Goal: Task Accomplishment & Management: Use online tool/utility

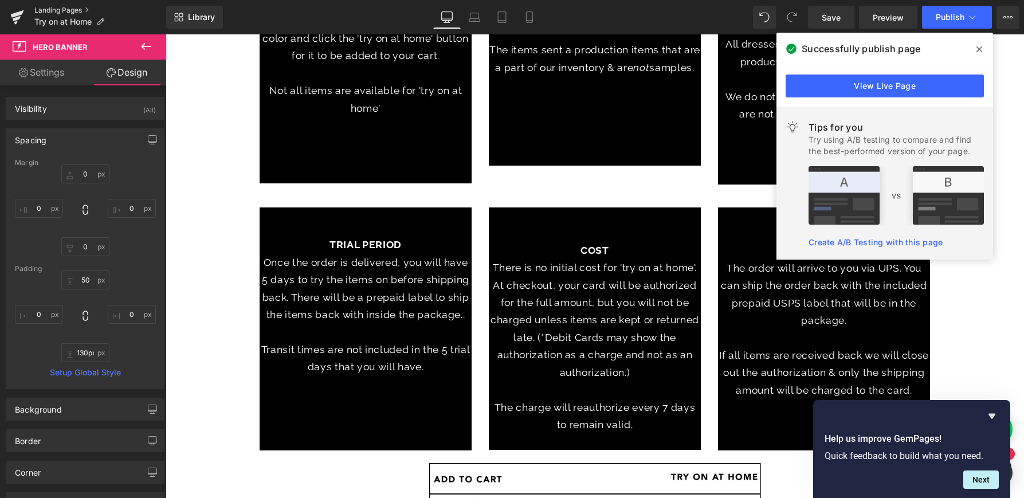
click at [70, 10] on link "Landing Pages" at bounding box center [100, 10] width 132 height 9
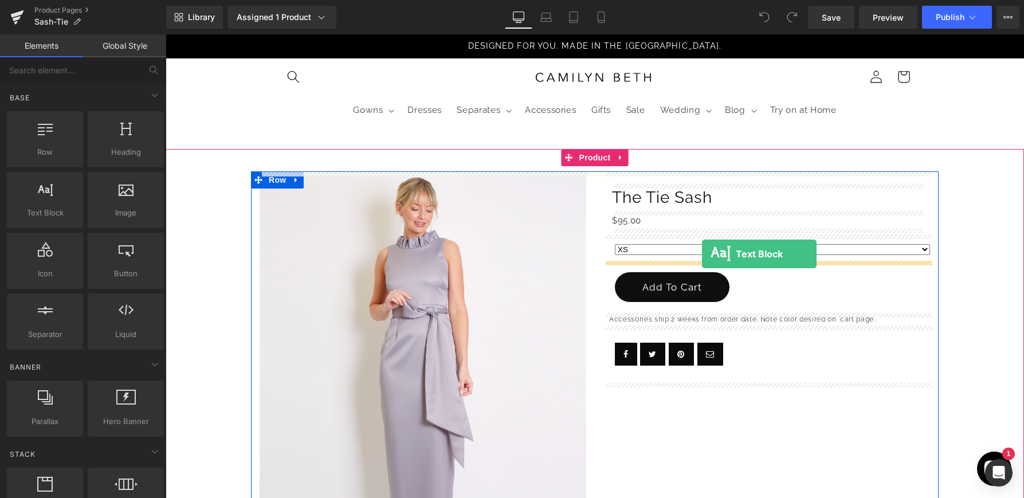
drag, startPoint x: 226, startPoint y: 238, endPoint x: 702, endPoint y: 254, distance: 476.0
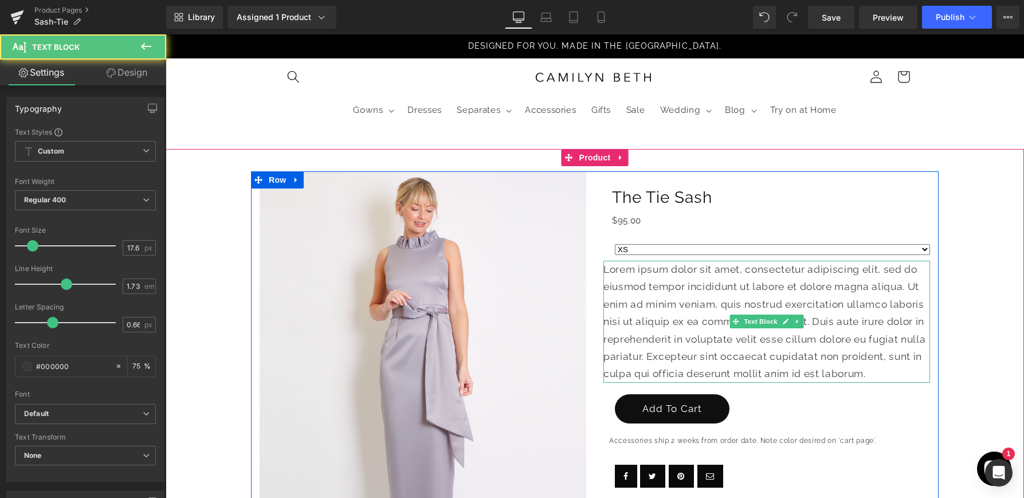
click at [707, 287] on p "Lorem ipsum dolor sit amet, consectetur adipiscing elit, sed do eiusmod tempor …" at bounding box center [766, 322] width 327 height 122
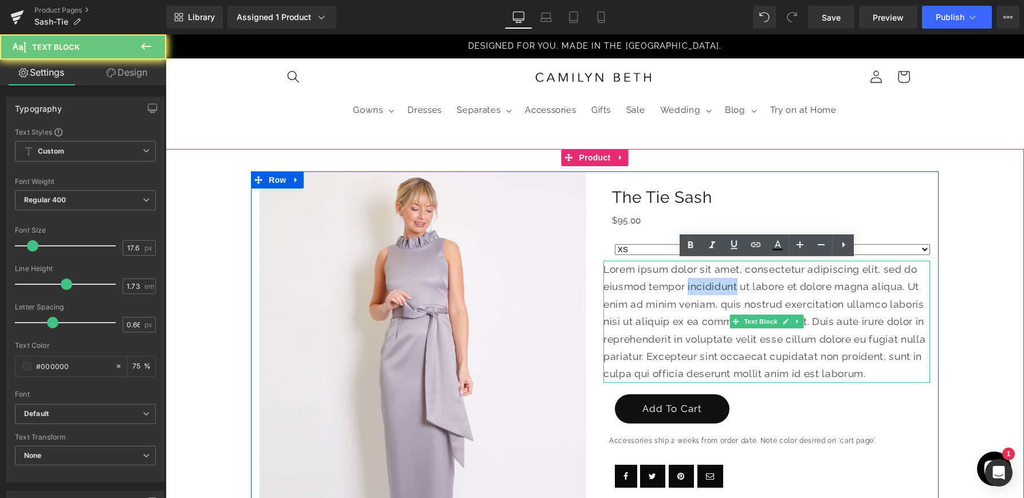
click at [707, 287] on p "Lorem ipsum dolor sit amet, consectetur adipiscing elit, sed do eiusmod tempor …" at bounding box center [766, 322] width 327 height 122
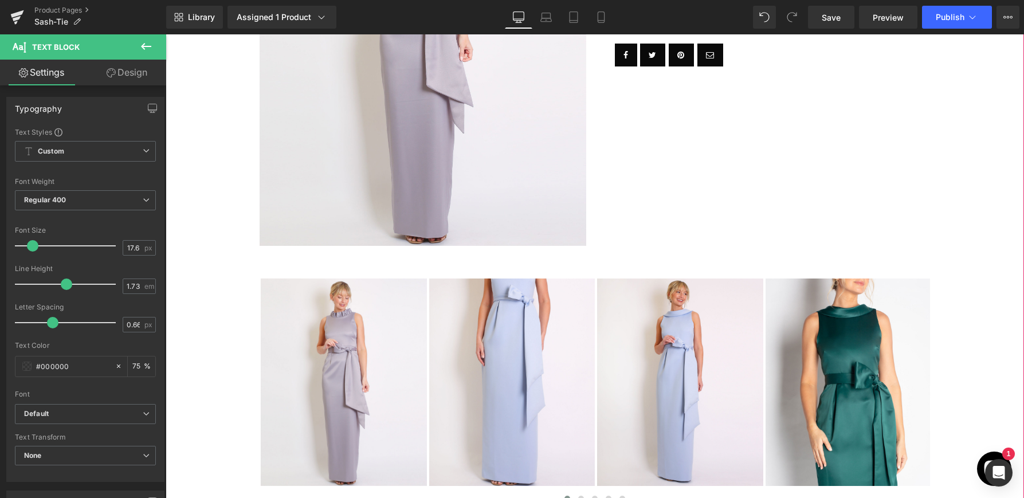
scroll to position [776, 0]
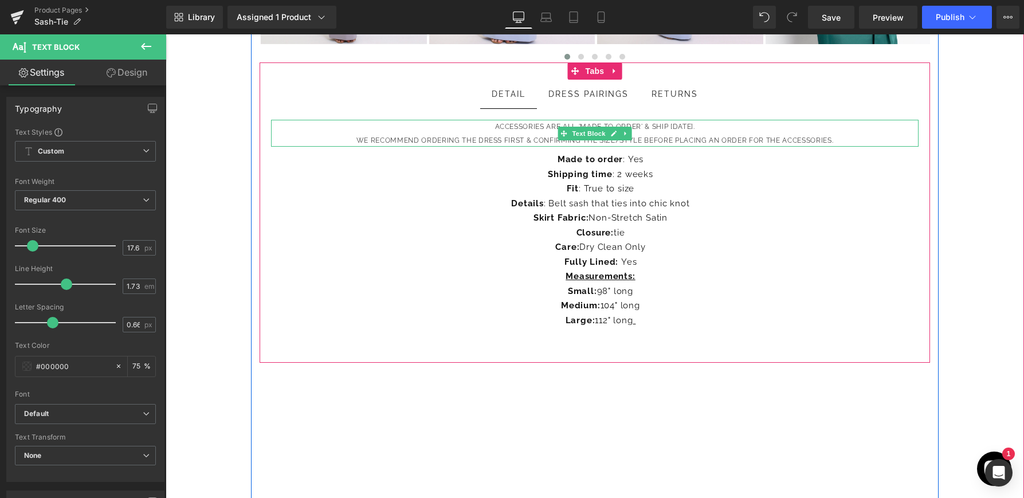
click at [795, 135] on p "We recommend ordering the dress first & confirming the size/style before placin…" at bounding box center [595, 141] width 648 height 14
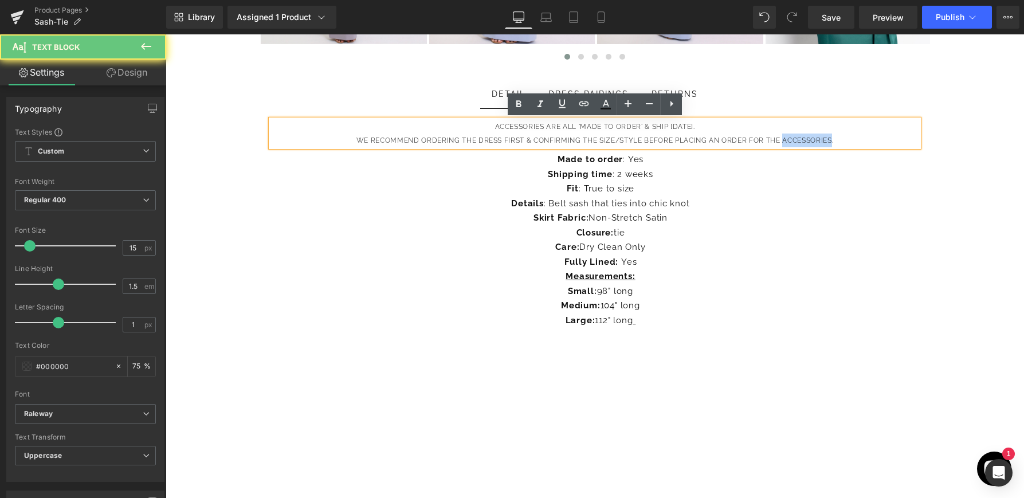
click at [795, 135] on p "We recommend ordering the dress first & confirming the size/style before placin…" at bounding box center [595, 141] width 648 height 14
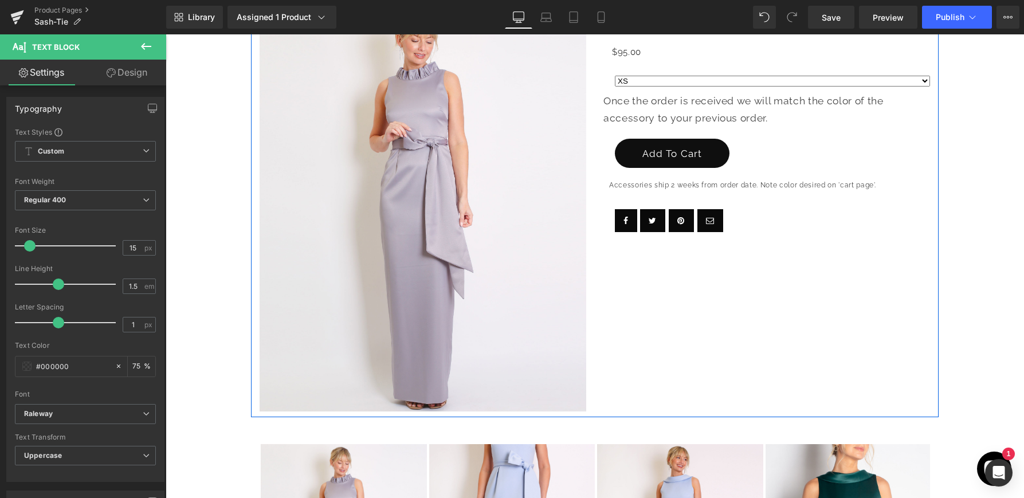
scroll to position [159, 0]
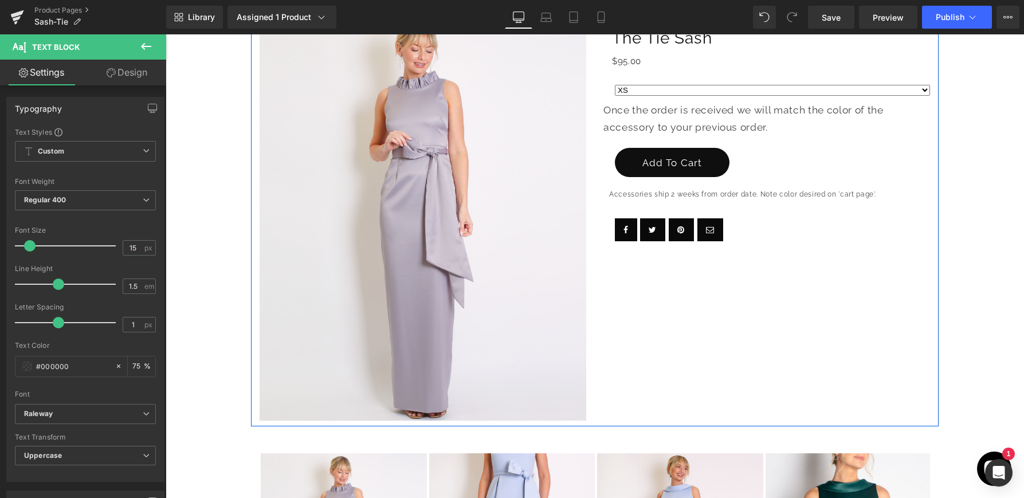
click at [741, 119] on div "Once the order is received we will match the color of the accessory to your pre…" at bounding box center [766, 118] width 327 height 35
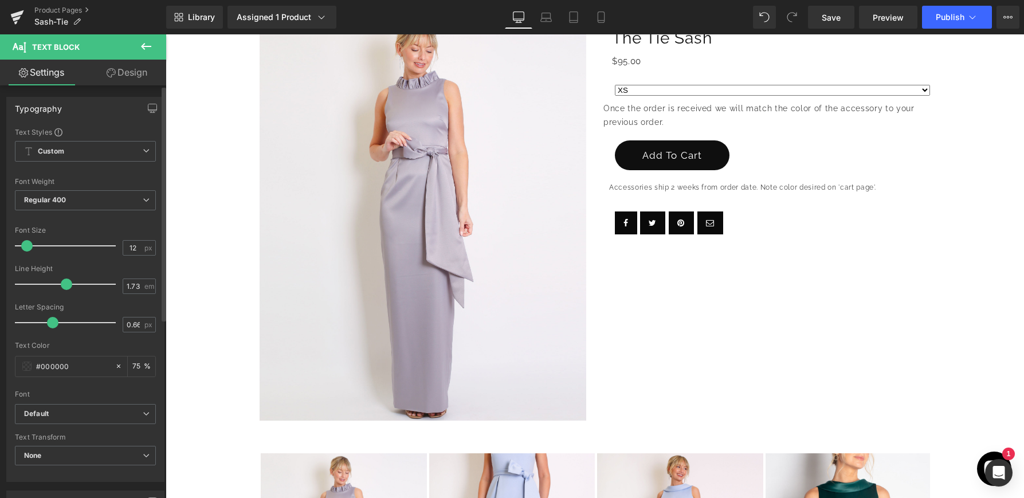
type input "11"
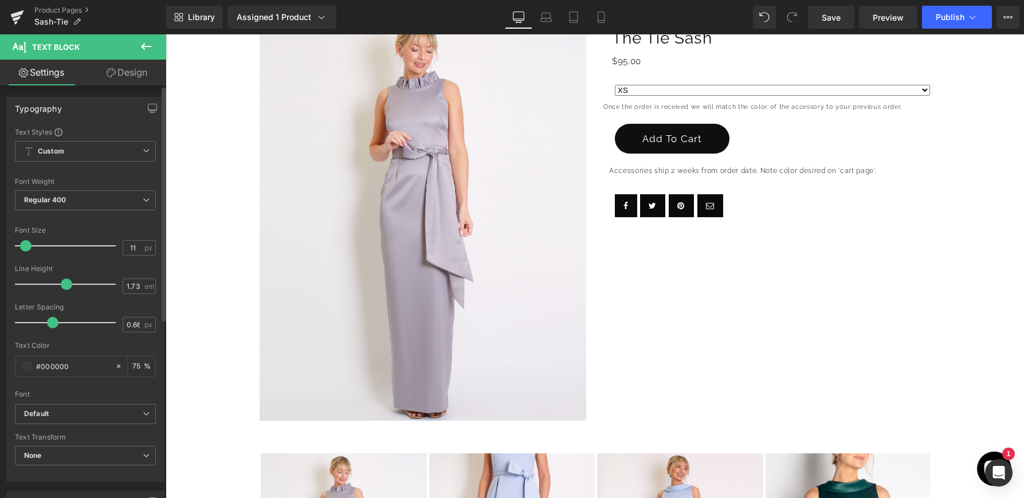
drag, startPoint x: 33, startPoint y: 249, endPoint x: 27, endPoint y: 249, distance: 6.3
click at [27, 249] on span at bounding box center [25, 245] width 11 height 11
click at [138, 77] on link "Design" at bounding box center [126, 73] width 83 height 26
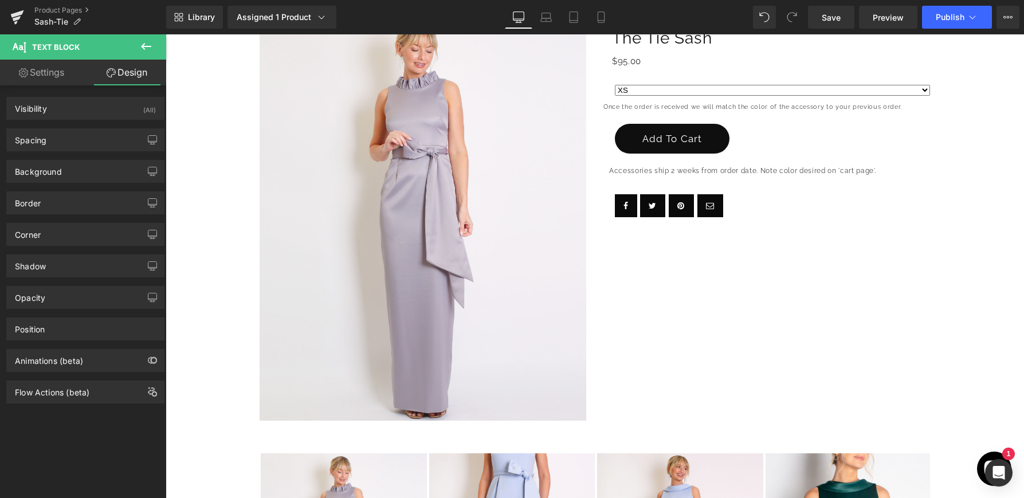
type input "0"
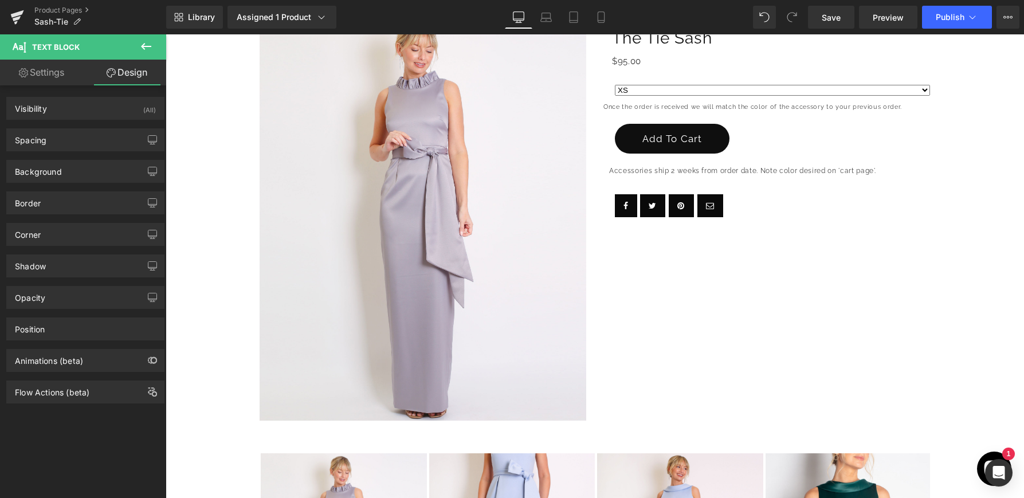
type input "0"
click at [59, 152] on div "Background Color & Image color transparent Color transparent 0 % Image Replace …" at bounding box center [85, 167] width 171 height 32
click at [60, 140] on div "Spacing" at bounding box center [85, 140] width 157 height 22
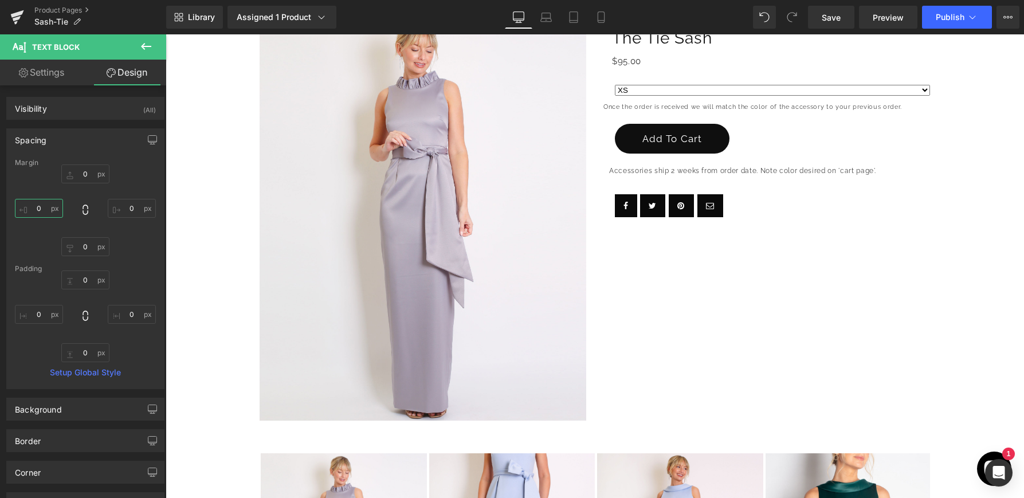
click at [42, 207] on input "0" at bounding box center [39, 208] width 48 height 19
type input "5"
type input "1"
type input "20"
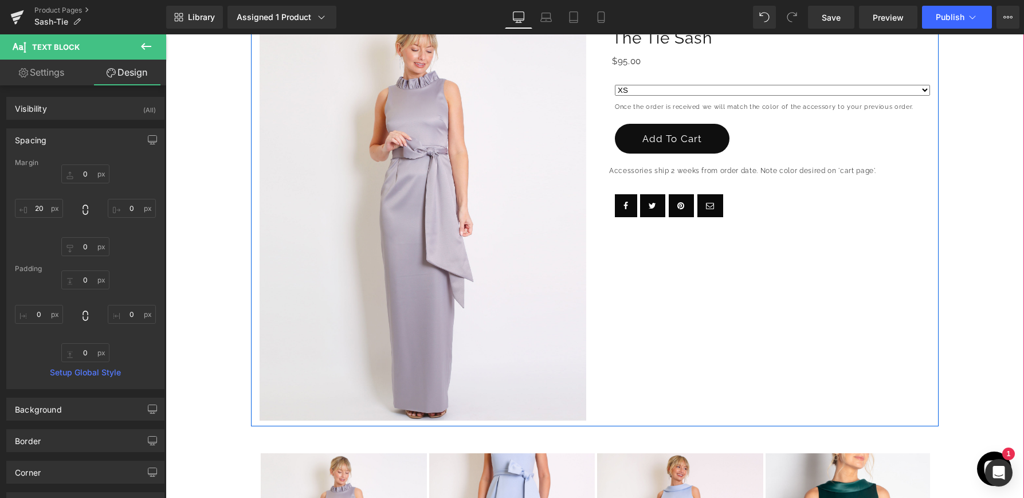
click at [767, 304] on div "(P) Image The Tie Sash (P) Title $0 $95.00 (P) Price Row XS S M L XL" at bounding box center [595, 219] width 688 height 414
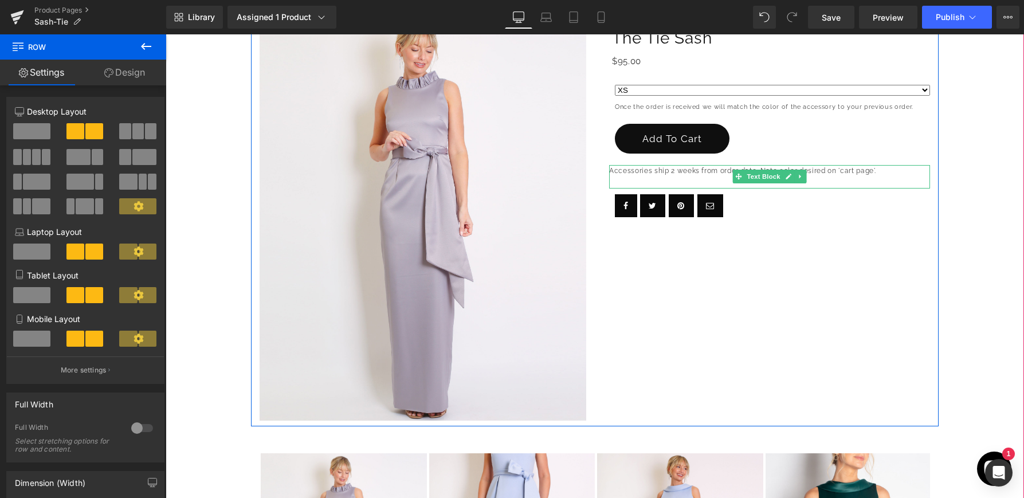
click at [698, 176] on p "Accessories ship 2 weeks from order date. Note color desired on 'cart page'." at bounding box center [769, 171] width 321 height 12
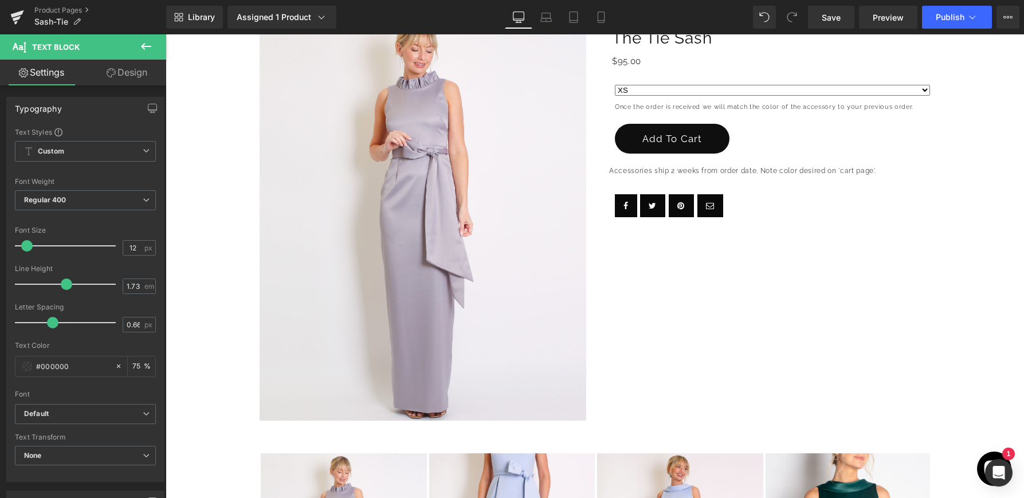
click at [129, 70] on link "Design" at bounding box center [126, 73] width 83 height 26
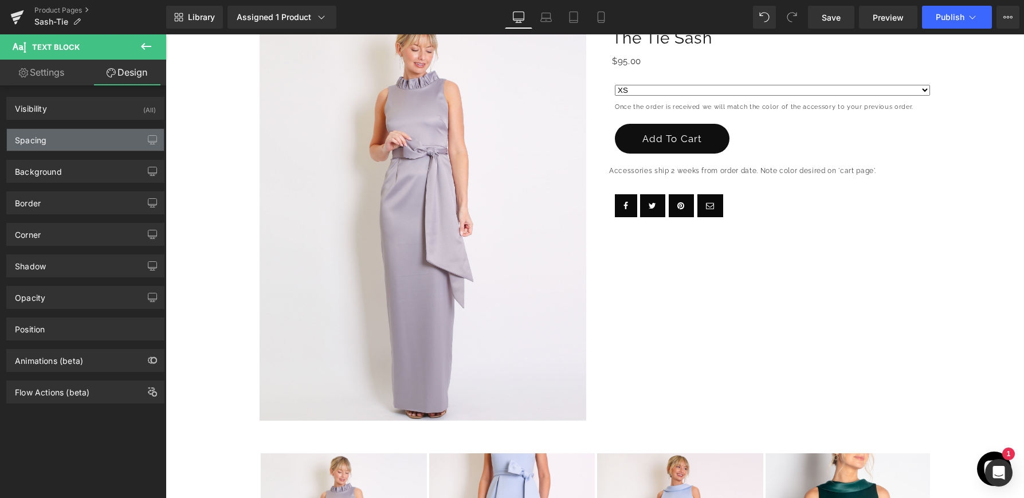
click at [52, 147] on div "Spacing" at bounding box center [85, 140] width 157 height 22
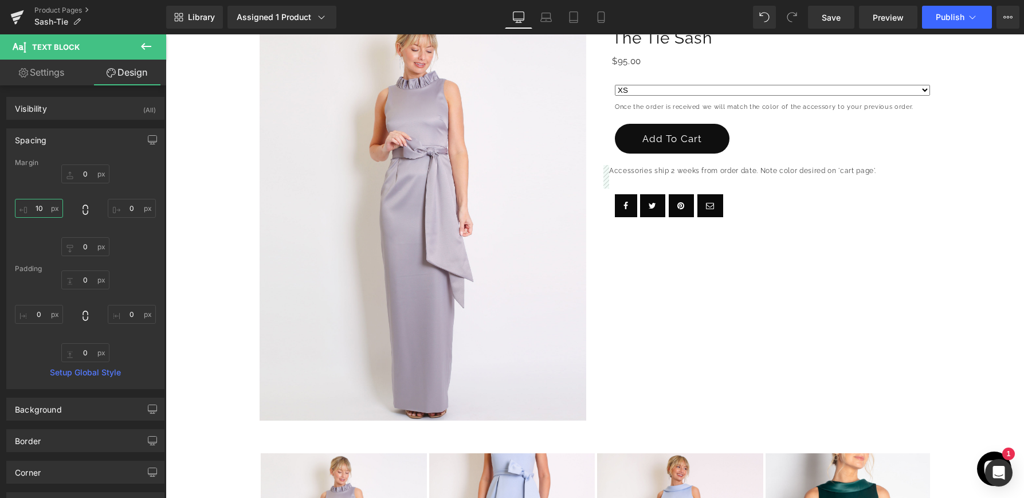
click at [44, 210] on input "10" at bounding box center [39, 208] width 48 height 19
type input "2"
type input "3"
type input "20"
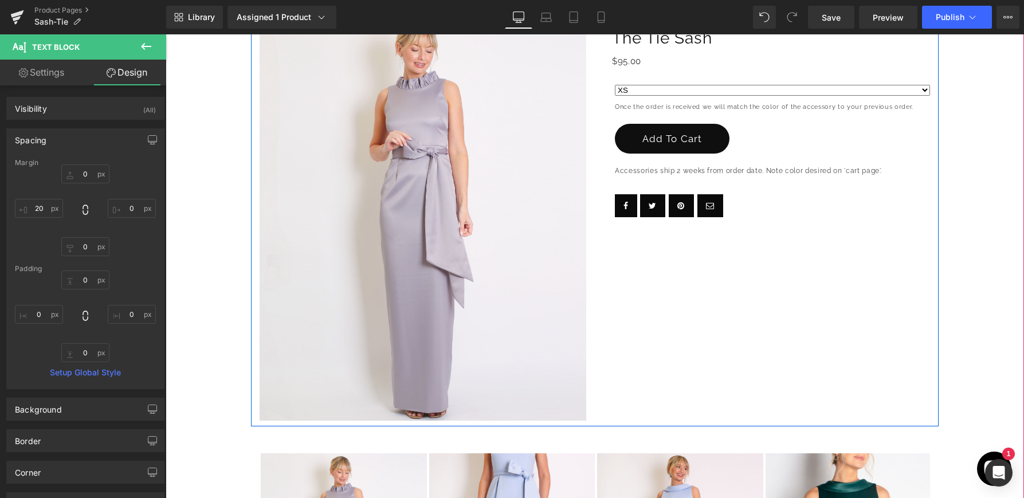
click at [752, 309] on div "(P) Image The Tie Sash (P) Title $0 $95.00 (P) Price Row XS S M L XL" at bounding box center [595, 219] width 688 height 414
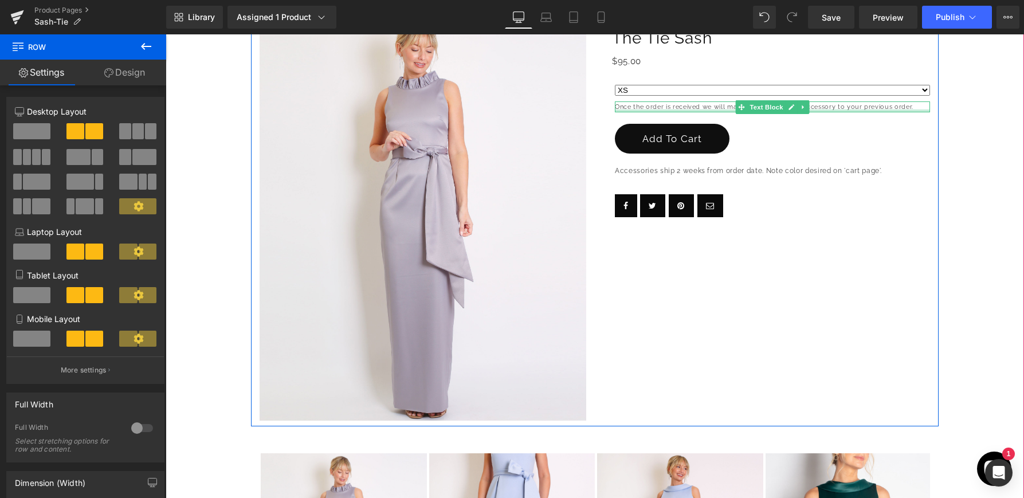
click at [700, 112] on div at bounding box center [772, 110] width 315 height 3
click at [700, 112] on p "Once the order is received we will match the color of the accessory to your pre…" at bounding box center [772, 106] width 315 height 11
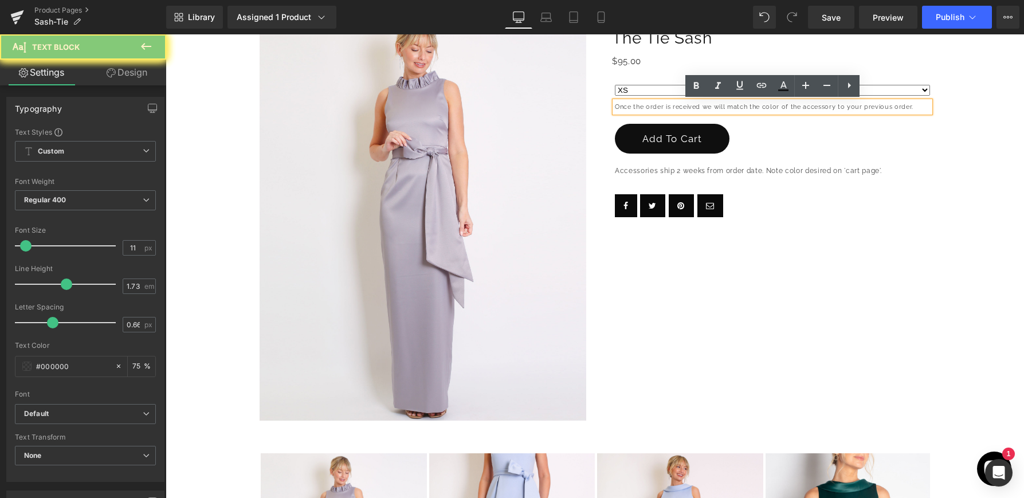
click at [700, 112] on p "Once the order is received we will match the color of the accessory to your pre…" at bounding box center [772, 106] width 315 height 11
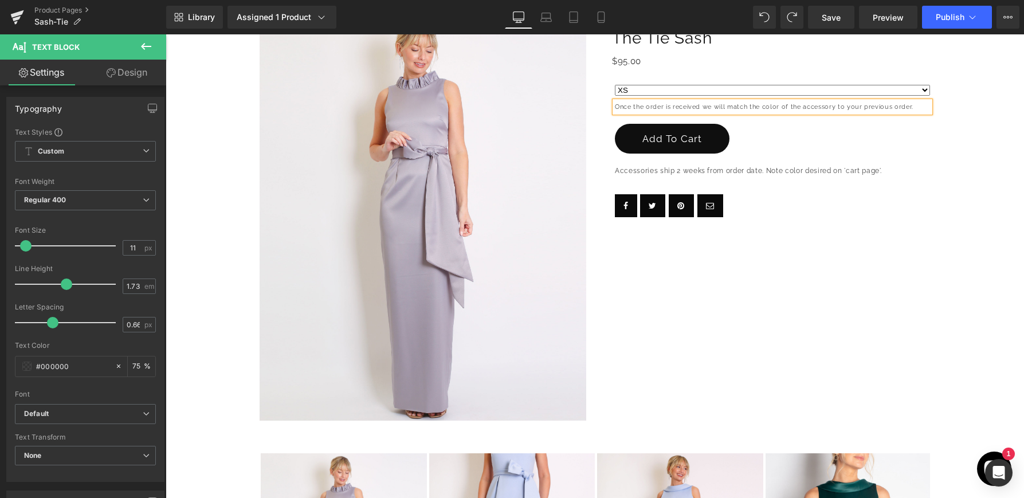
copy p "Once the order is received we will match the color of the accessory to your pre…"
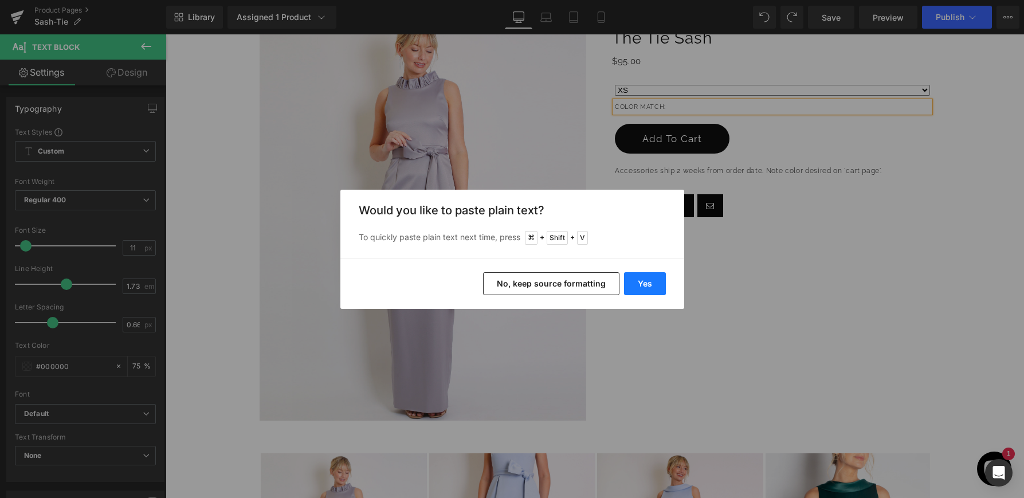
click at [641, 287] on button "Yes" at bounding box center [645, 283] width 42 height 23
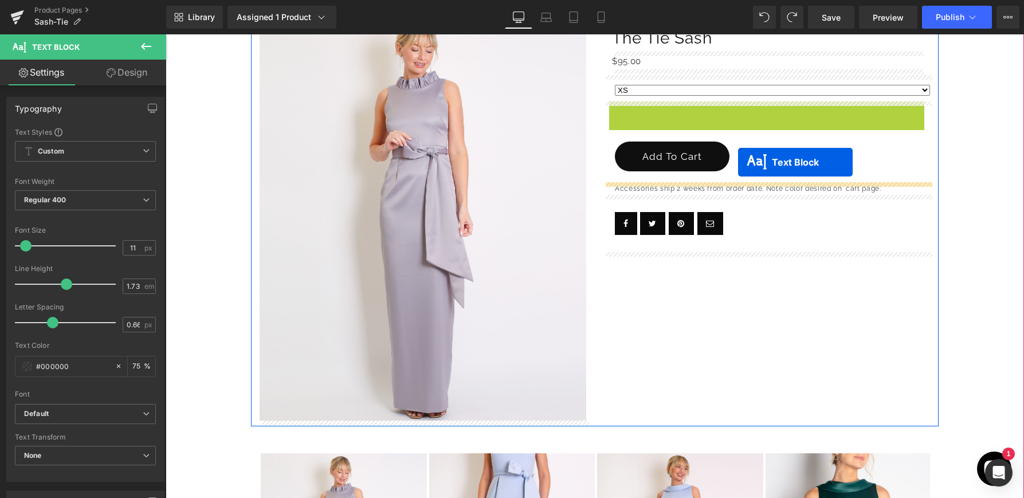
drag, startPoint x: 740, startPoint y: 113, endPoint x: 738, endPoint y: 162, distance: 49.3
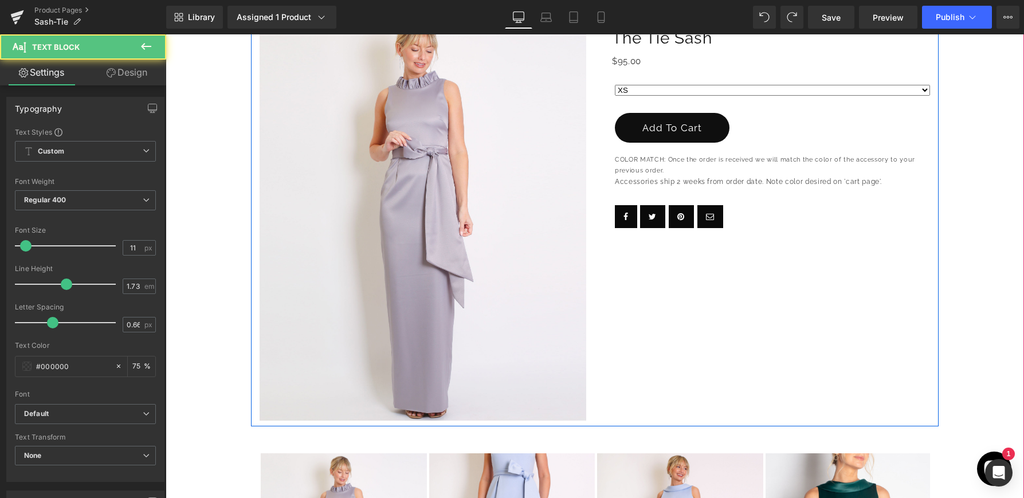
click at [785, 300] on div "(P) Image The Tie Sash (P) Title $0 $95.00 (P) Price Row XS S M L XL" at bounding box center [595, 219] width 688 height 414
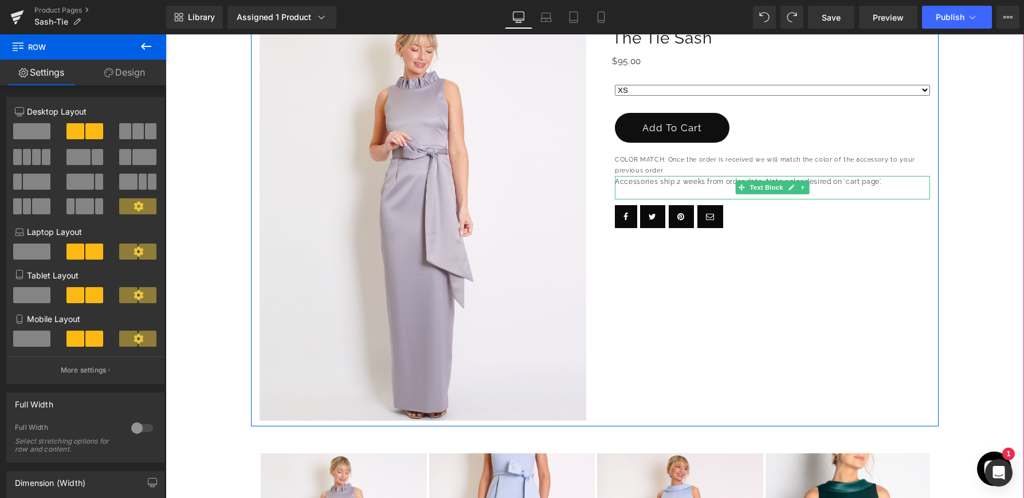
click at [716, 183] on p "Accessories ship 2 weeks from order date. Note color desired on 'cart page'." at bounding box center [772, 182] width 315 height 12
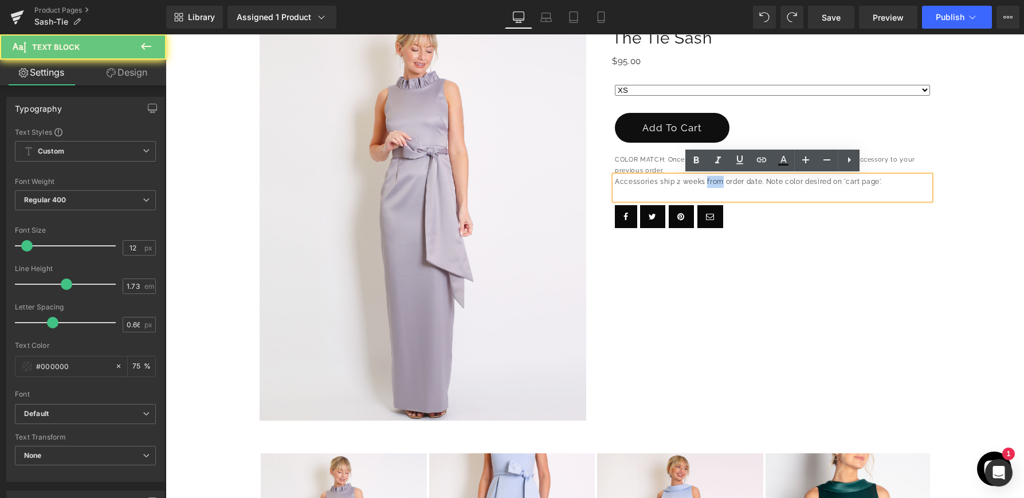
click at [716, 183] on p "Accessories ship 2 weeks from order date. Note color desired on 'cart page'." at bounding box center [772, 182] width 315 height 12
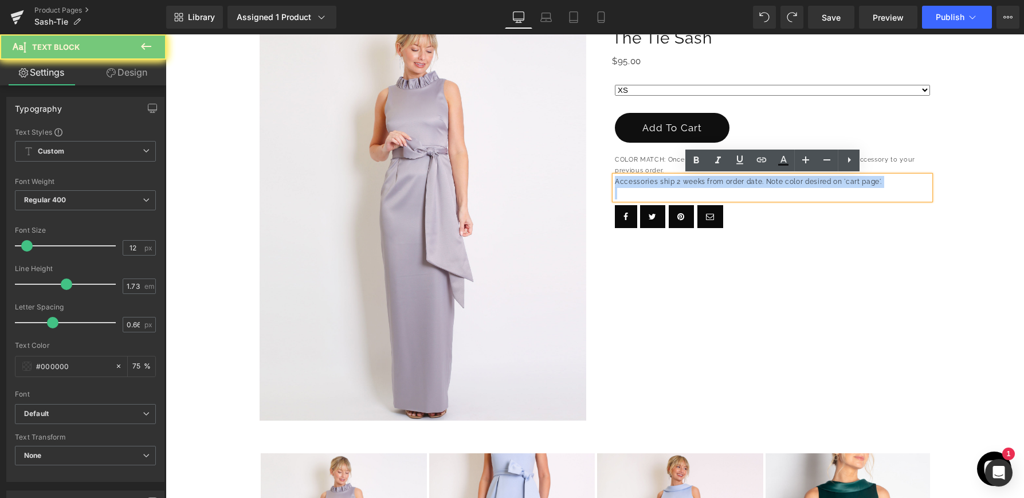
click at [716, 183] on p "Accessories ship 2 weeks from order date. Note color desired on 'cart page'." at bounding box center [772, 182] width 315 height 12
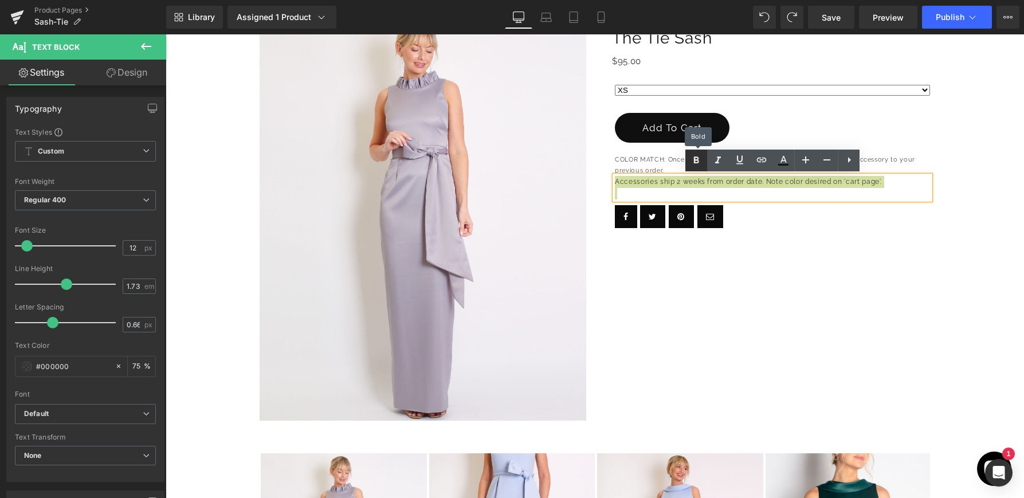
click at [699, 160] on icon at bounding box center [696, 161] width 14 height 14
click at [745, 264] on div "(P) Image The Tie Sash (P) Title $0 $95.00 (P) Price Row XS S M L XL" at bounding box center [595, 219] width 688 height 414
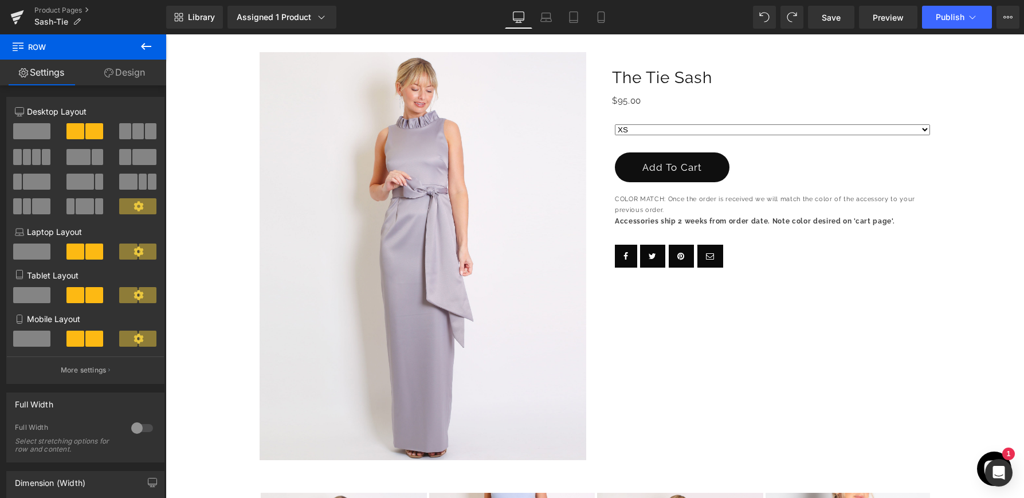
scroll to position [116, 0]
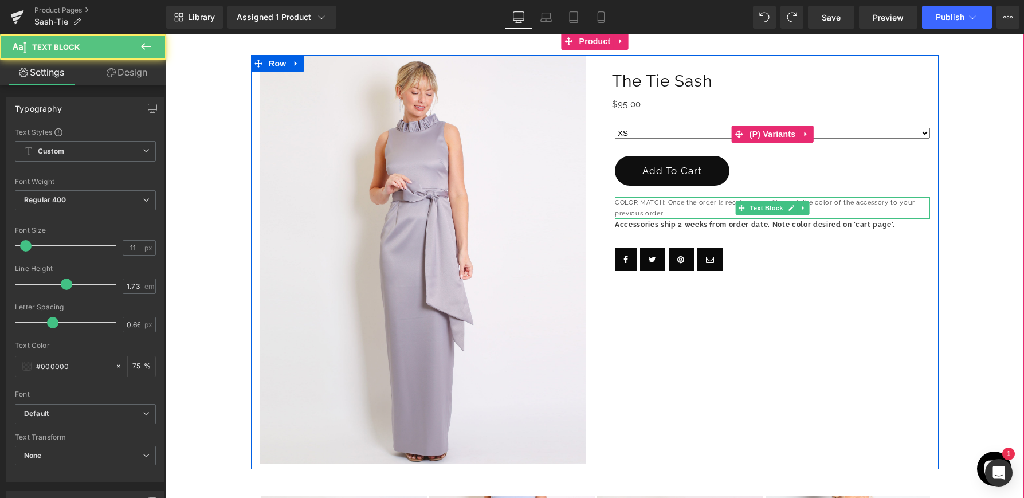
drag, startPoint x: 672, startPoint y: 212, endPoint x: 613, endPoint y: 202, distance: 59.9
click at [613, 202] on div "The Tie Sash (P) Title $0 $95.00 (P) Price Row XS S M L XL (P) Variants" at bounding box center [767, 172] width 344 height 233
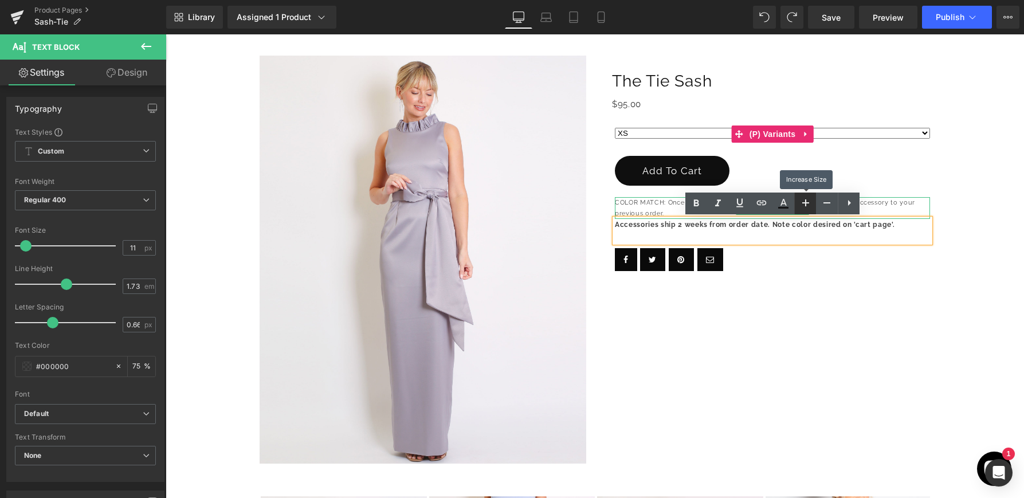
click at [803, 201] on icon at bounding box center [806, 203] width 14 height 14
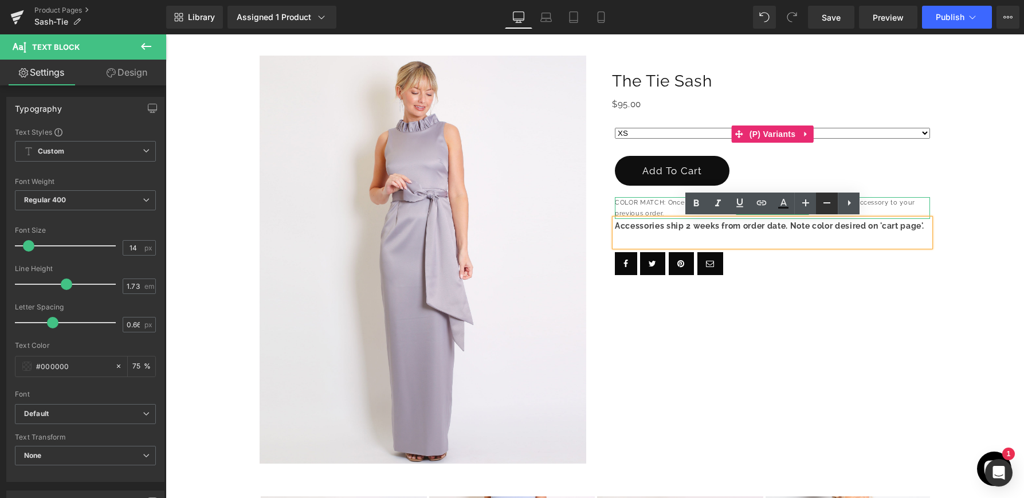
click at [818, 205] on link at bounding box center [827, 204] width 22 height 22
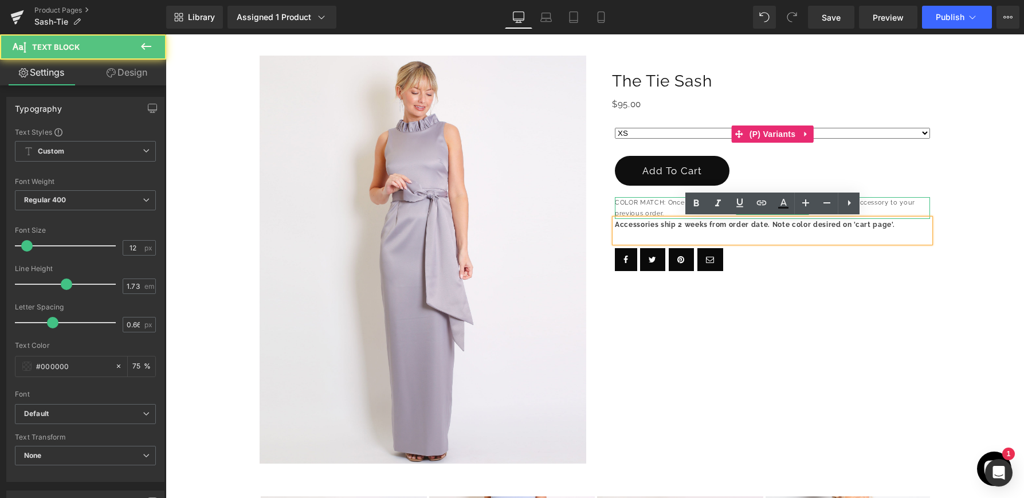
click at [646, 203] on p "COLOR MATCH: Once the order is received we will match the color of the accessor…" at bounding box center [772, 208] width 315 height 22
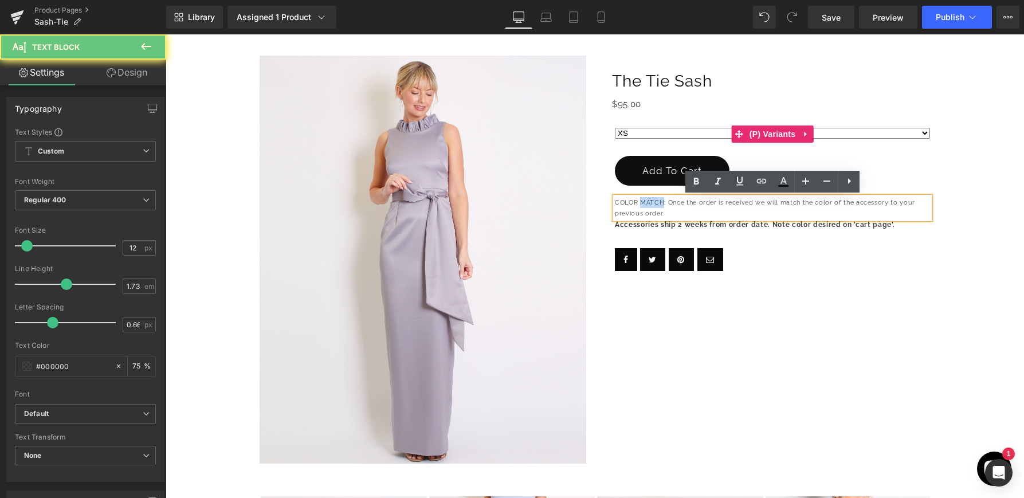
click at [646, 203] on p "COLOR MATCH: Once the order is received we will match the color of the accessor…" at bounding box center [772, 208] width 315 height 22
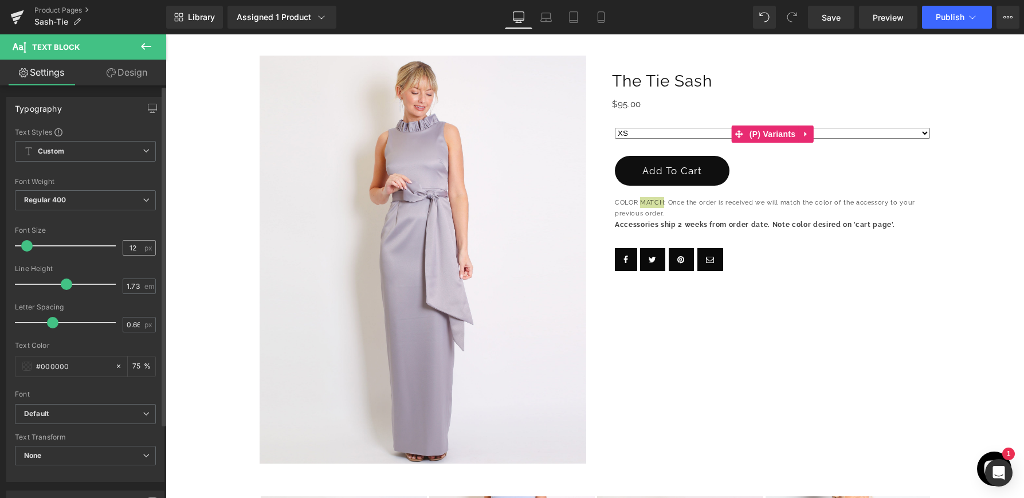
click at [144, 250] on span "px" at bounding box center [149, 247] width 10 height 7
click at [138, 248] on input "12" at bounding box center [133, 248] width 20 height 14
type input "13"
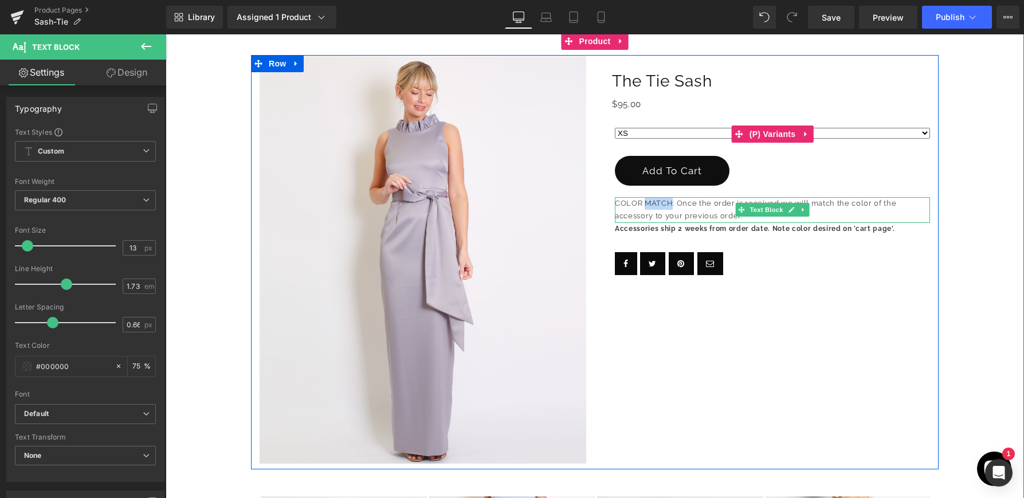
click at [688, 201] on p "COLOR MATCH: Once the order is received we will match the color of the accessor…" at bounding box center [772, 210] width 315 height 26
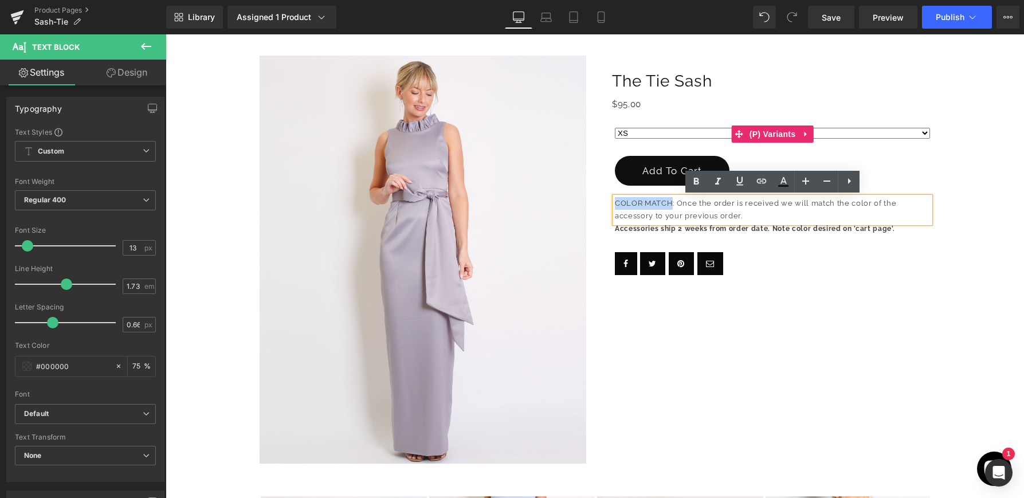
drag, startPoint x: 673, startPoint y: 199, endPoint x: 587, endPoint y: 197, distance: 85.4
click at [587, 197] on div "(P) Image The Tie Sash (P) Title $0 $95.00 (P) Price Row XS S M L XL" at bounding box center [595, 262] width 688 height 414
click at [693, 182] on icon at bounding box center [696, 182] width 14 height 14
click at [698, 231] on strong "Accessories ship 2 weeks from order date. Note color desired on 'cart page'." at bounding box center [755, 229] width 280 height 8
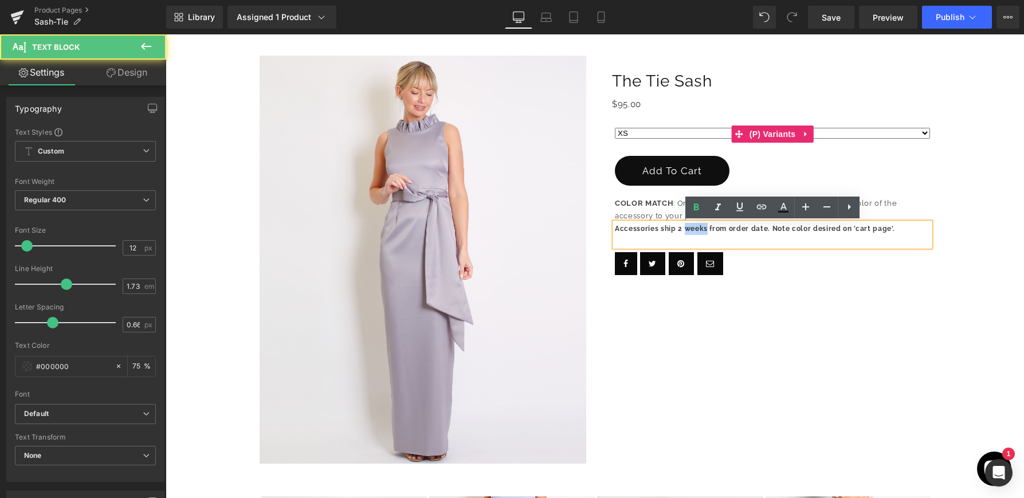
click at [698, 231] on strong "Accessories ship 2 weeks from order date. Note color desired on 'cart page'." at bounding box center [755, 229] width 280 height 8
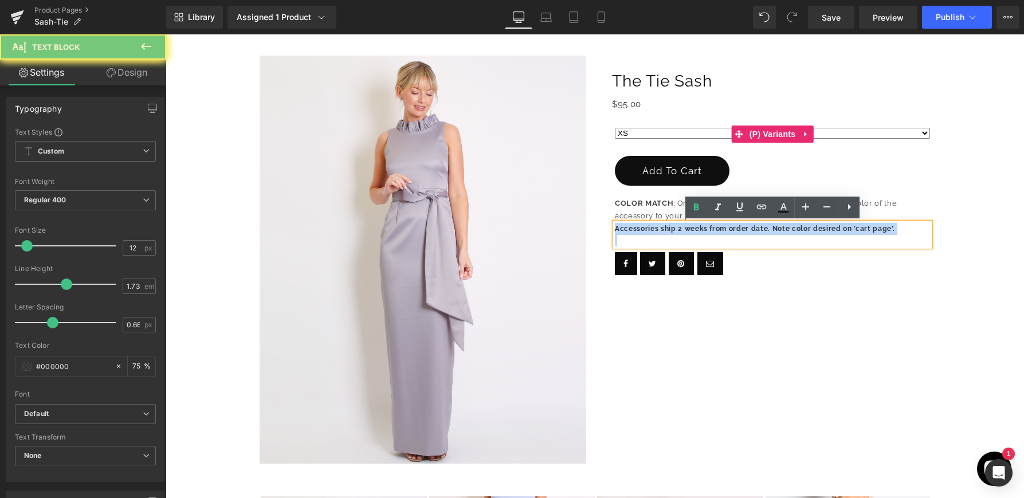
click at [698, 231] on strong "Accessories ship 2 weeks from order date. Note color desired on 'cart page'." at bounding box center [755, 229] width 280 height 8
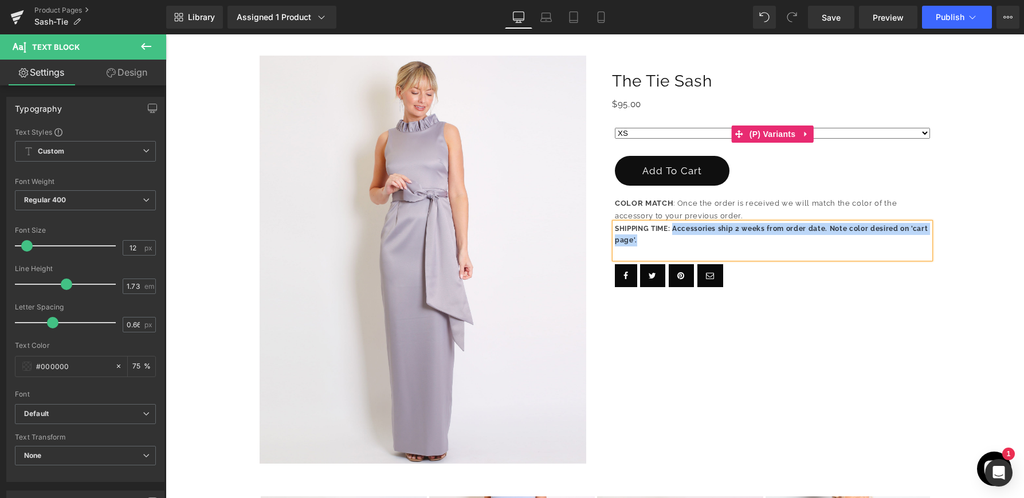
click at [751, 238] on p "SHIPPING TIME: Accessories ship 2 weeks from order date. Note color desired on …" at bounding box center [772, 235] width 315 height 24
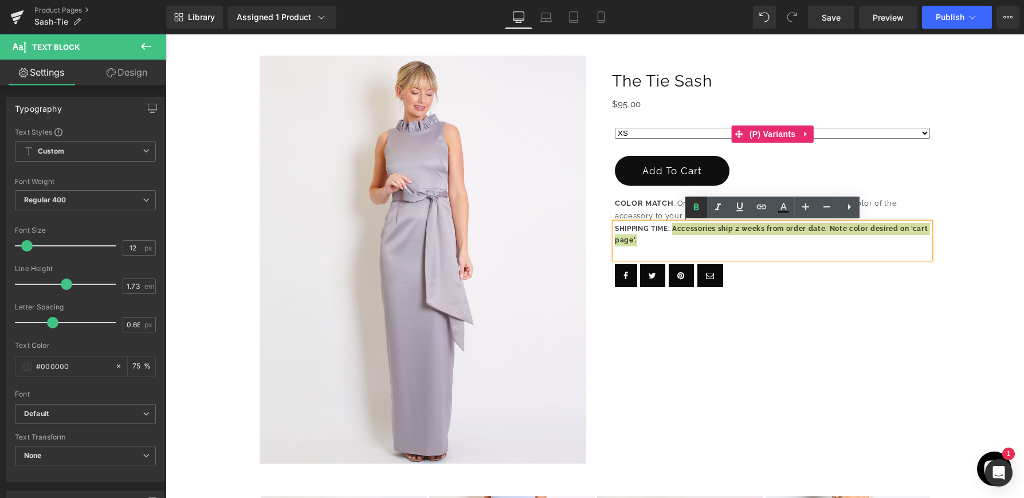
click at [697, 206] on icon at bounding box center [696, 206] width 5 height 7
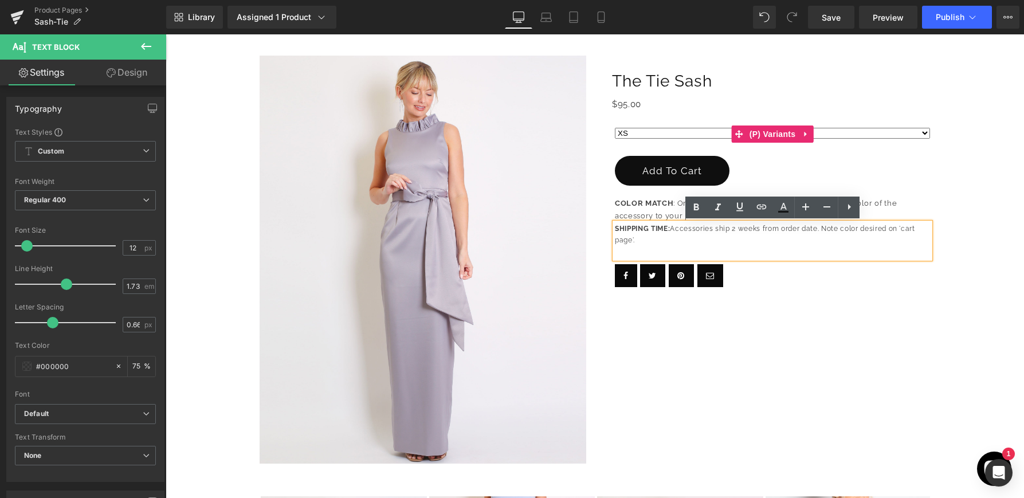
click at [700, 234] on p "SHIPPING TIME: Accessories ship 2 weeks from order date. Note color desired on …" at bounding box center [772, 235] width 315 height 24
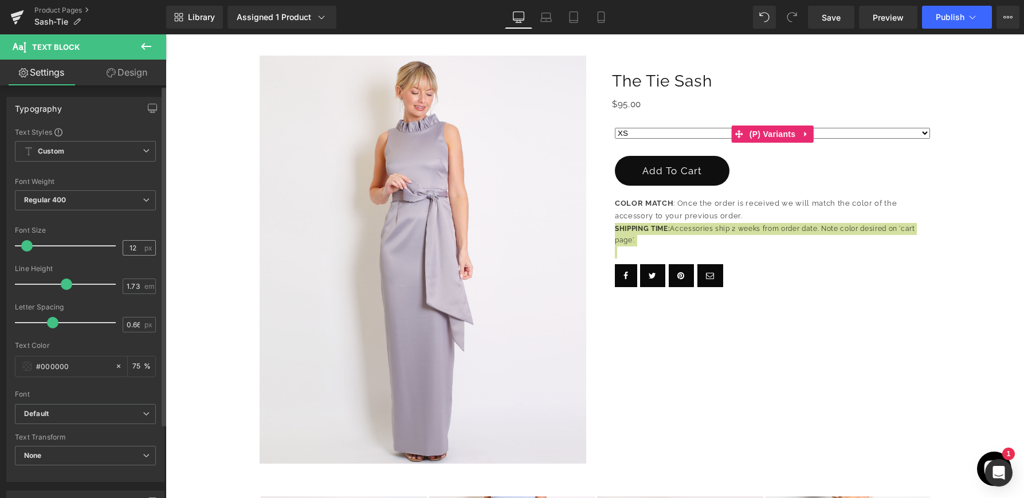
click at [139, 249] on div "12 px" at bounding box center [139, 247] width 33 height 15
click at [136, 247] on input "12" at bounding box center [133, 248] width 20 height 14
type input "13"
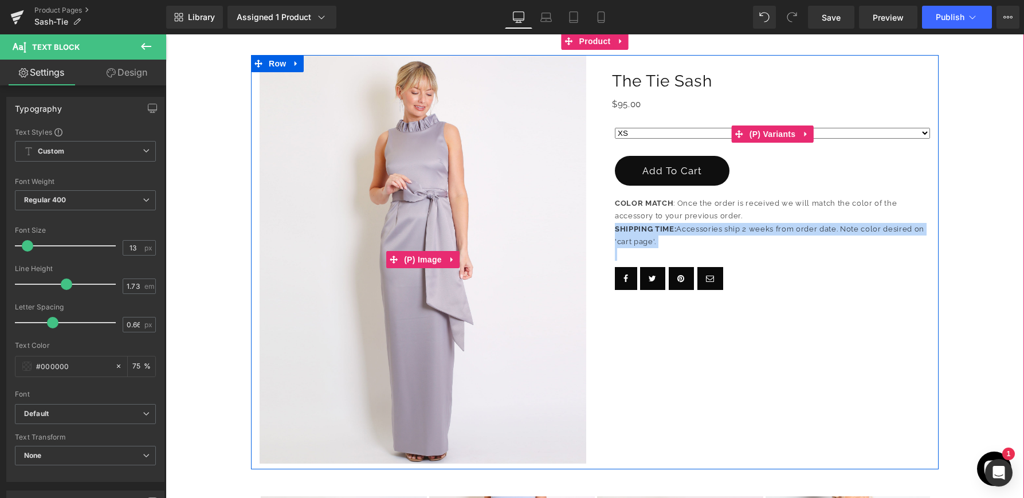
click at [672, 408] on div "(P) Image The Tie Sash (P) Title $0 $95.00 (P) Price Row XS S M L XL" at bounding box center [595, 262] width 688 height 414
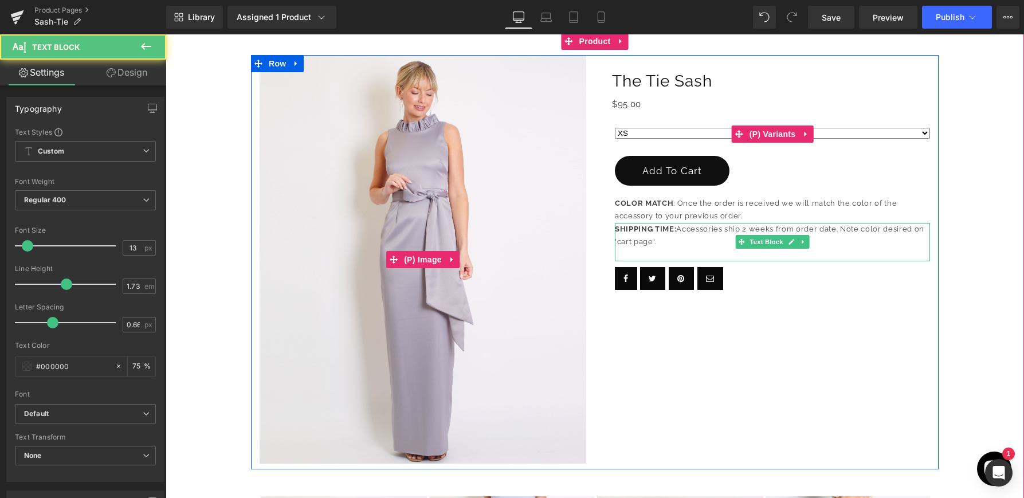
click at [718, 243] on p "SHIPPING TIME: Accessories ship 2 weeks from order date. Note color desired on …" at bounding box center [772, 236] width 315 height 26
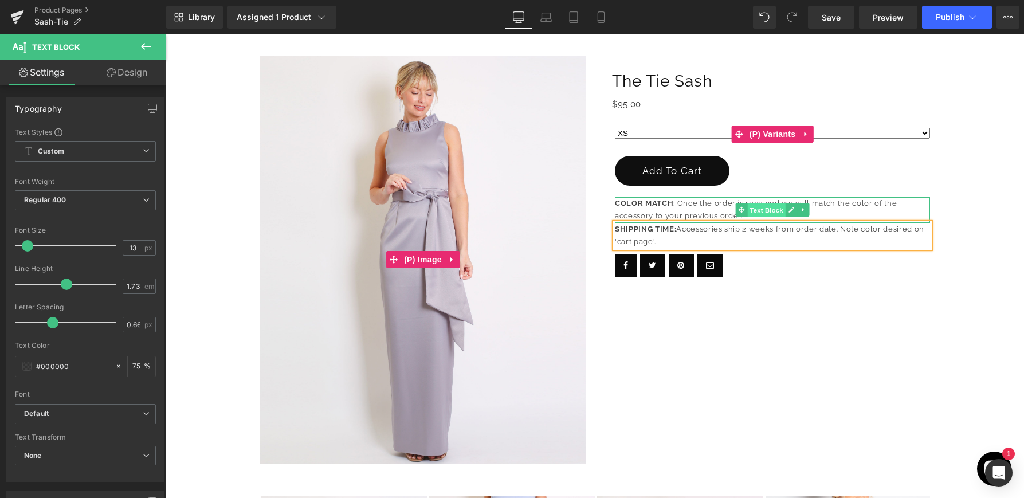
click at [752, 212] on span "Text Block" at bounding box center [766, 210] width 38 height 14
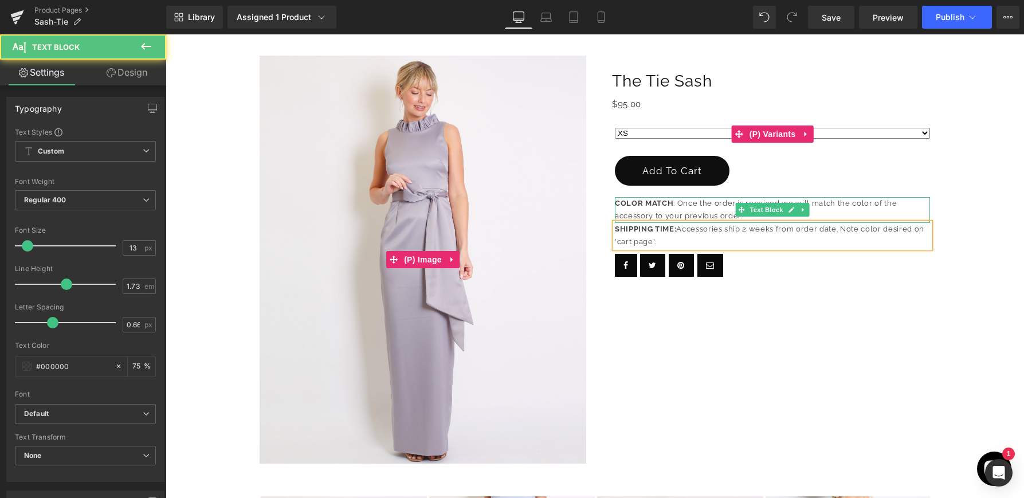
click at [727, 208] on p "COLOR MATCH : Once the order is received we will match the color of the accesso…" at bounding box center [772, 210] width 315 height 26
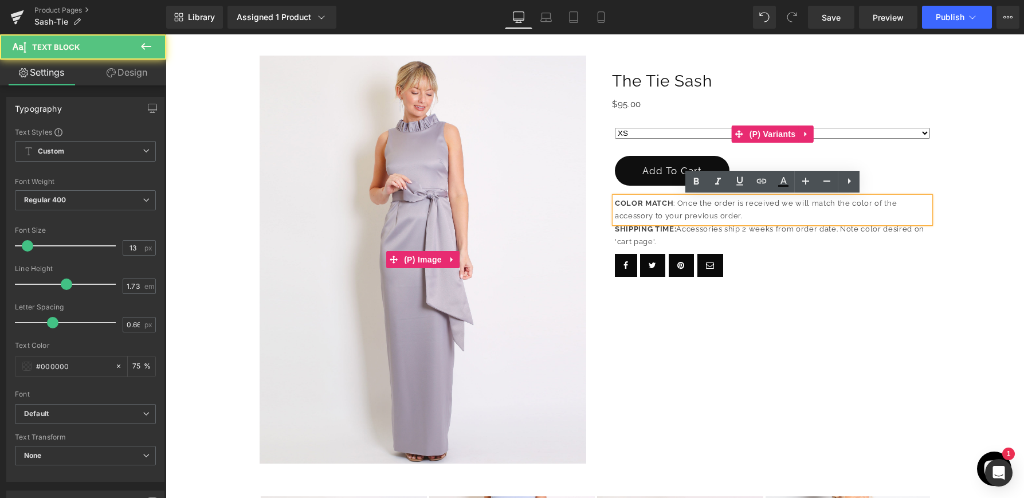
click at [748, 213] on p "COLOR MATCH : Once the order is received we will match the color of the accesso…" at bounding box center [772, 210] width 315 height 26
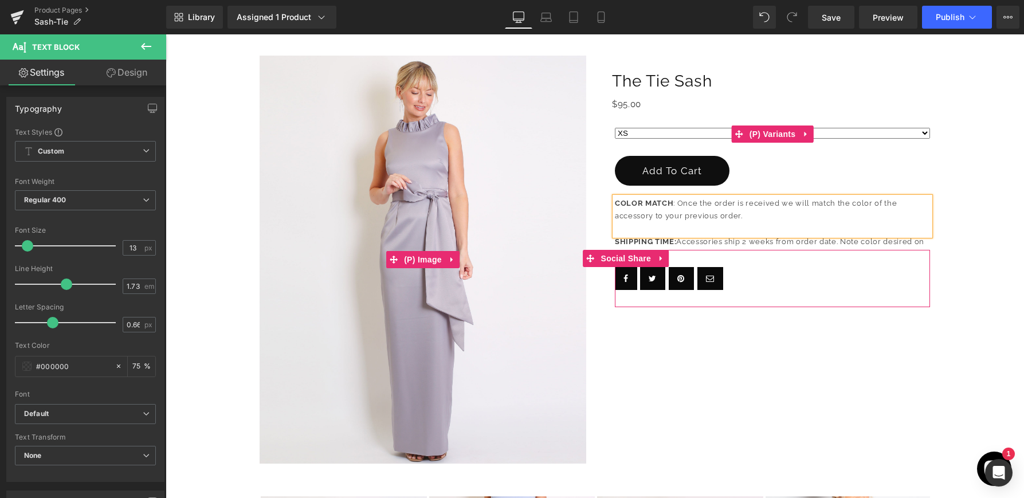
click at [824, 358] on div "(P) Image The Tie Sash (P) Title $0 $95.00 (P) Price Row XS S M L XL" at bounding box center [595, 262] width 688 height 414
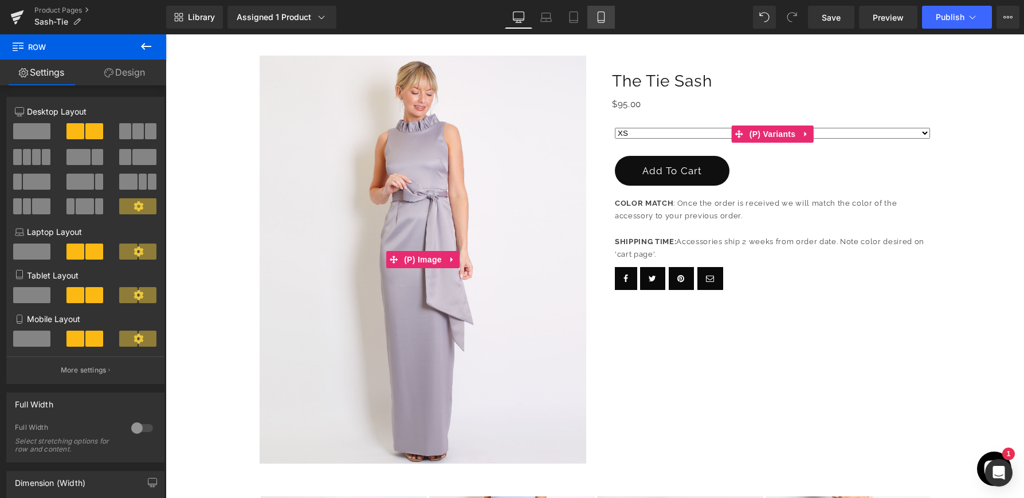
click at [603, 15] on icon at bounding box center [600, 16] width 11 height 11
type input "100"
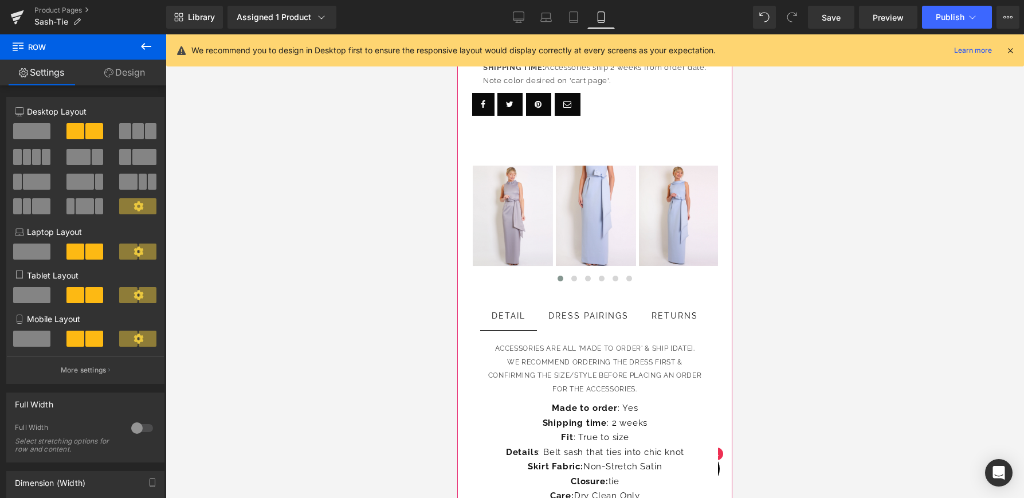
scroll to position [424, 0]
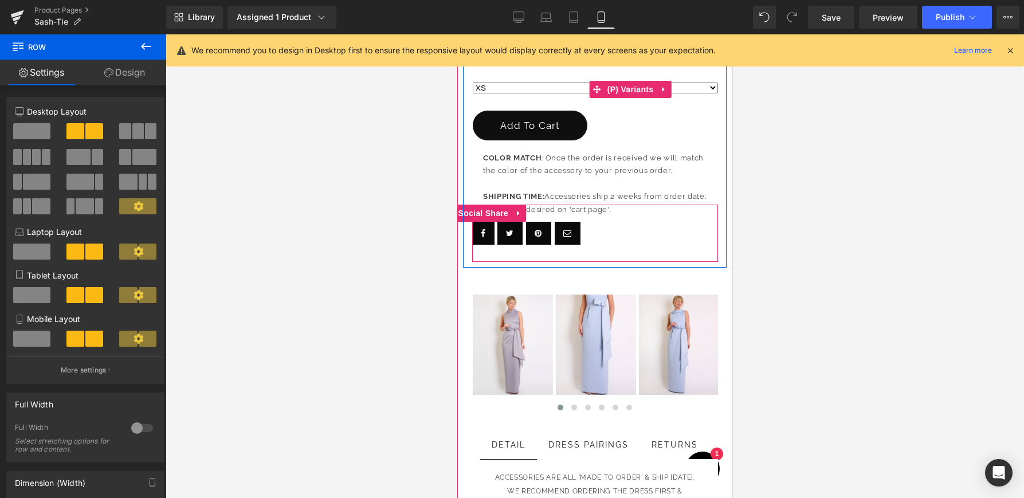
click at [515, 230] on link at bounding box center [509, 233] width 25 height 23
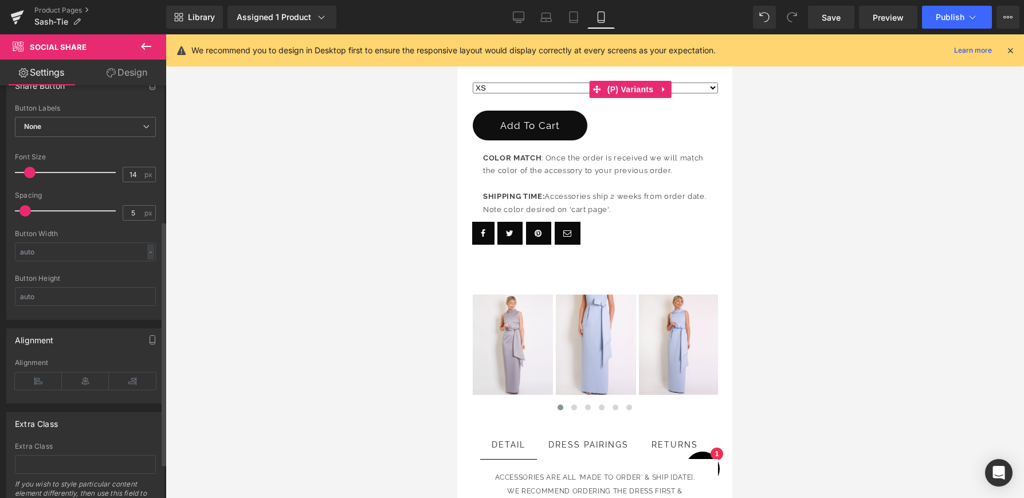
scroll to position [286, 0]
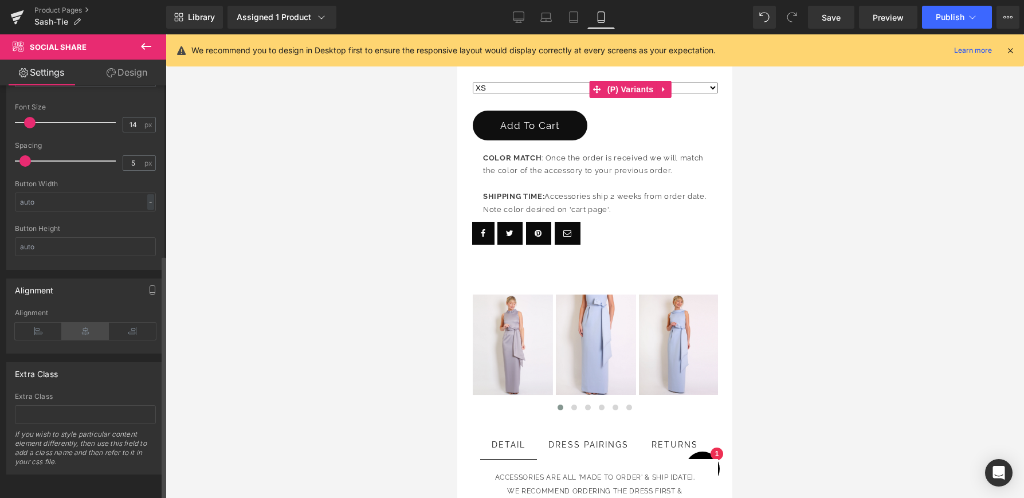
click at [91, 323] on icon at bounding box center [85, 331] width 47 height 17
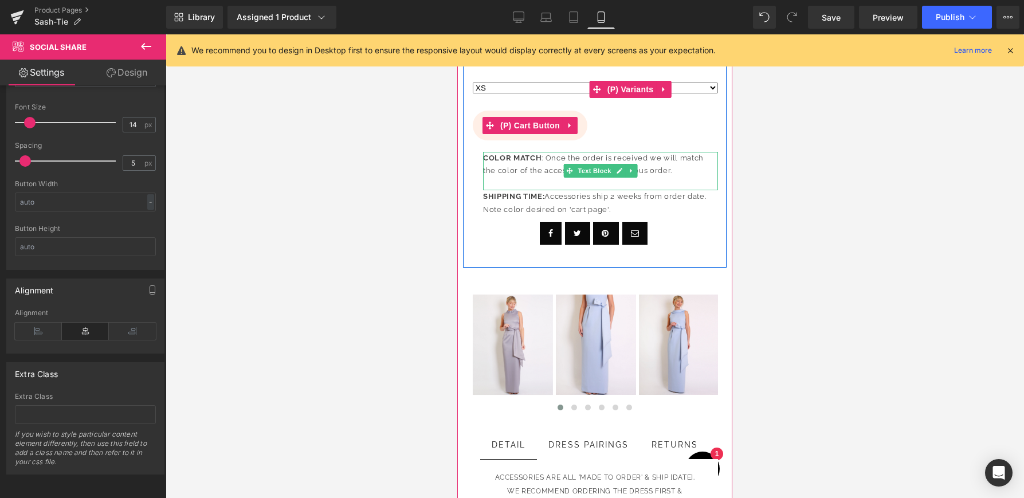
click at [519, 123] on span "(P) Cart Button" at bounding box center [529, 125] width 65 height 17
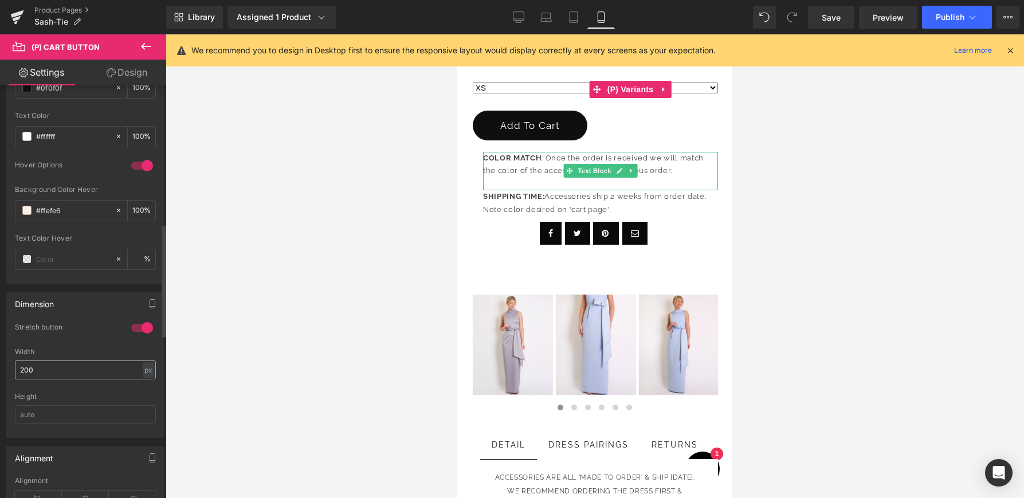
scroll to position [608, 0]
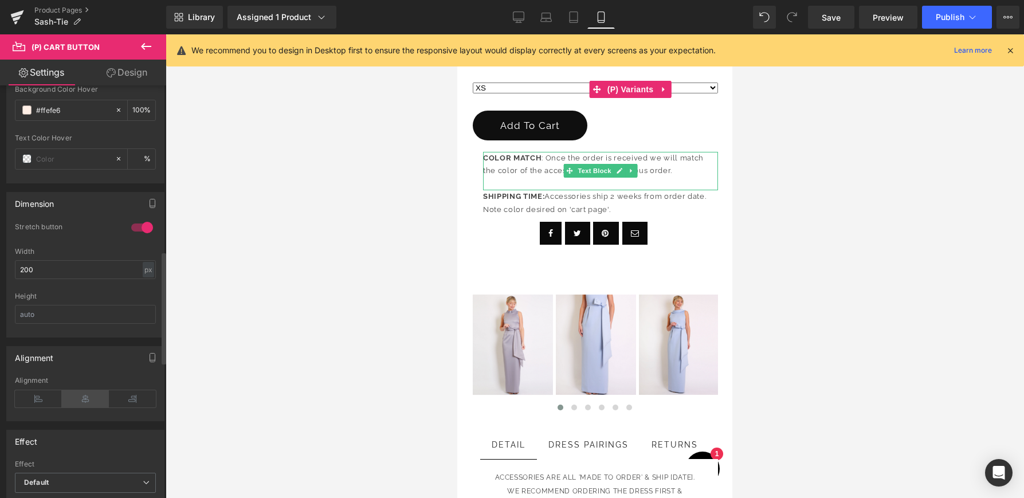
click at [81, 397] on icon at bounding box center [85, 398] width 47 height 17
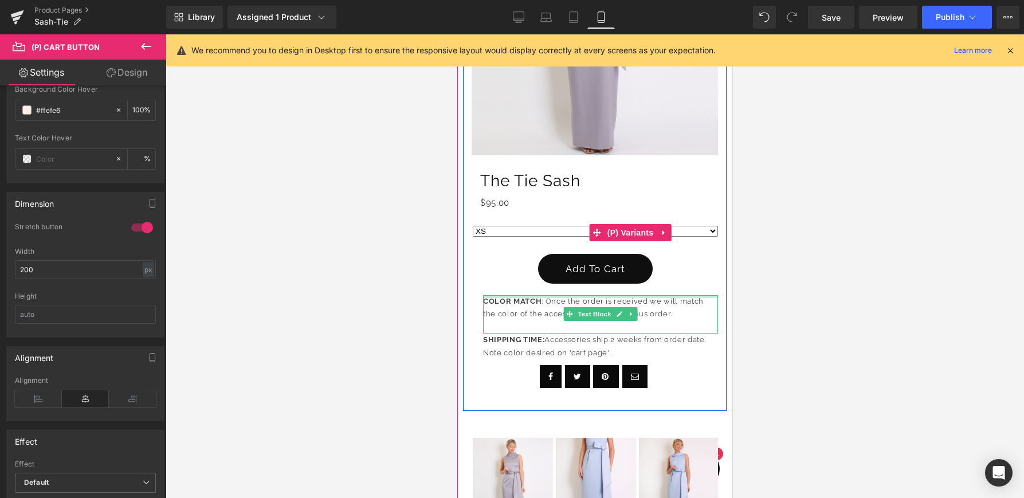
scroll to position [279, 0]
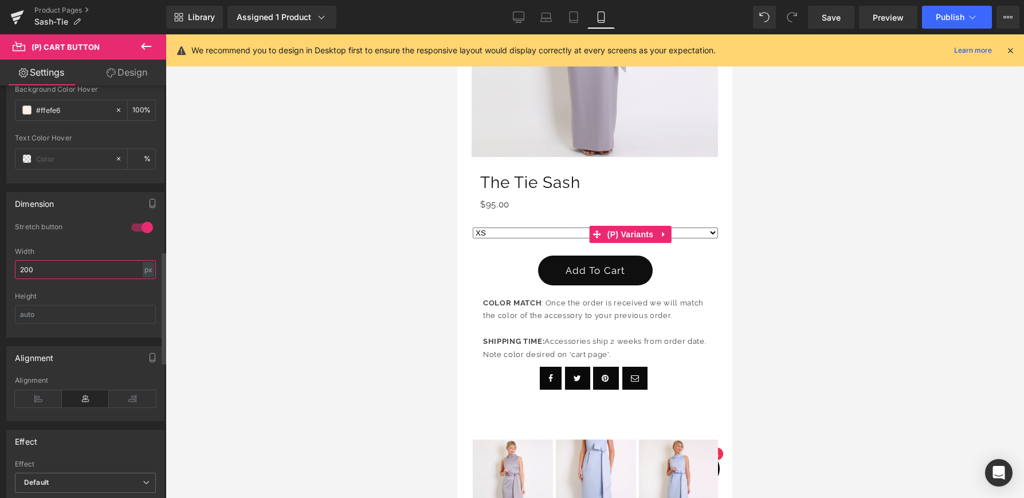
click at [119, 266] on input "200" at bounding box center [85, 269] width 141 height 19
click at [120, 265] on input "200" at bounding box center [85, 269] width 141 height 19
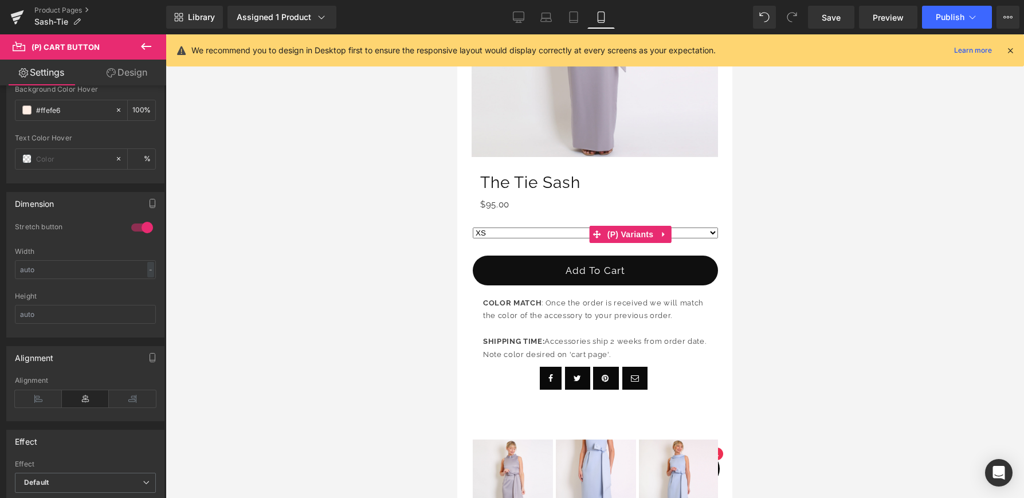
click at [289, 273] on div at bounding box center [595, 266] width 859 height 464
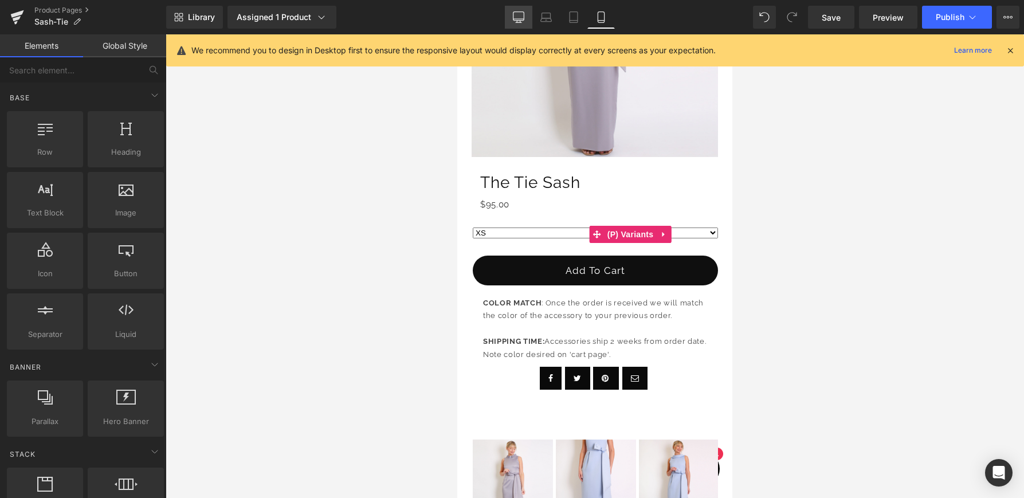
click at [524, 19] on icon at bounding box center [518, 16] width 11 height 9
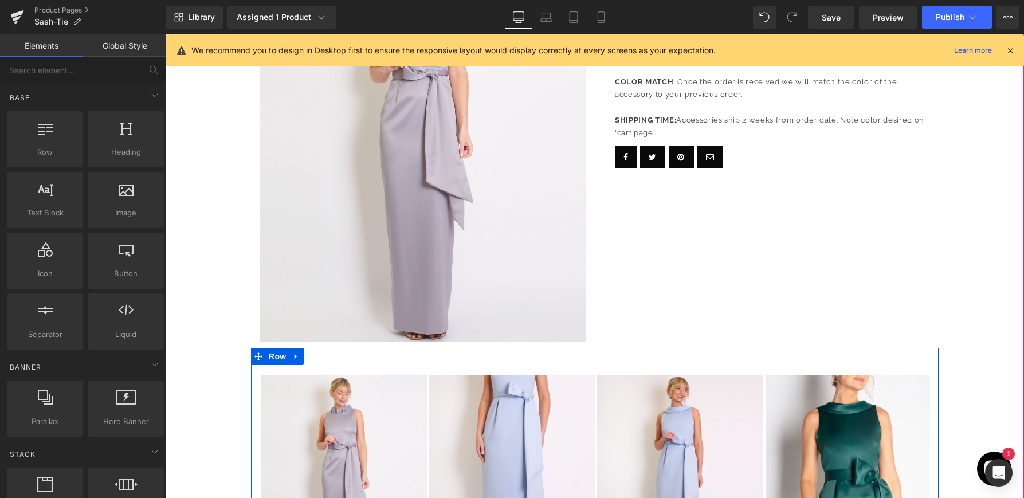
scroll to position [0, 0]
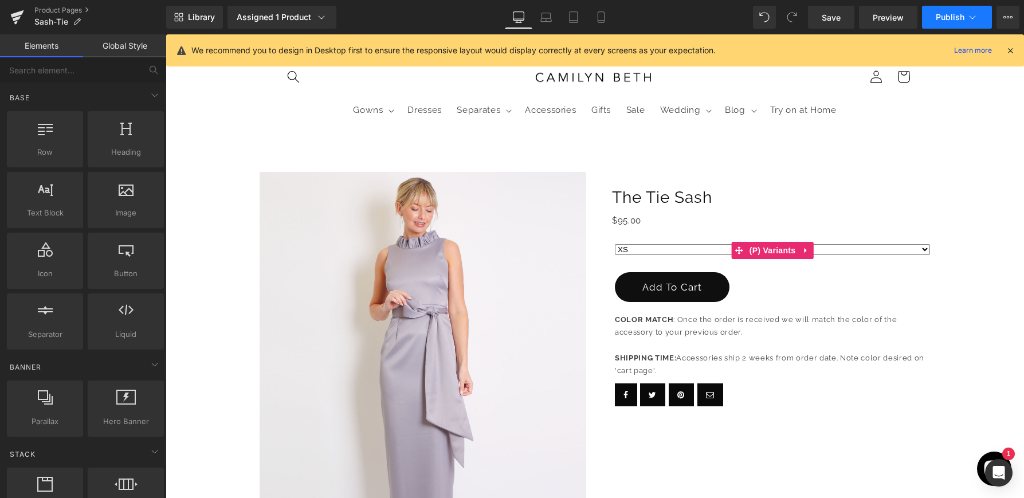
click at [978, 20] on icon at bounding box center [972, 16] width 11 height 11
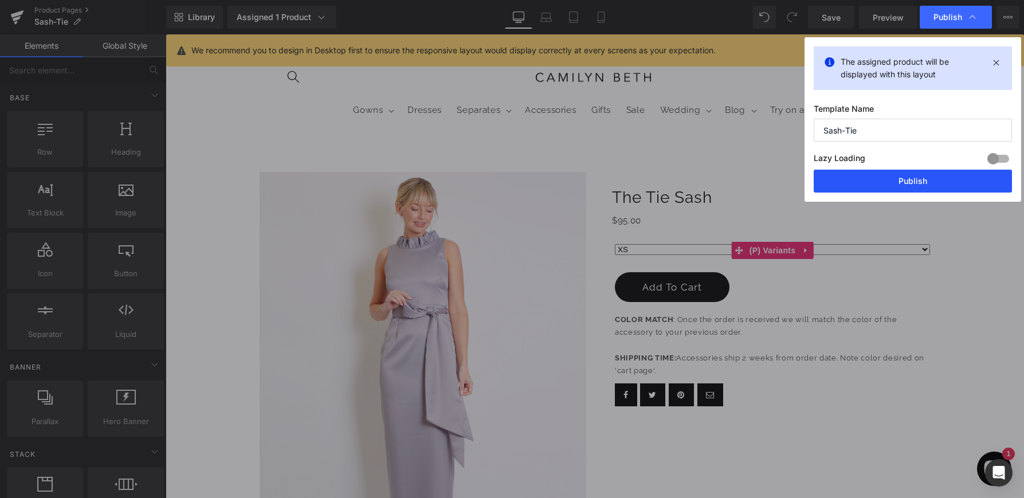
click at [923, 177] on button "Publish" at bounding box center [913, 181] width 198 height 23
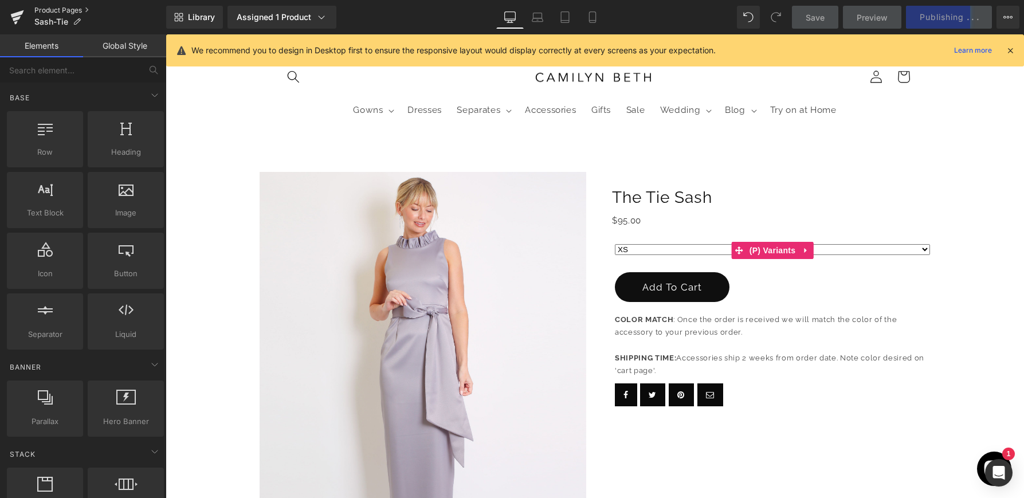
click at [44, 9] on link "Product Pages" at bounding box center [100, 10] width 132 height 9
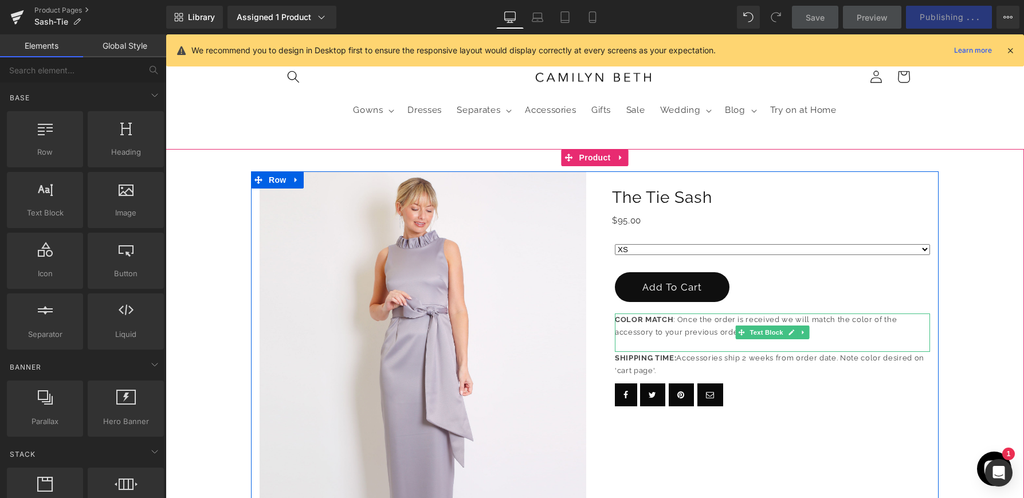
click at [675, 328] on p "COLOR MATCH : Once the order is received we will match the color of the accesso…" at bounding box center [772, 326] width 315 height 26
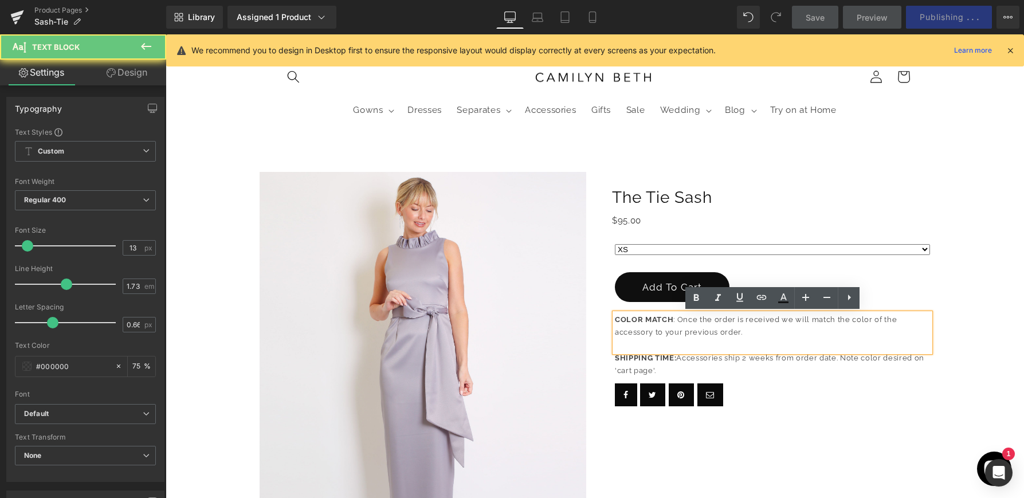
click at [675, 328] on p "COLOR MATCH : Once the order is received we will match the color of the accesso…" at bounding box center [772, 326] width 315 height 26
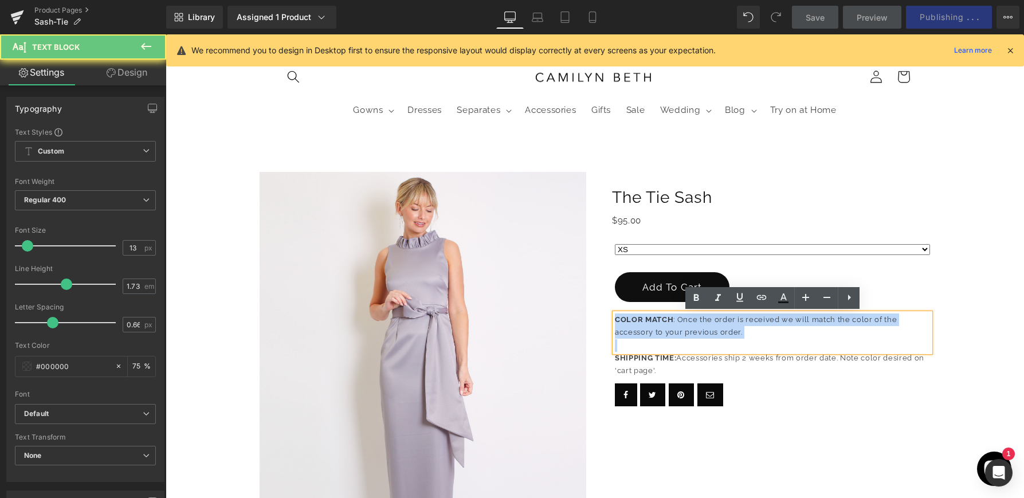
click at [675, 328] on p "COLOR MATCH : Once the order is received we will match the color of the accesso…" at bounding box center [772, 326] width 315 height 26
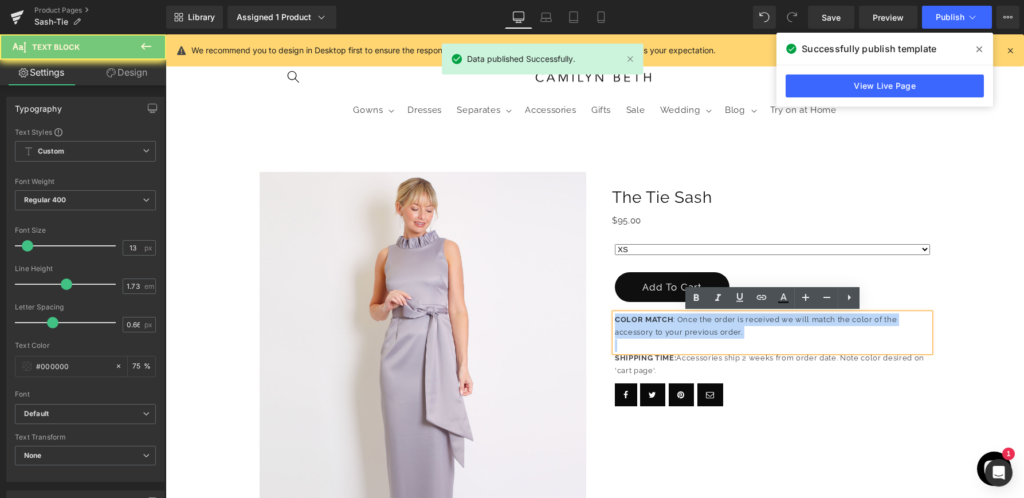
click at [675, 328] on p "COLOR MATCH : Once the order is received we will match the color of the accesso…" at bounding box center [772, 326] width 315 height 26
copy p "COLOR MATCH : Once the order is received we will match the color of the accesso…"
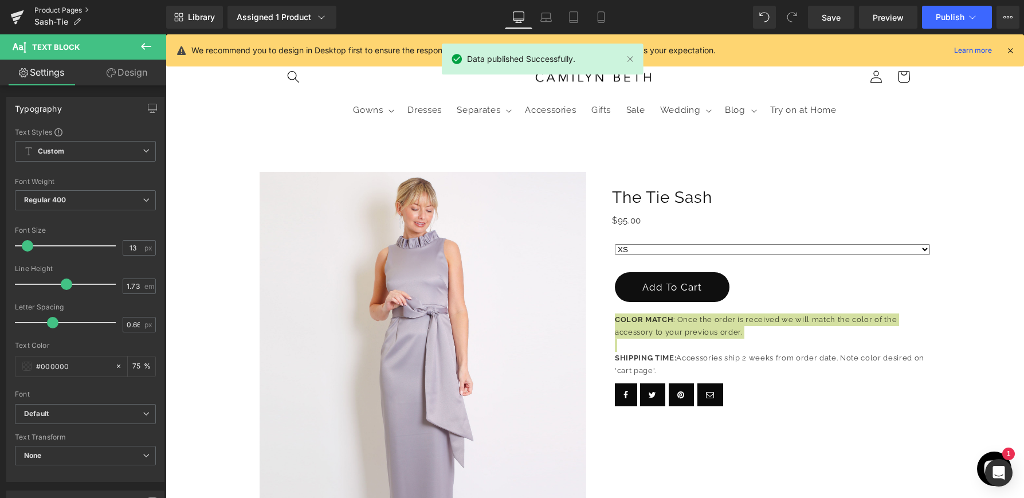
click at [54, 9] on link "Product Pages" at bounding box center [100, 10] width 132 height 9
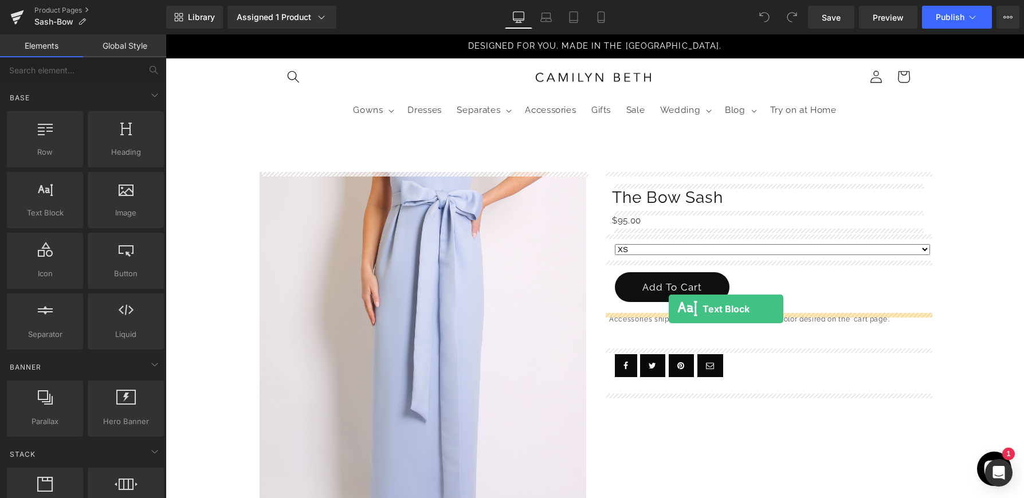
drag, startPoint x: 223, startPoint y: 242, endPoint x: 668, endPoint y: 308, distance: 449.6
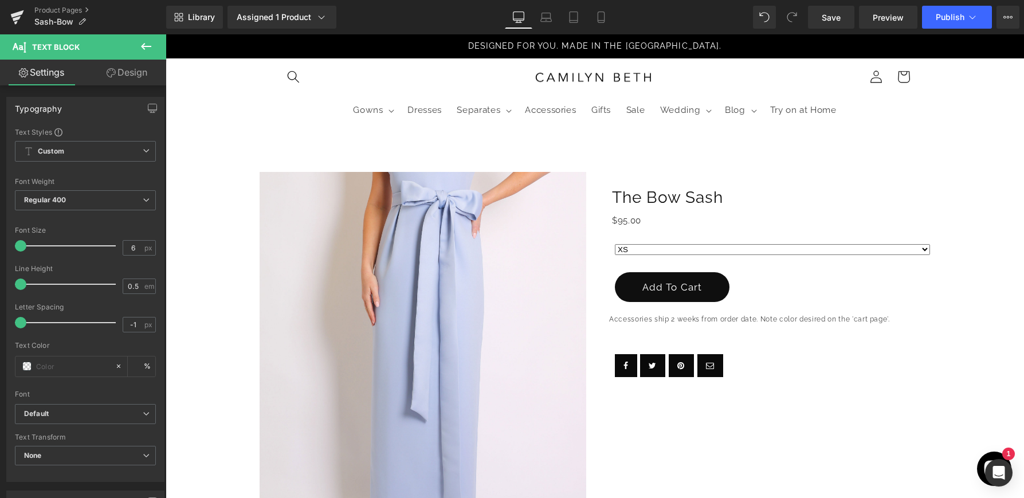
click at [148, 46] on icon at bounding box center [146, 46] width 10 height 7
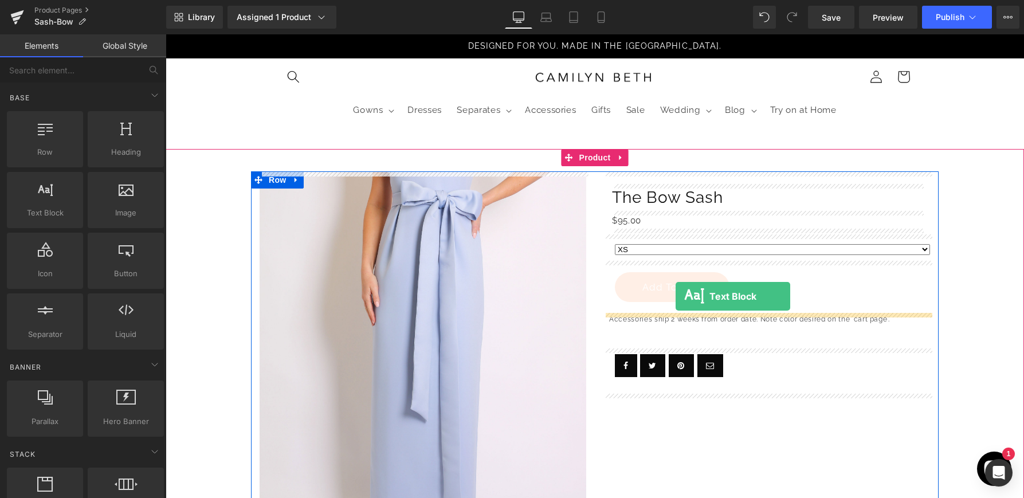
drag, startPoint x: 210, startPoint y: 230, endPoint x: 676, endPoint y: 295, distance: 470.4
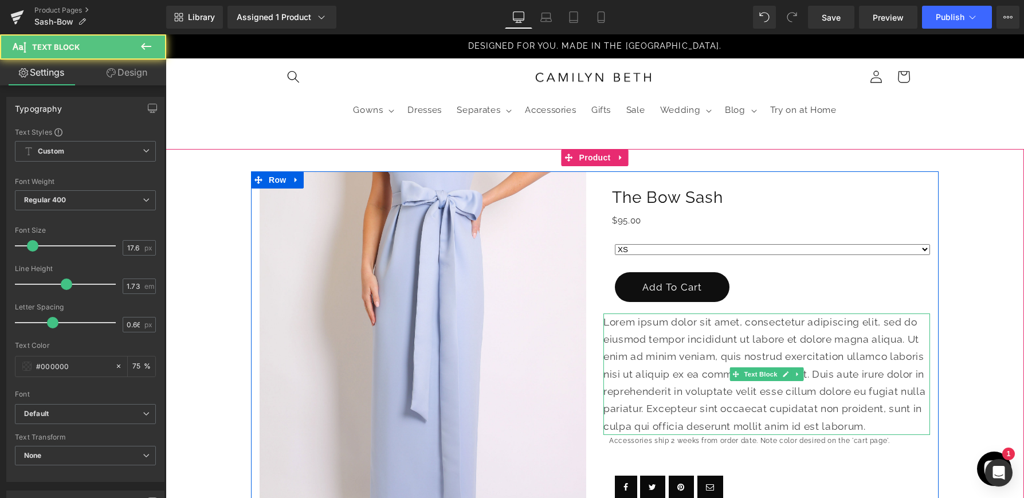
click at [649, 338] on p "Lorem ipsum dolor sit amet, consectetur adipiscing elit, sed do eiusmod tempor …" at bounding box center [766, 374] width 327 height 122
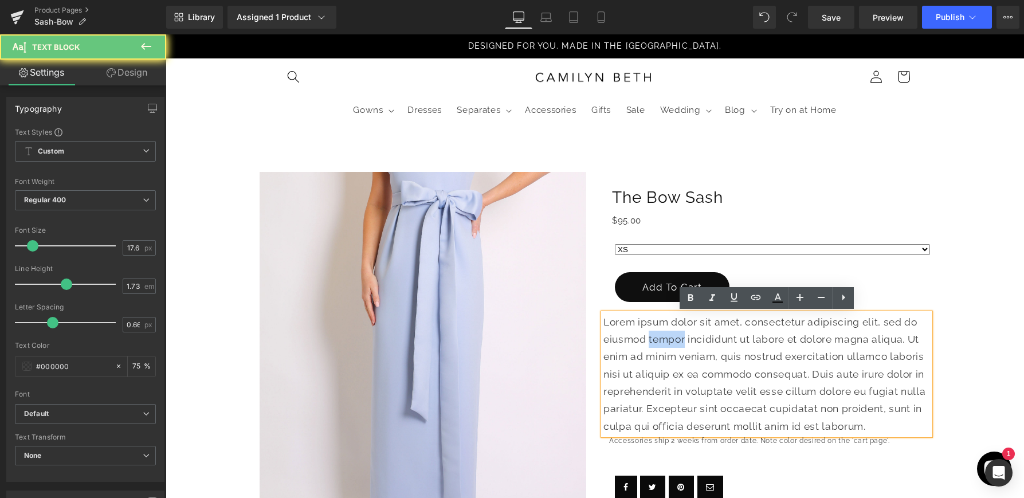
click at [649, 338] on p "Lorem ipsum dolor sit amet, consectetur adipiscing elit, sed do eiusmod tempor …" at bounding box center [766, 374] width 327 height 122
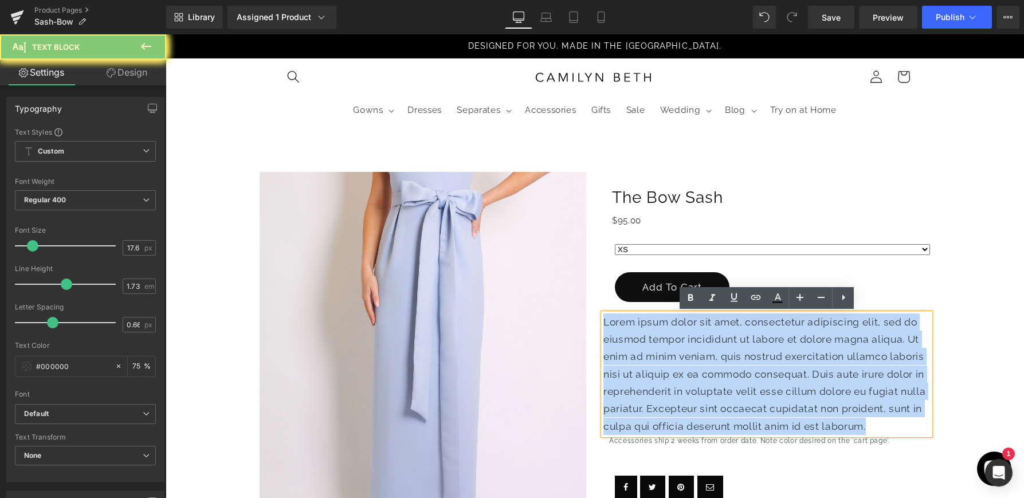
click at [649, 338] on p "Lorem ipsum dolor sit amet, consectetur adipiscing elit, sed do eiusmod tempor …" at bounding box center [766, 374] width 327 height 122
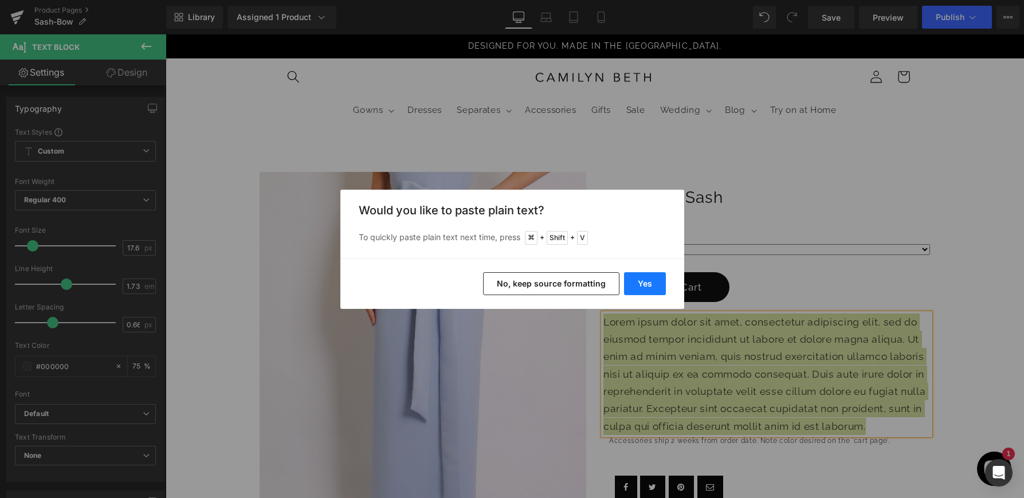
click at [646, 278] on button "Yes" at bounding box center [645, 283] width 42 height 23
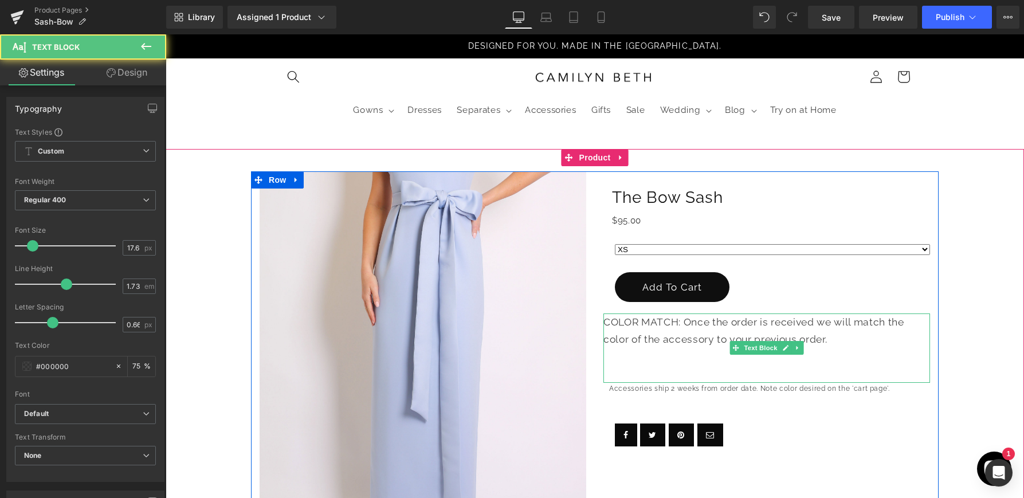
click at [704, 335] on p "COLOR MATCH: Once the order is received we will match the color of the accessor…" at bounding box center [766, 330] width 327 height 35
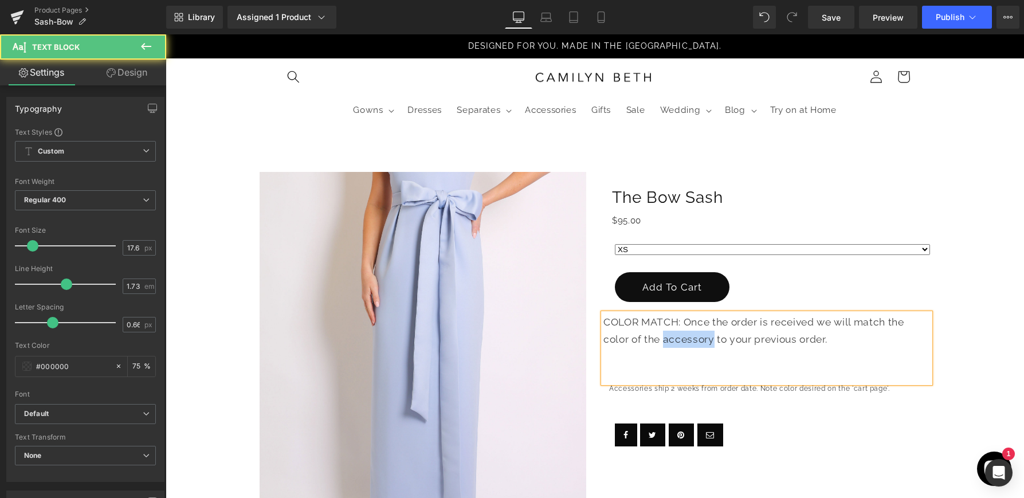
click at [704, 335] on p "COLOR MATCH: Once the order is received we will match the color of the accessor…" at bounding box center [766, 330] width 327 height 35
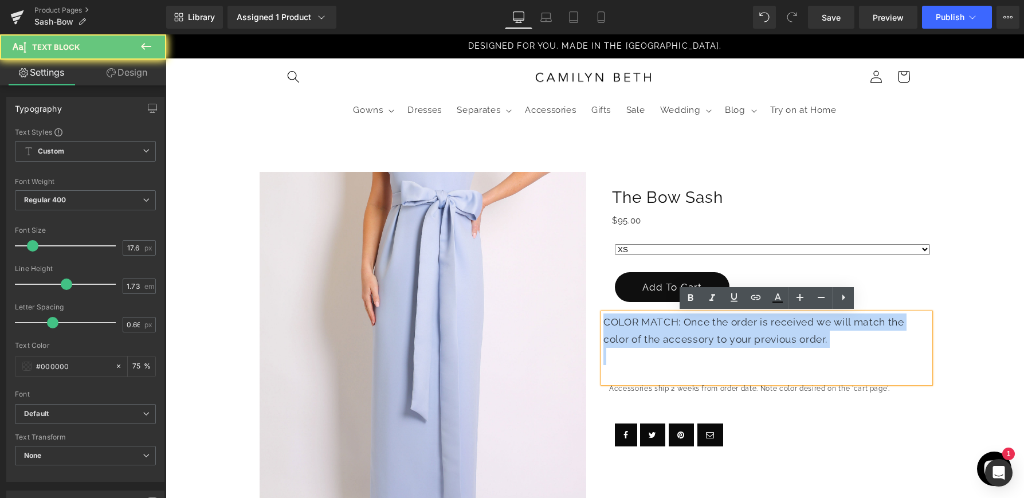
click at [704, 335] on p "COLOR MATCH: Once the order is received we will match the color of the accessor…" at bounding box center [766, 330] width 327 height 35
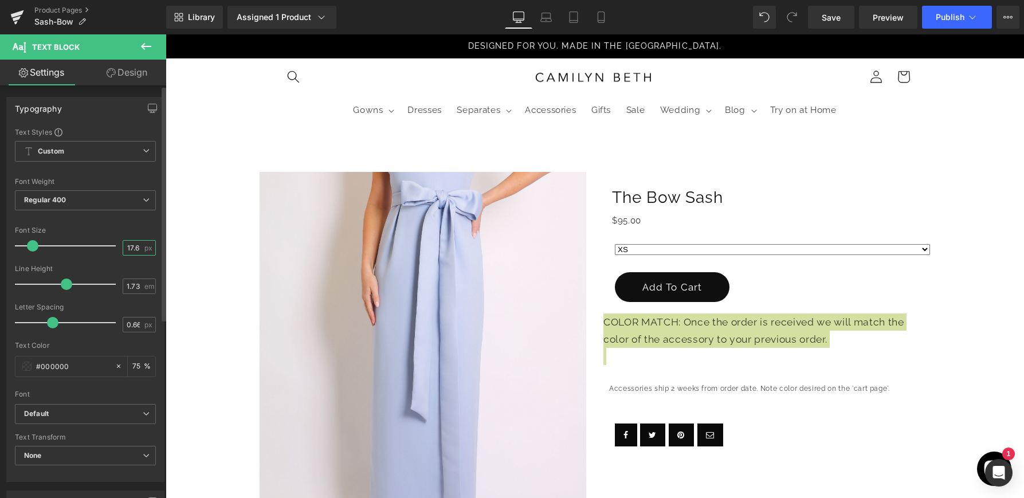
click at [131, 244] on input "17.6" at bounding box center [133, 248] width 20 height 14
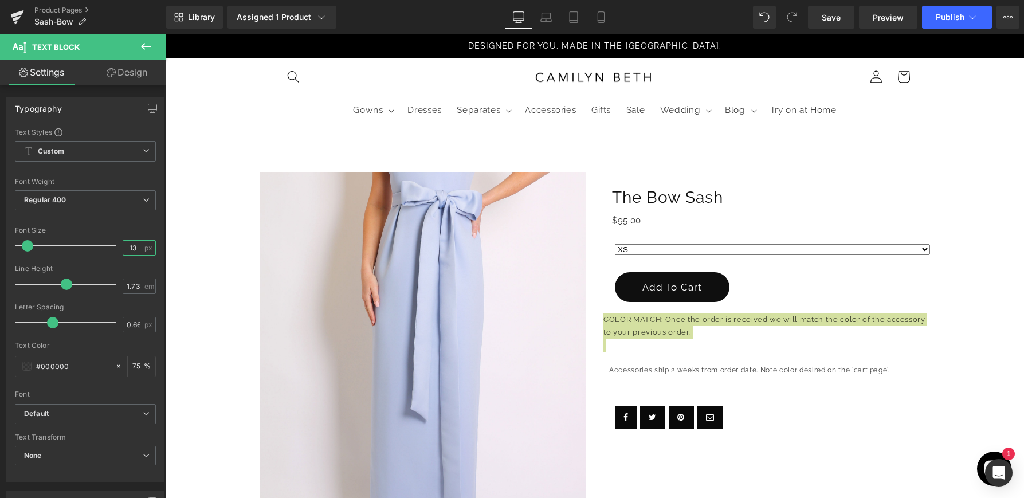
type input "13"
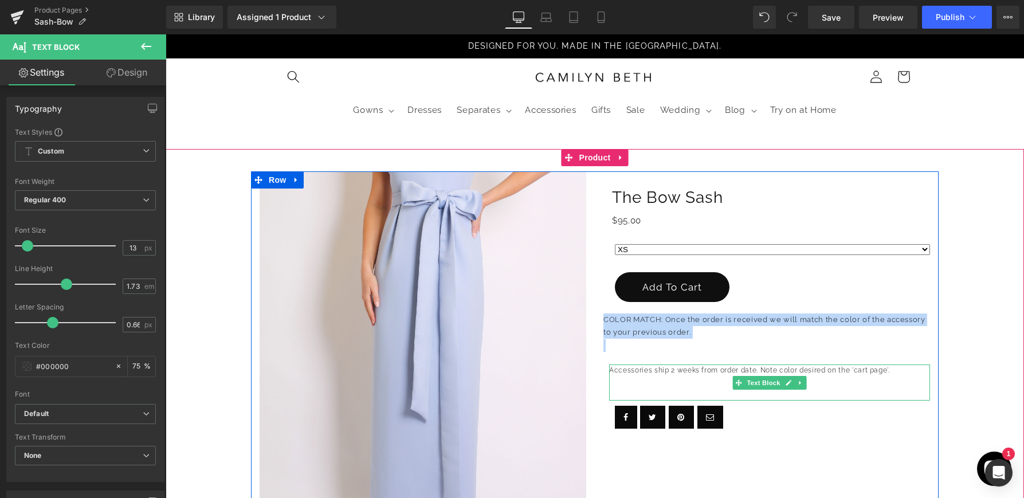
click at [696, 373] on p "Accessories ship 2 weeks from order date. Note color desired on the 'cart page'." at bounding box center [769, 370] width 321 height 12
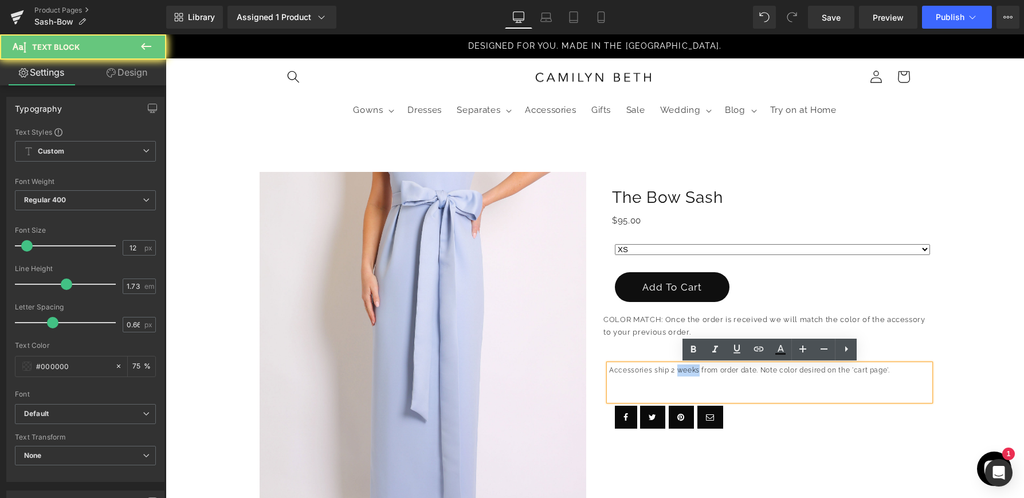
click at [696, 373] on p "Accessories ship 2 weeks from order date. Note color desired on the 'cart page'." at bounding box center [769, 370] width 321 height 12
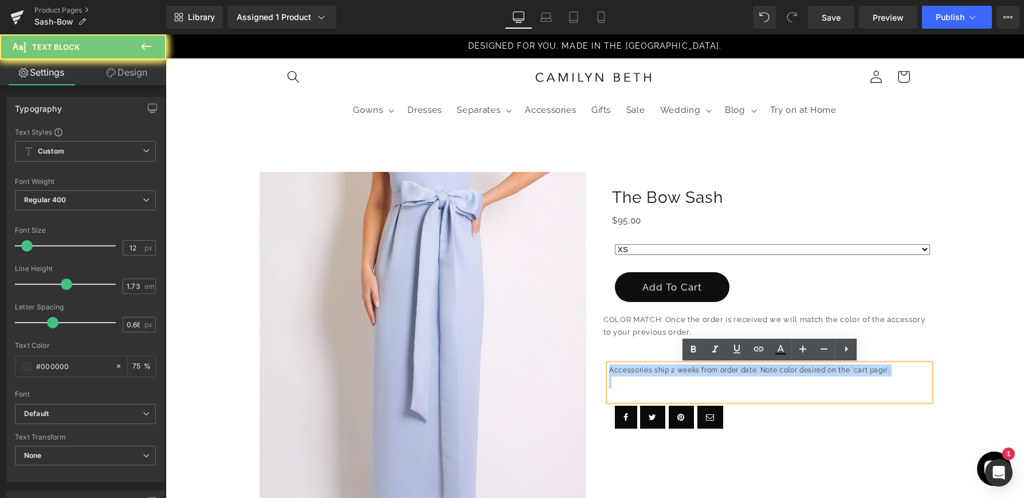
click at [696, 373] on p "Accessories ship 2 weeks from order date. Note color desired on the 'cart page'." at bounding box center [769, 370] width 321 height 12
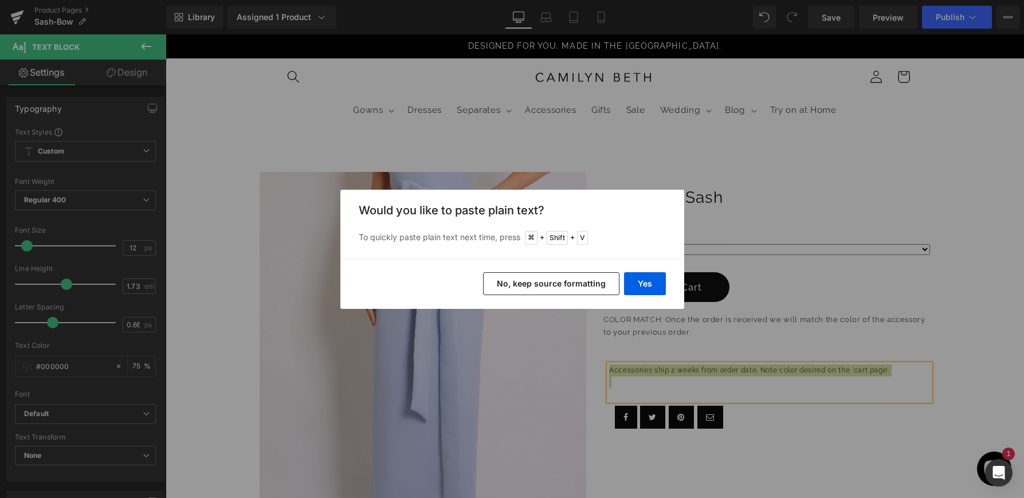
click at [584, 281] on button "No, keep source formatting" at bounding box center [551, 283] width 136 height 23
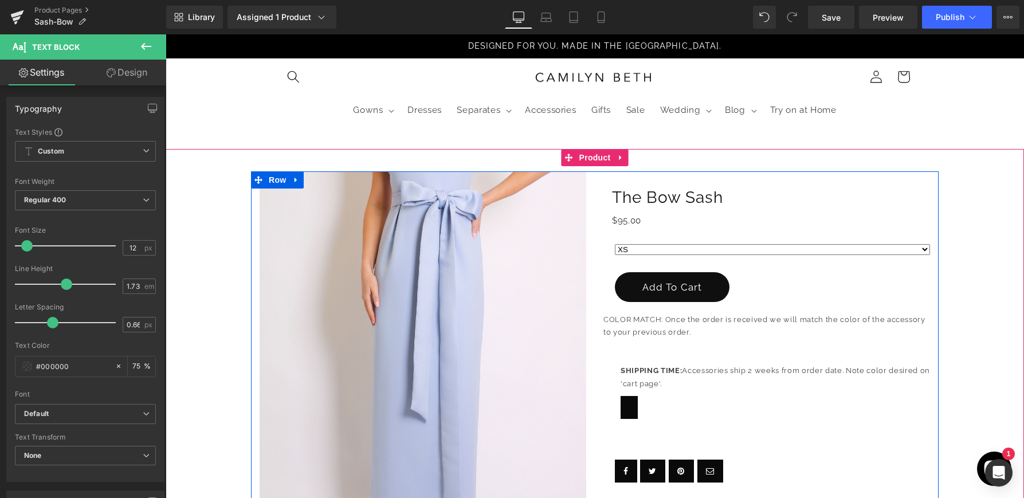
click at [664, 402] on div at bounding box center [775, 410] width 309 height 29
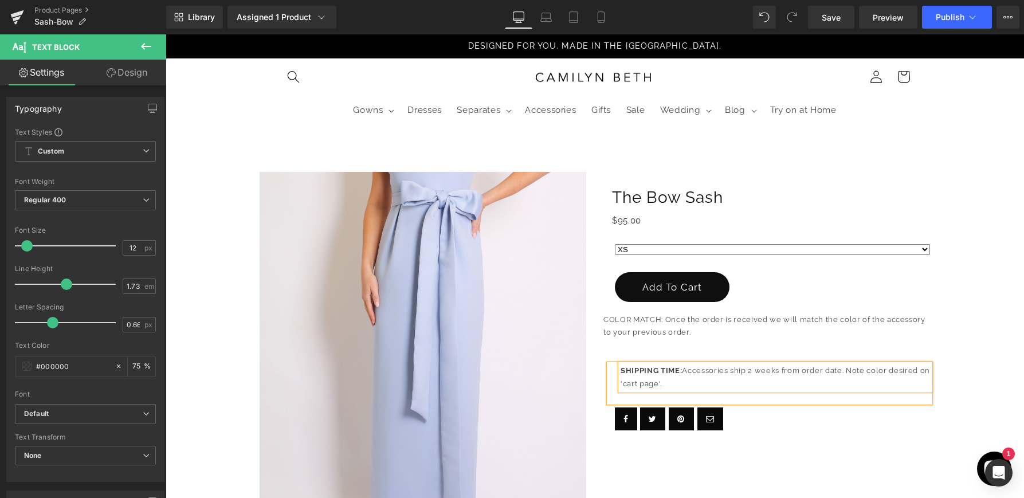
click at [622, 345] on p at bounding box center [766, 345] width 327 height 13
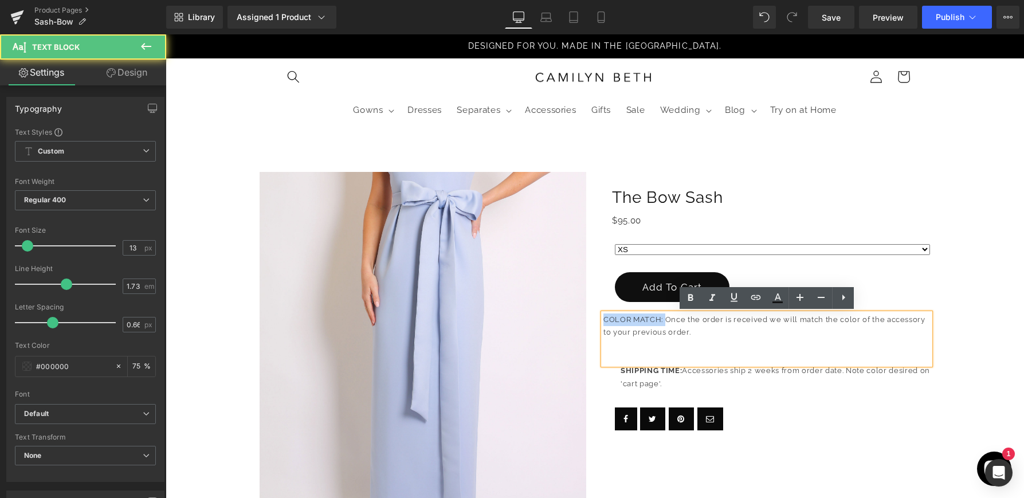
drag, startPoint x: 654, startPoint y: 320, endPoint x: 574, endPoint y: 320, distance: 80.2
click at [574, 320] on div "(P) Image The Bow Sash (P) Title $0 $95.00 (P) Price Row XS S M L XL" at bounding box center [595, 378] width 688 height 414
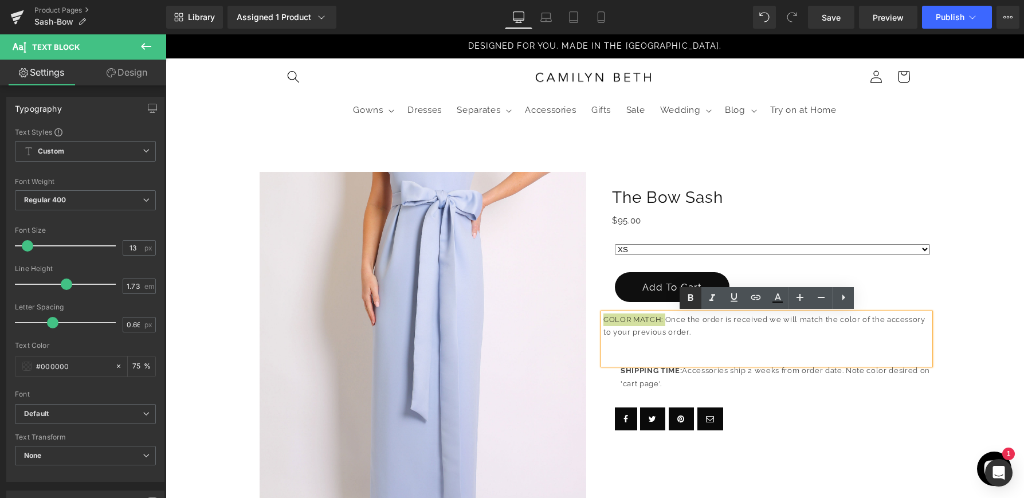
click at [692, 299] on icon at bounding box center [690, 297] width 5 height 7
click at [688, 375] on p "SHIPPING TIME: Accessories ship 2 weeks from order date. Note color desired on …" at bounding box center [775, 377] width 309 height 26
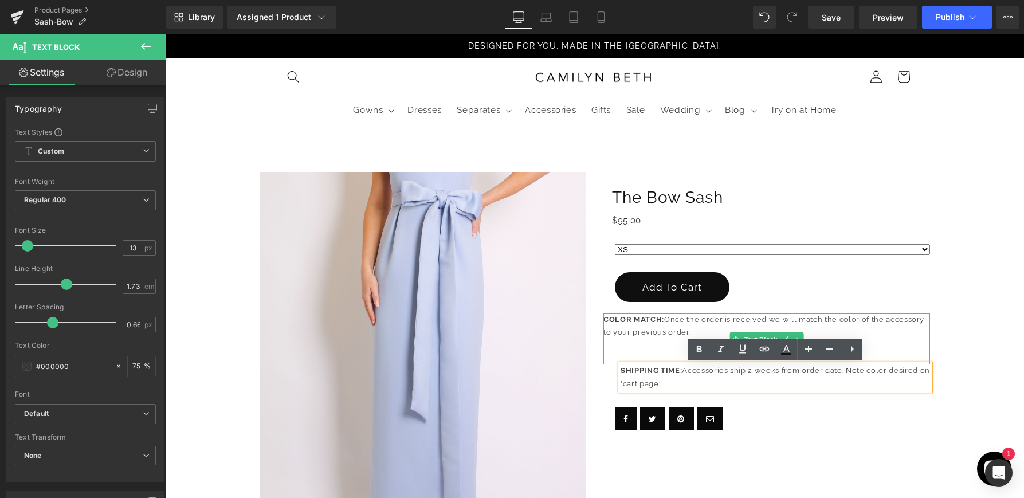
click at [699, 328] on p "COLOR MATCH: Once the order is received we will match the color of the accessor…" at bounding box center [766, 326] width 327 height 26
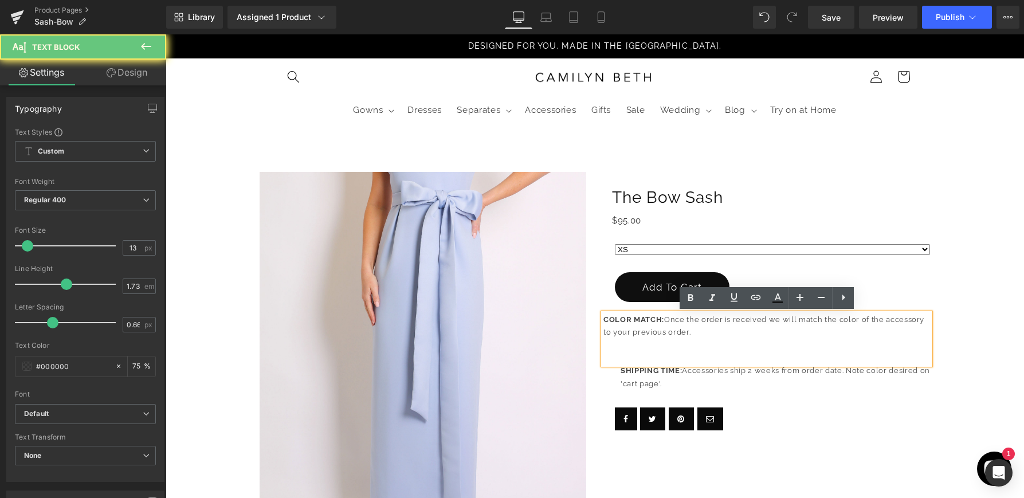
click at [686, 343] on p at bounding box center [766, 345] width 327 height 13
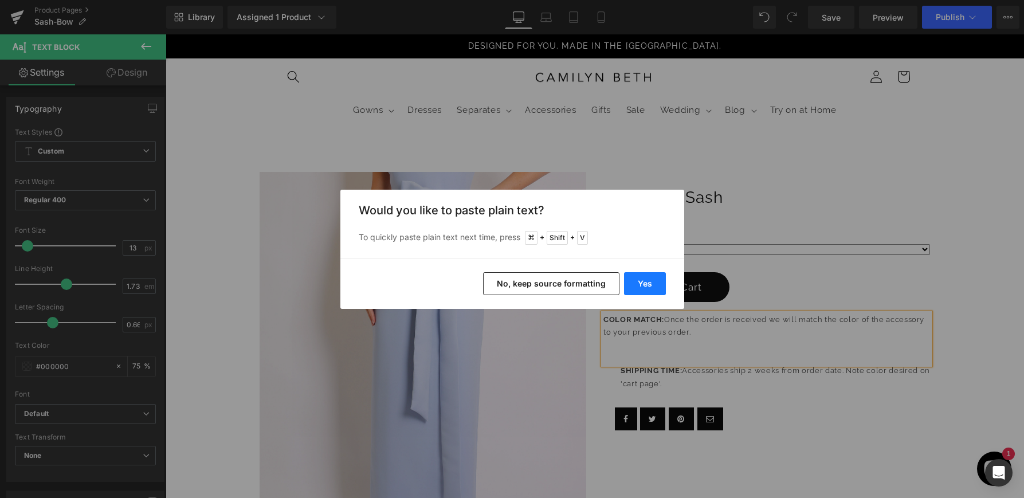
click at [644, 287] on button "Yes" at bounding box center [645, 283] width 42 height 23
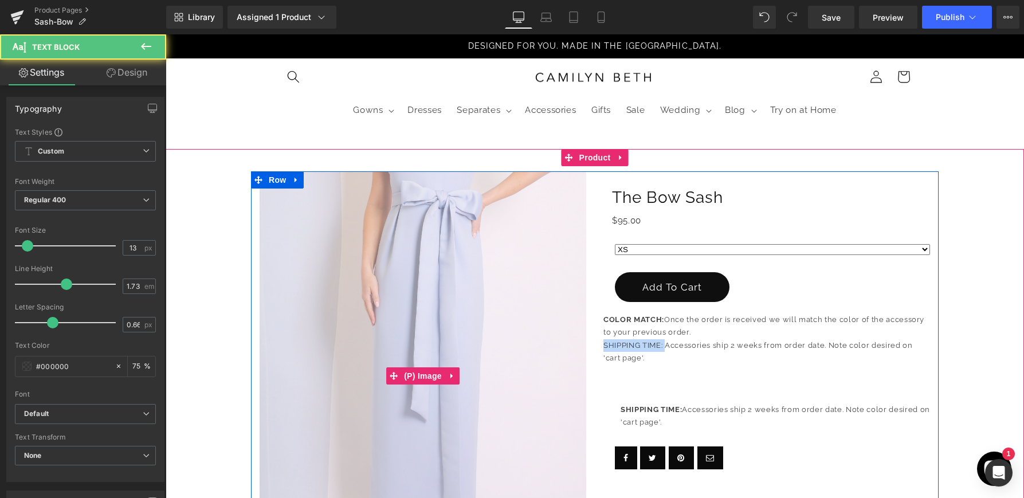
drag, startPoint x: 664, startPoint y: 346, endPoint x: 560, endPoint y: 346, distance: 104.3
click at [560, 346] on div "(P) Image The Bow Sash (P) Title $0 $95.00 (P) Price Row XS S M L XL" at bounding box center [595, 378] width 688 height 414
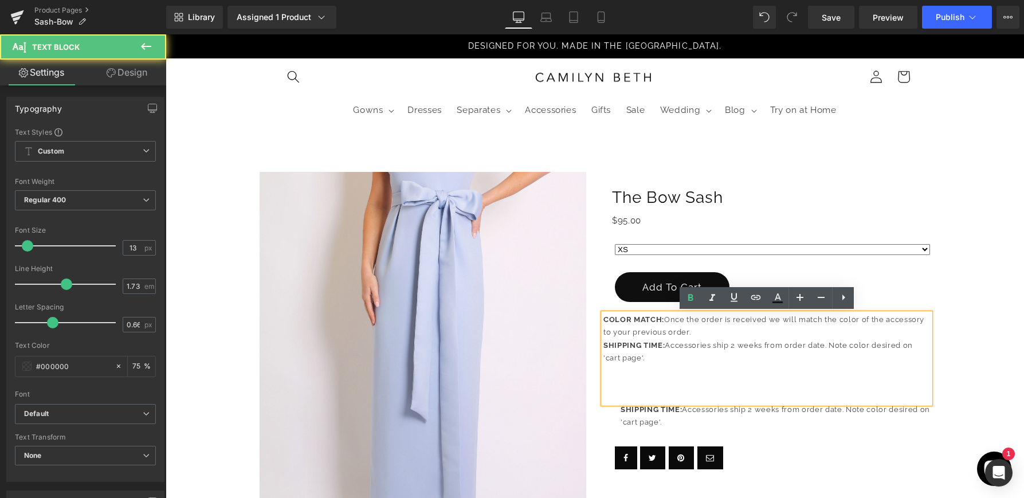
click at [724, 387] on p at bounding box center [766, 384] width 327 height 13
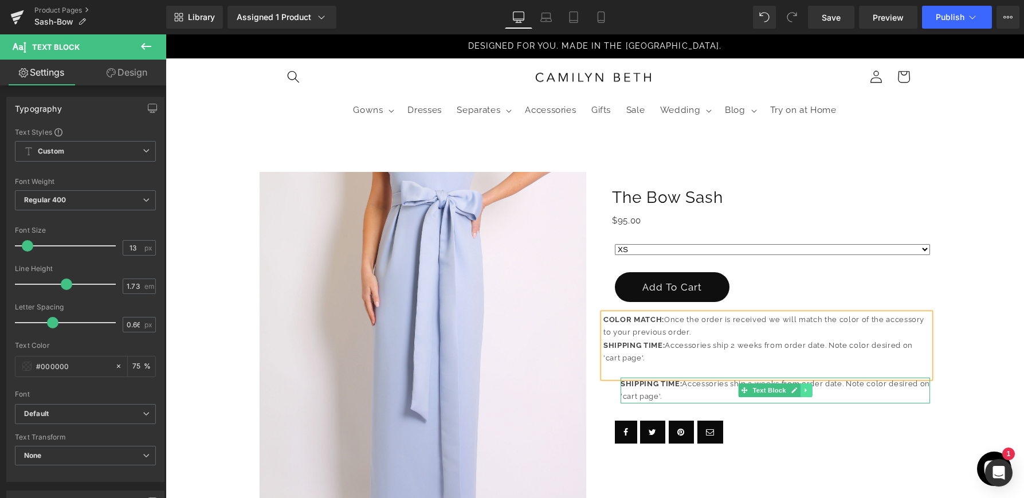
click at [807, 389] on icon at bounding box center [806, 390] width 6 height 7
click at [810, 389] on icon at bounding box center [812, 390] width 6 height 6
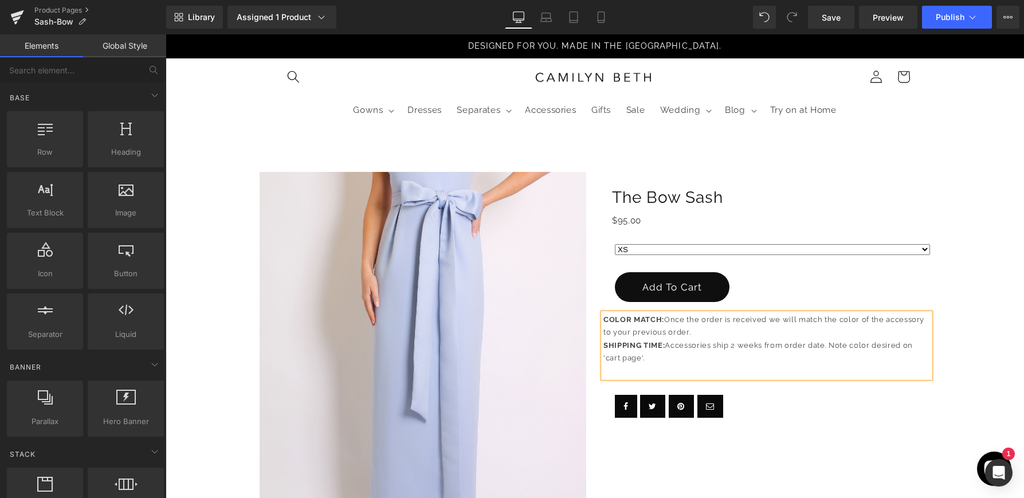
drag, startPoint x: 972, startPoint y: 293, endPoint x: 889, endPoint y: 336, distance: 93.6
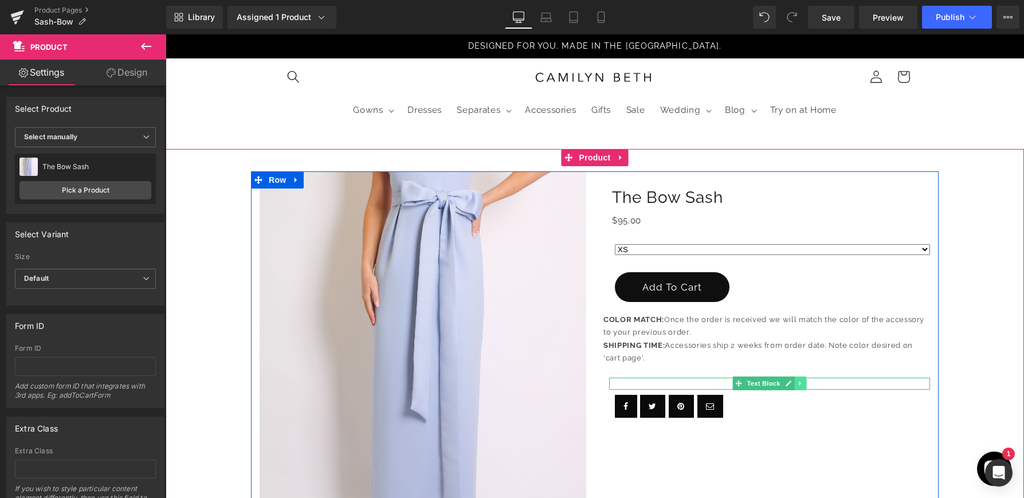
click at [799, 382] on icon at bounding box center [800, 384] width 2 height 4
click at [801, 382] on link at bounding box center [807, 384] width 12 height 14
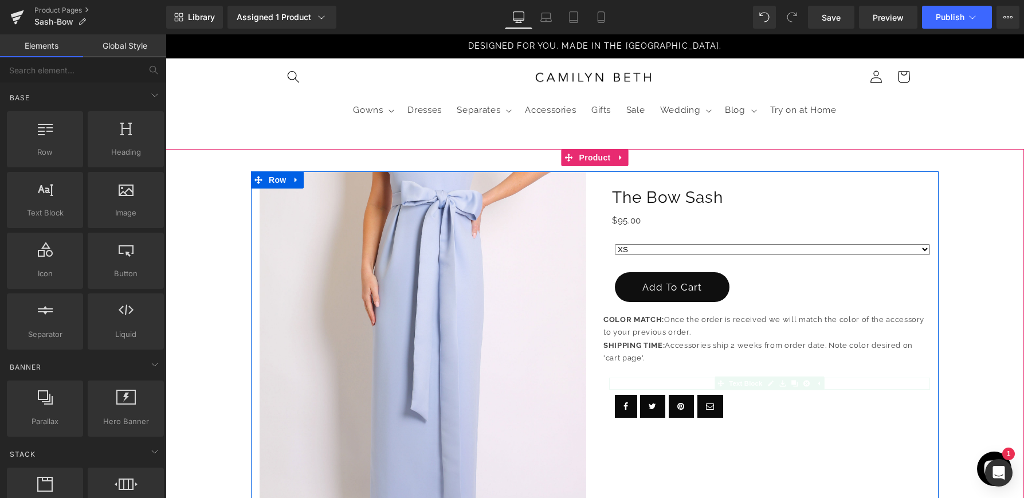
click at [708, 353] on p "SHIPPING TIME: Accessories ship 2 weeks from order date. Note color desired on …" at bounding box center [766, 352] width 327 height 26
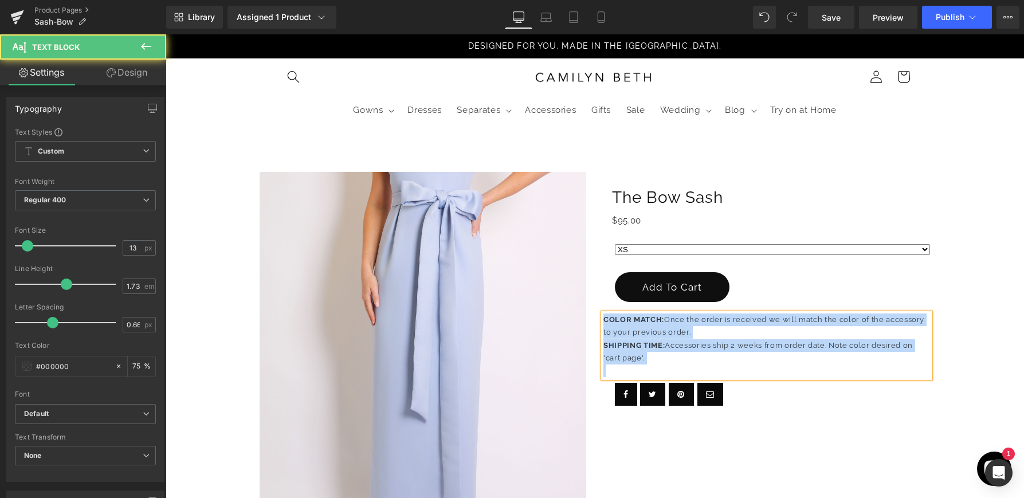
copy div "COLOR MATCH: Once the order is received we will match the color of the accessor…"
click at [765, 329] on p "COLOR MATCH: Once the order is received we will match the color of the accessor…" at bounding box center [766, 326] width 327 height 26
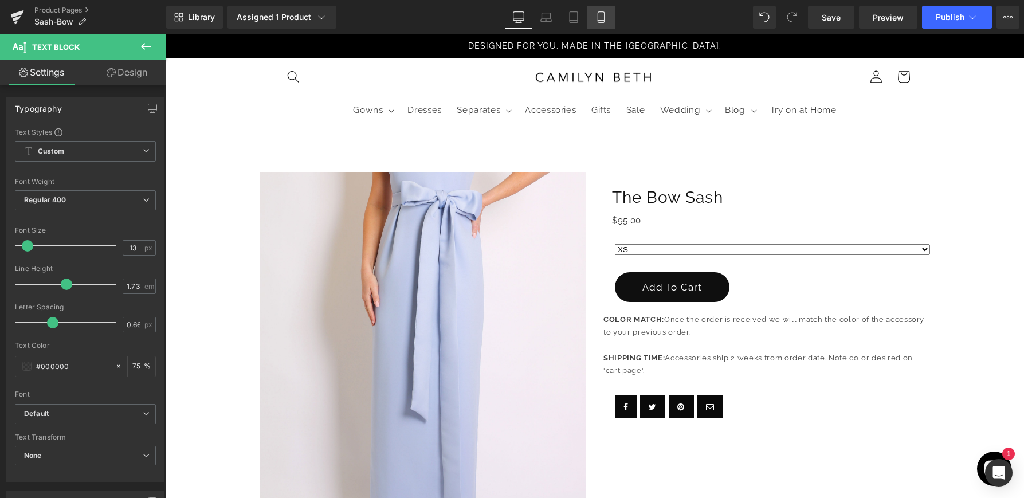
click at [605, 19] on icon at bounding box center [600, 16] width 11 height 11
type input "75"
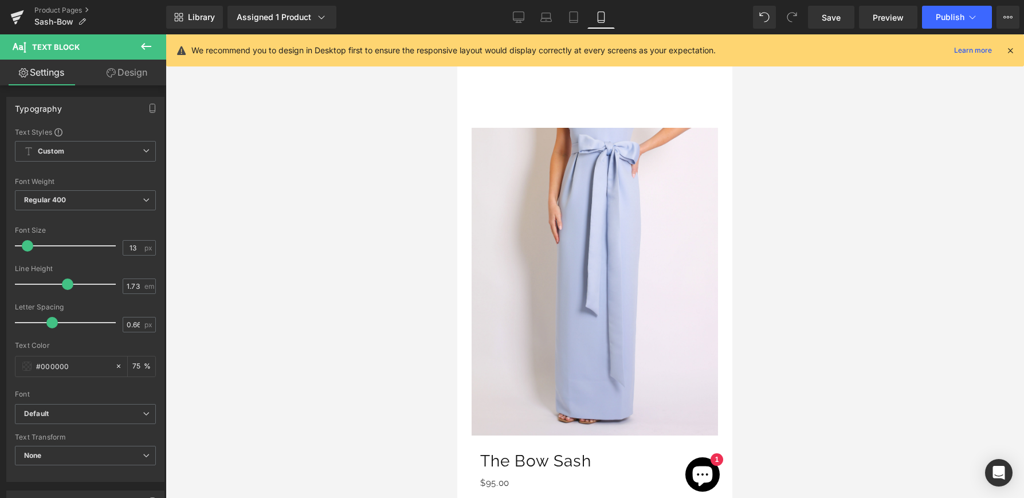
scroll to position [384, 0]
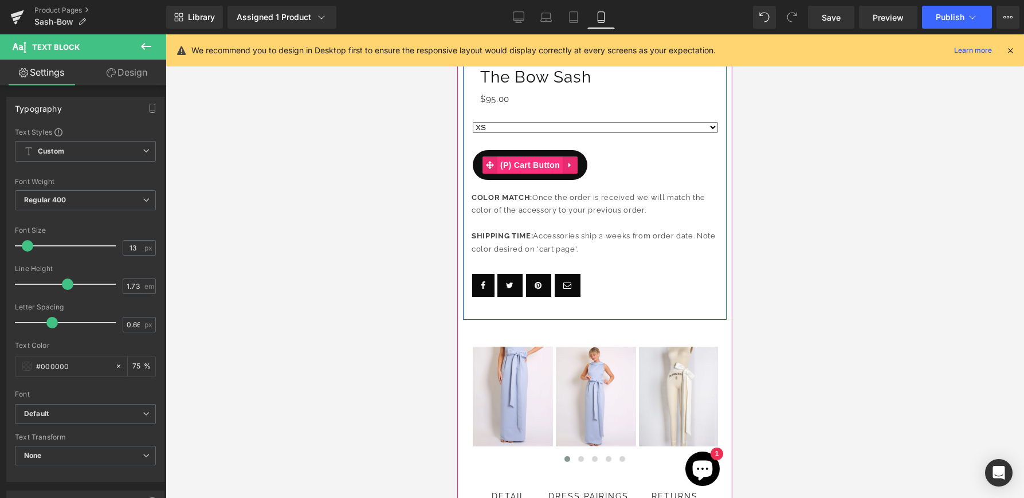
click at [543, 163] on span "(P) Cart Button" at bounding box center [529, 164] width 65 height 17
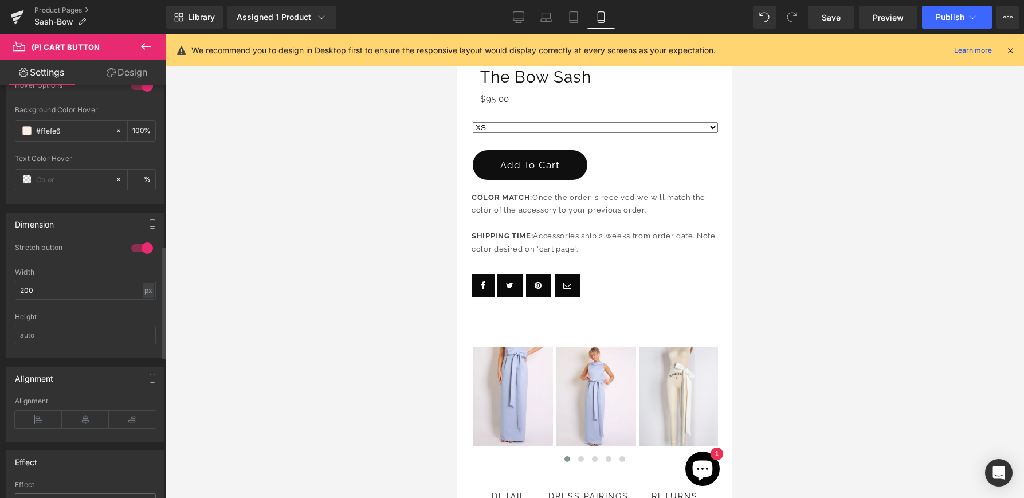
scroll to position [484, 0]
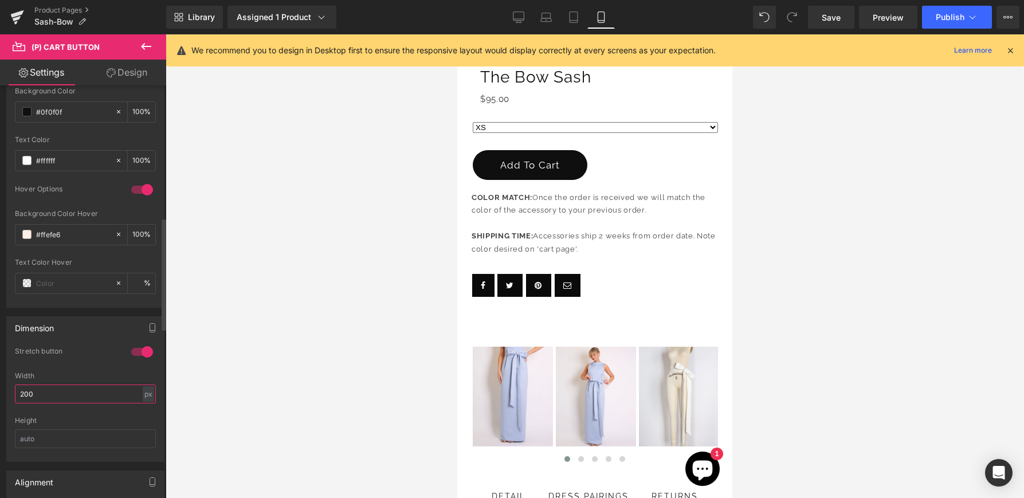
click at [91, 387] on input "200" at bounding box center [85, 394] width 141 height 19
type input "0"
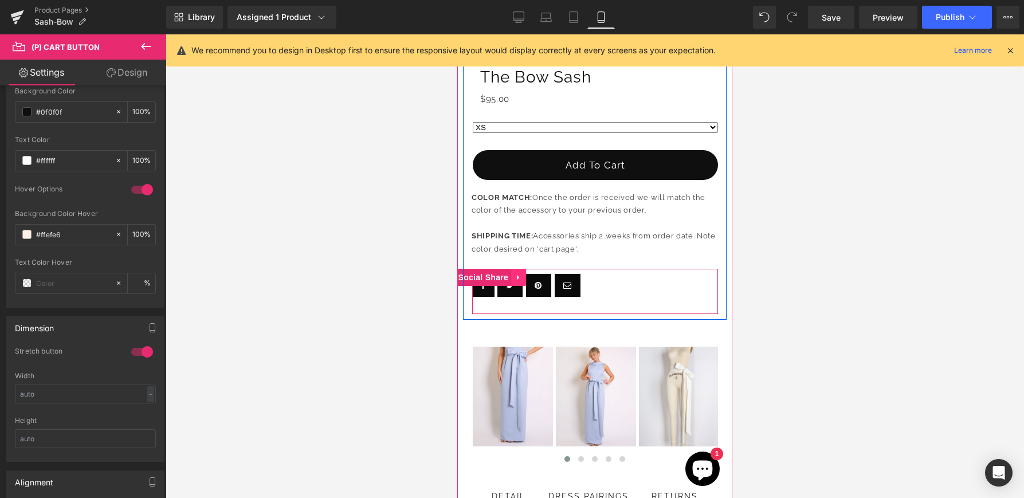
click at [524, 283] on link at bounding box center [518, 277] width 15 height 17
click at [483, 271] on span "Social Share" at bounding box center [461, 277] width 56 height 17
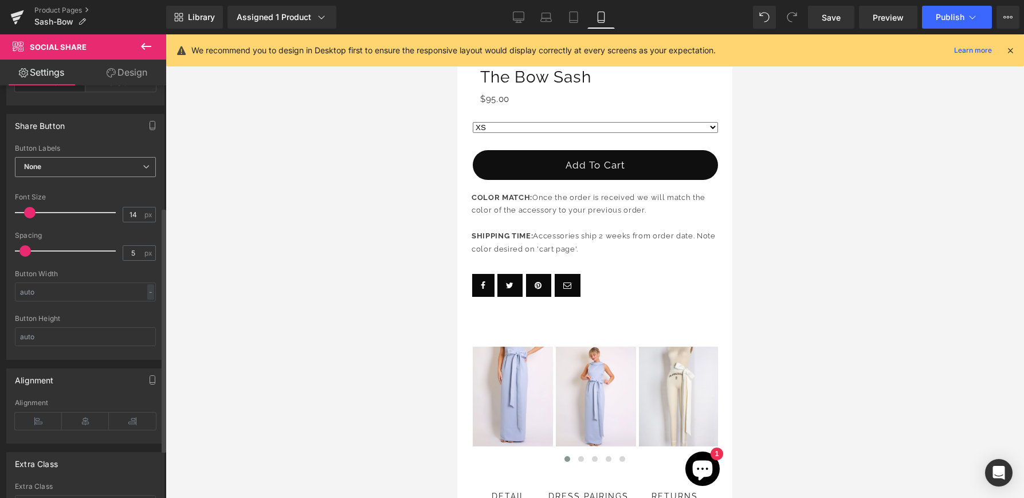
scroll to position [205, 0]
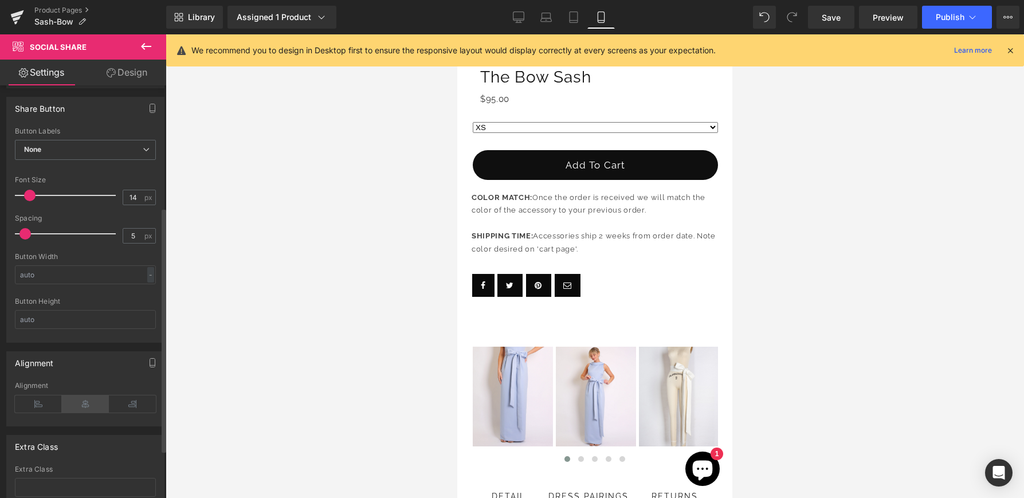
click at [79, 399] on icon at bounding box center [85, 403] width 47 height 17
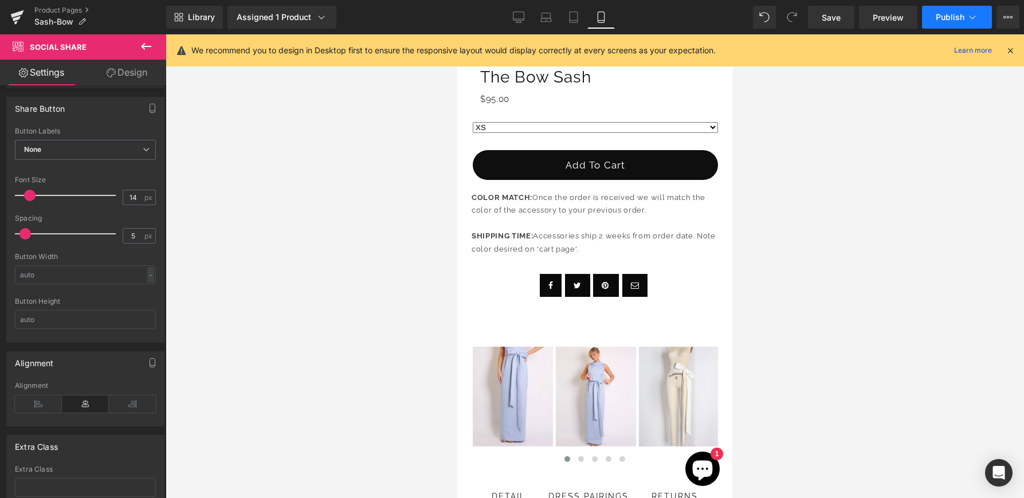
click at [971, 19] on icon at bounding box center [972, 16] width 11 height 11
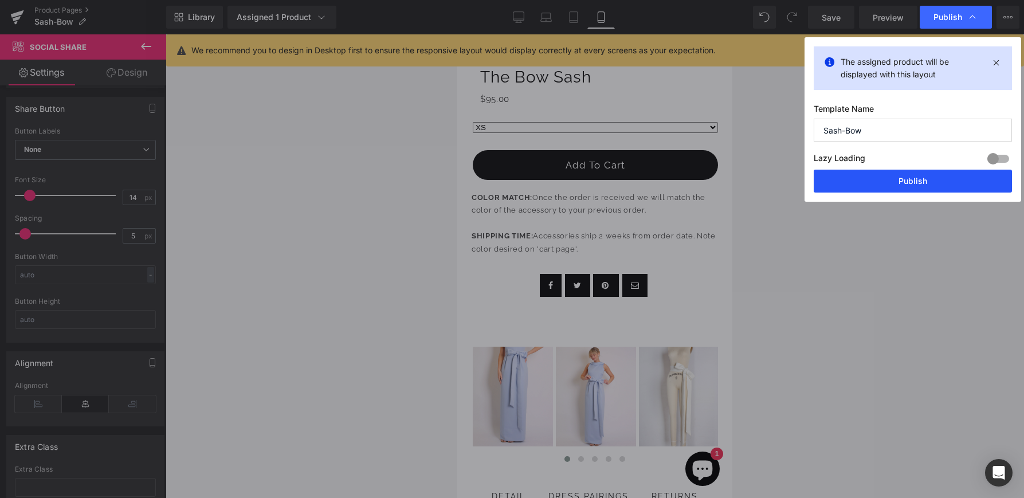
click at [923, 179] on button "Publish" at bounding box center [913, 181] width 198 height 23
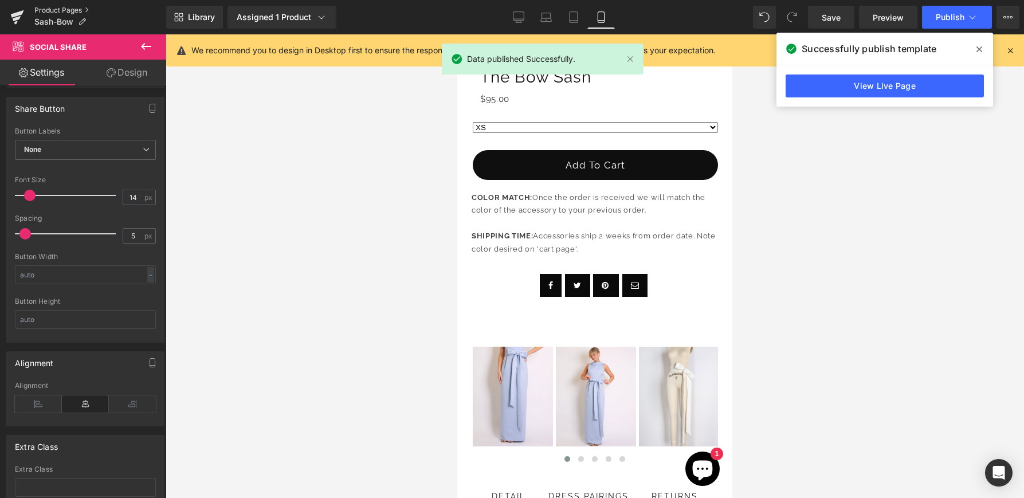
click at [37, 10] on link "Product Pages" at bounding box center [100, 10] width 132 height 9
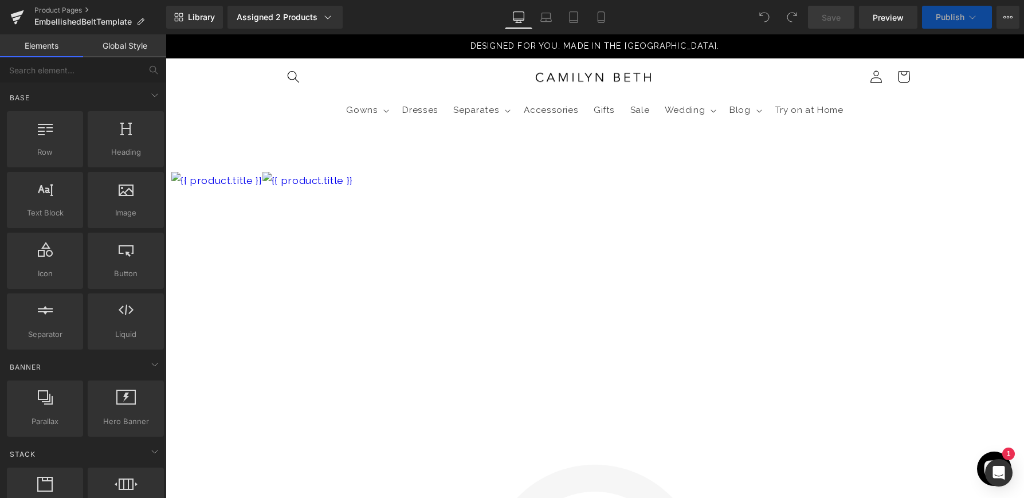
select select
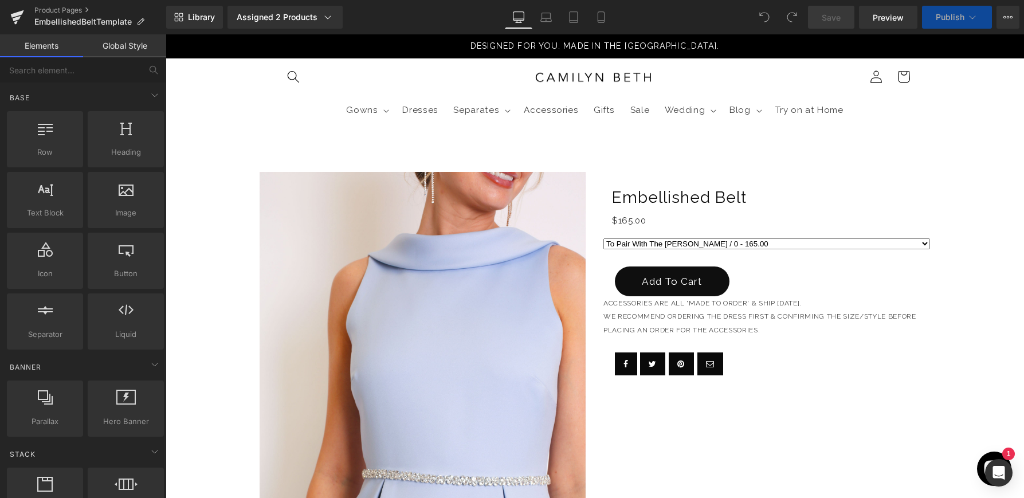
click at [667, 319] on span "We recommend ordering the dress first & confirming the size/style before placin…" at bounding box center [759, 323] width 313 height 22
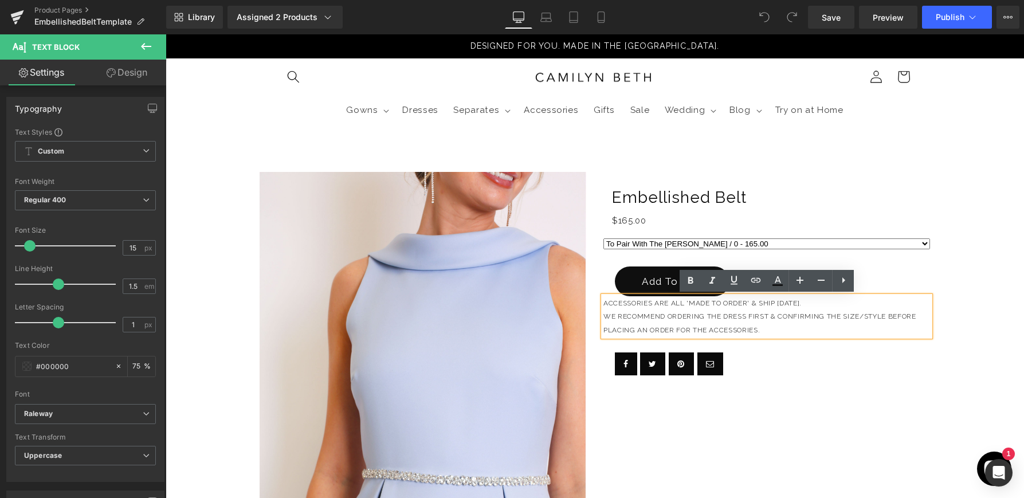
click at [757, 332] on span "We recommend ordering the dress first & confirming the size/style before placin…" at bounding box center [759, 323] width 313 height 22
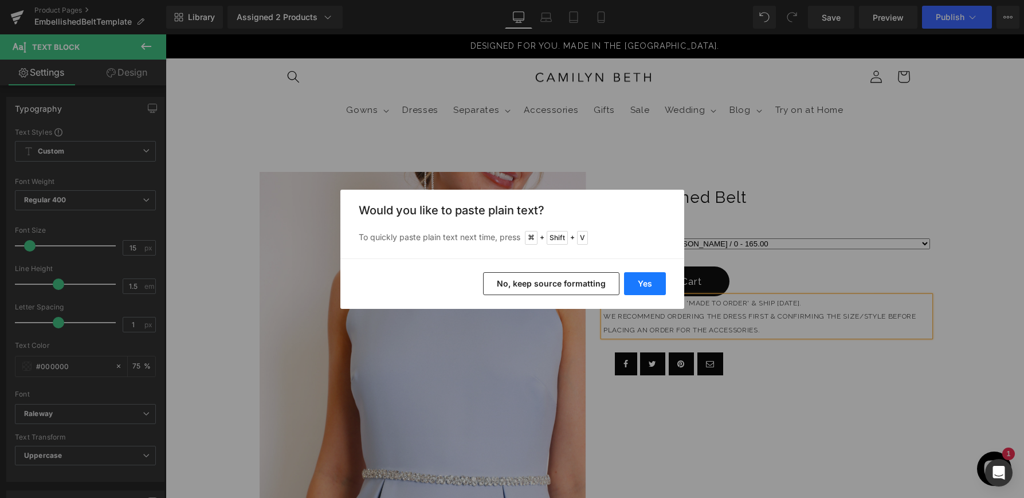
click at [642, 283] on button "Yes" at bounding box center [645, 283] width 42 height 23
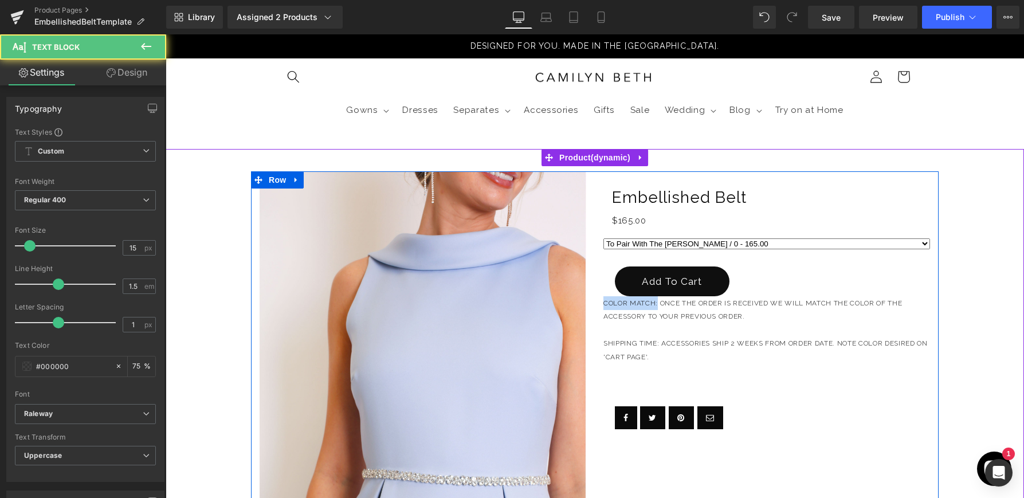
drag, startPoint x: 658, startPoint y: 304, endPoint x: 562, endPoint y: 304, distance: 95.7
click at [562, 304] on div "(P) Image ‹" at bounding box center [595, 442] width 688 height 542
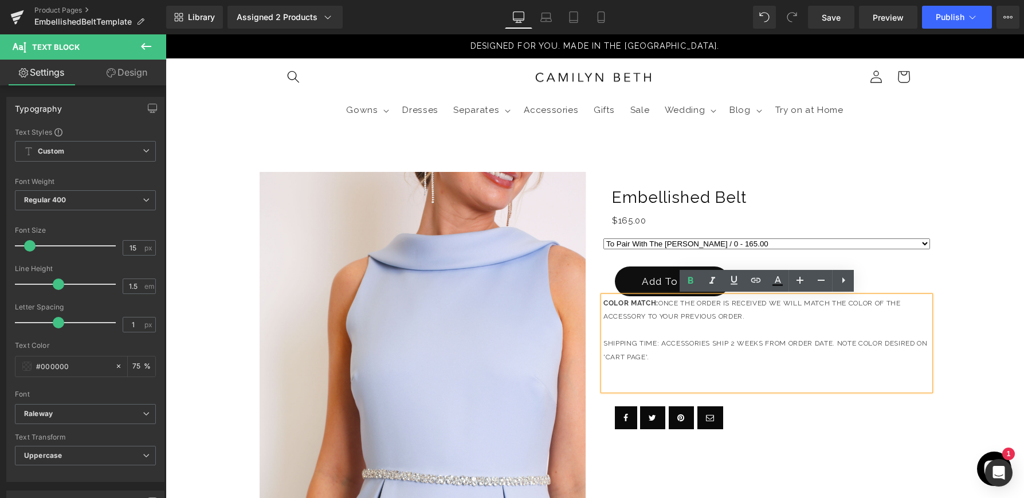
click at [661, 343] on span "SHIPPING TIME: Accessories ship 2 weeks from order date. Note color desired on …" at bounding box center [765, 350] width 324 height 22
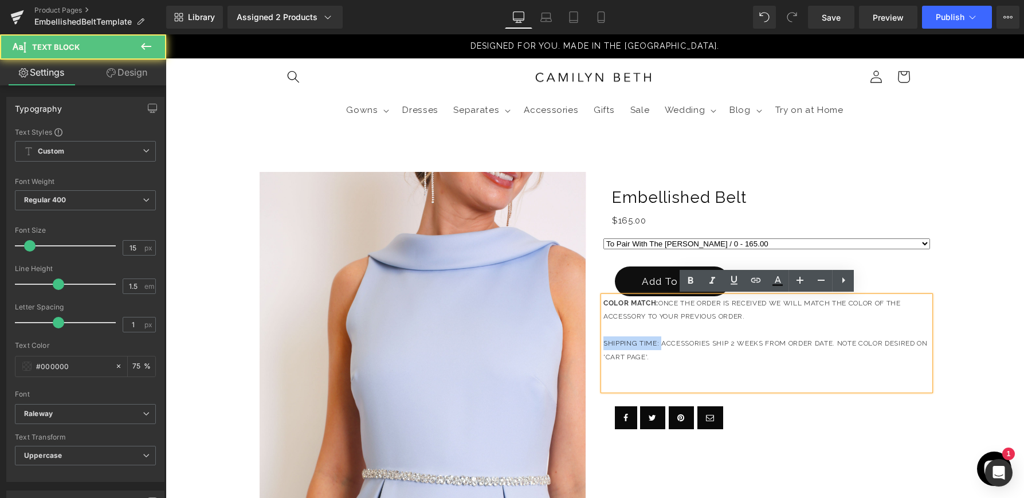
click at [605, 342] on span "SHIPPING TIME: Accessories ship 2 weeks from order date. Note color desired on …" at bounding box center [765, 350] width 324 height 22
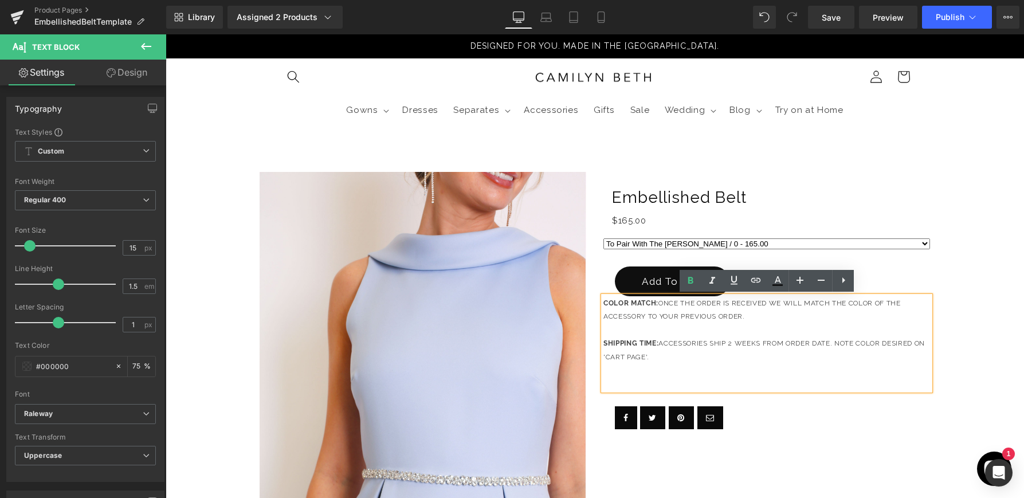
click at [697, 352] on p "SHIPPING TIME: Accessories ship 2 weeks from order date. Note color desired on …" at bounding box center [766, 349] width 327 height 27
click at [698, 367] on p at bounding box center [766, 370] width 327 height 14
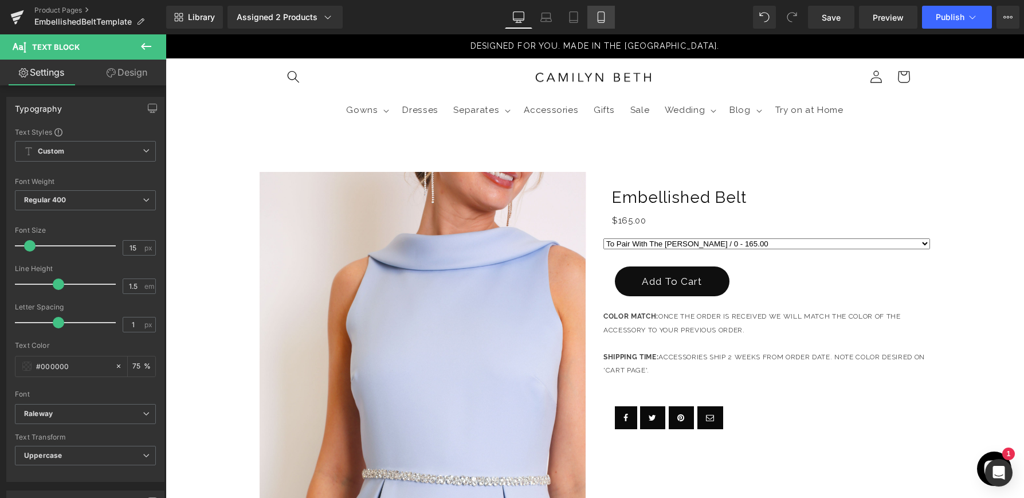
click at [606, 17] on icon at bounding box center [600, 16] width 11 height 11
type input "75"
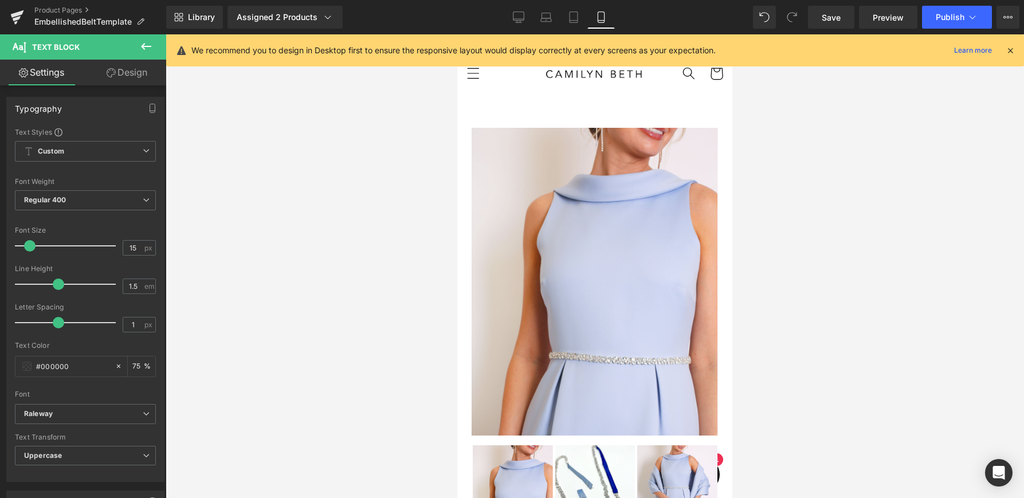
scroll to position [495, 0]
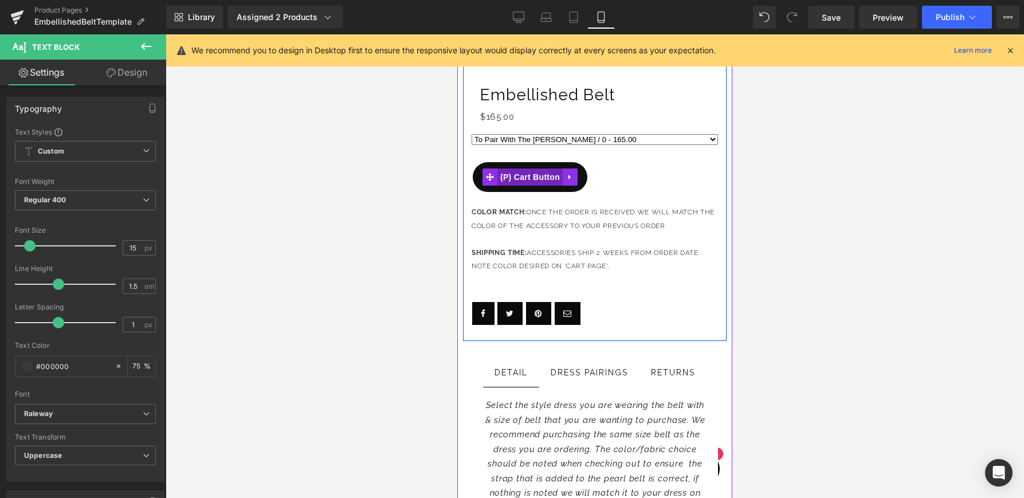
drag, startPoint x: 537, startPoint y: 179, endPoint x: 637, endPoint y: 343, distance: 191.9
click at [537, 179] on span "(P) Cart Button" at bounding box center [529, 176] width 65 height 17
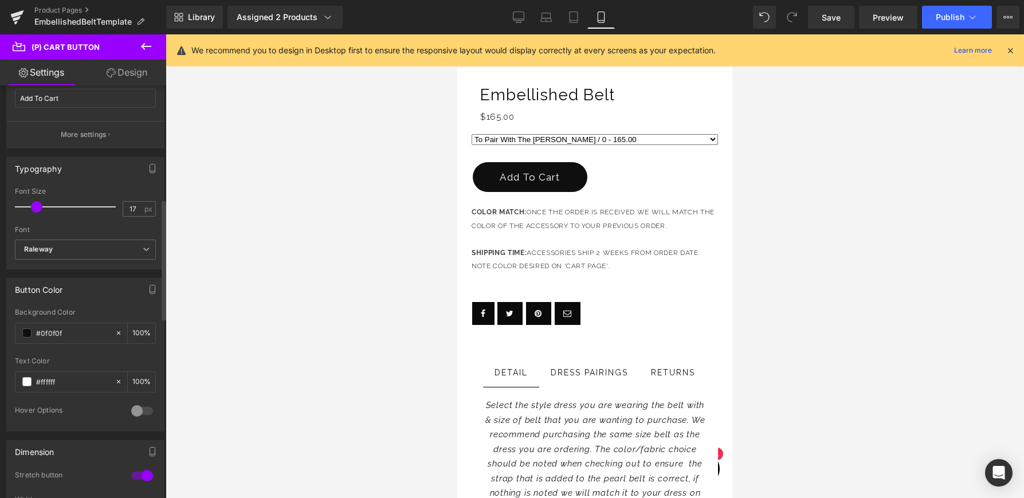
scroll to position [401, 0]
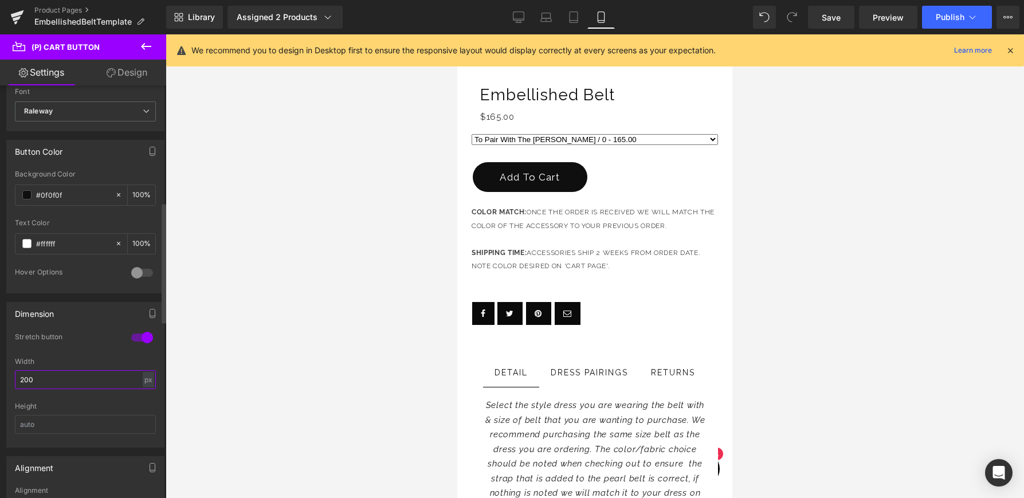
click at [65, 379] on input "200" at bounding box center [85, 379] width 141 height 19
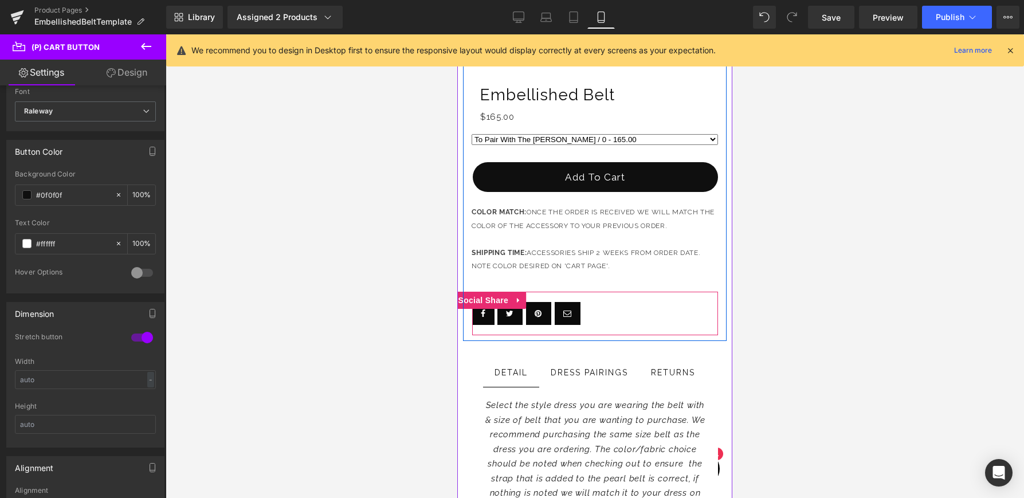
click at [531, 312] on link at bounding box center [539, 313] width 26 height 23
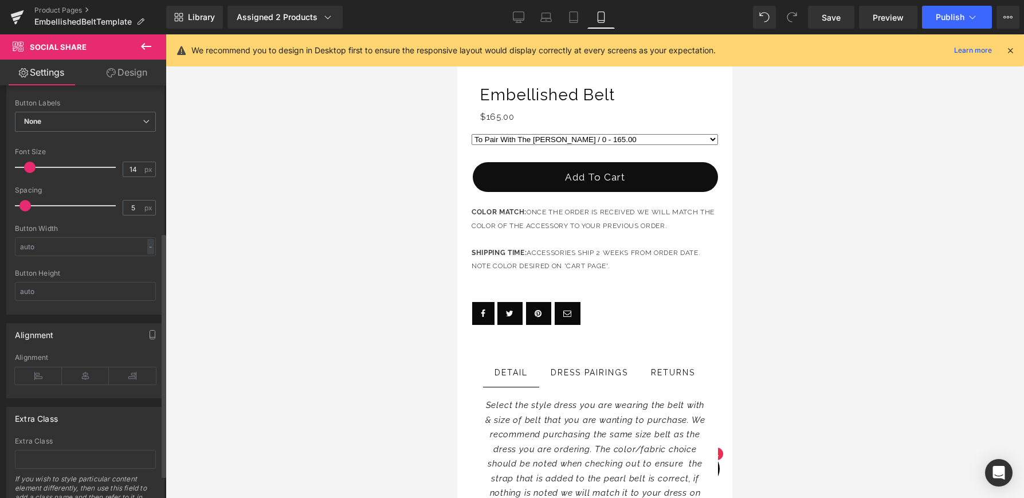
scroll to position [263, 0]
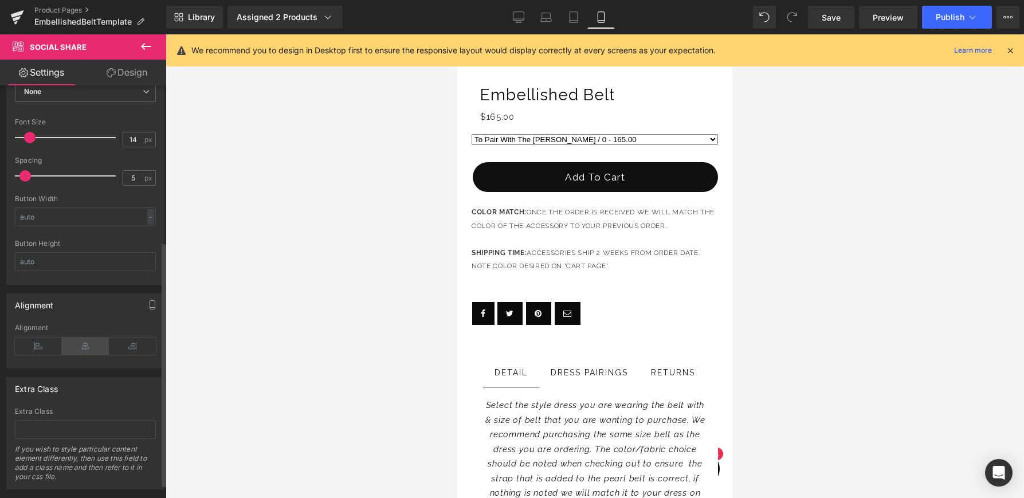
click at [83, 341] on icon at bounding box center [85, 346] width 47 height 17
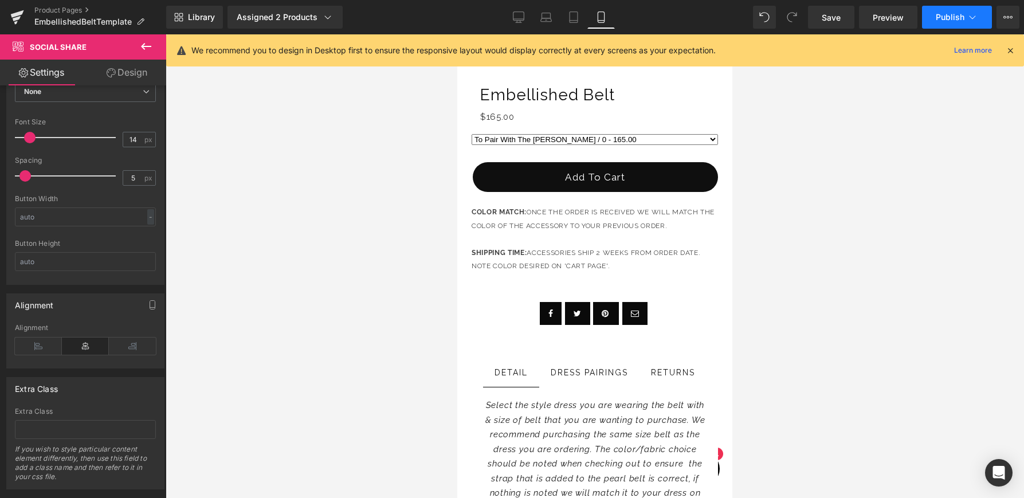
click at [942, 21] on span "Publish" at bounding box center [950, 17] width 29 height 9
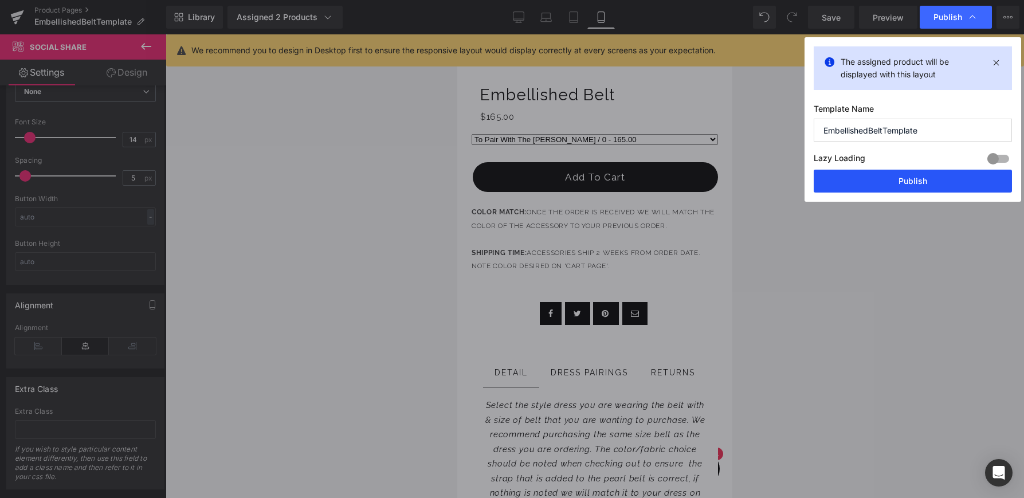
click at [930, 178] on button "Publish" at bounding box center [913, 181] width 198 height 23
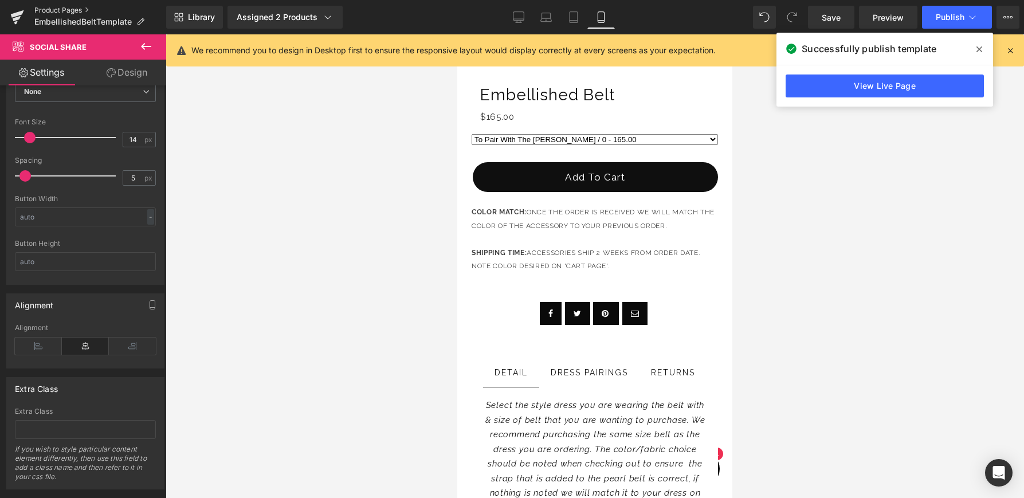
click at [79, 9] on link "Product Pages" at bounding box center [100, 10] width 132 height 9
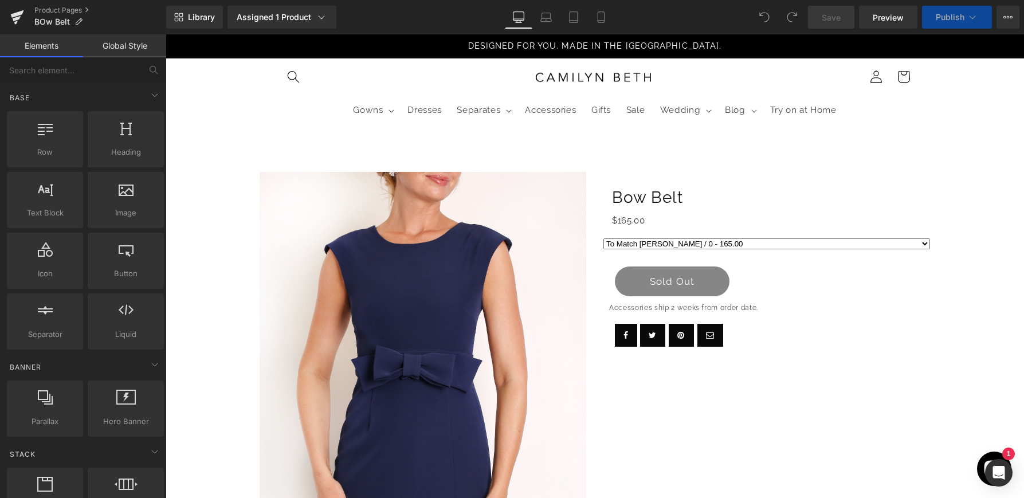
select select
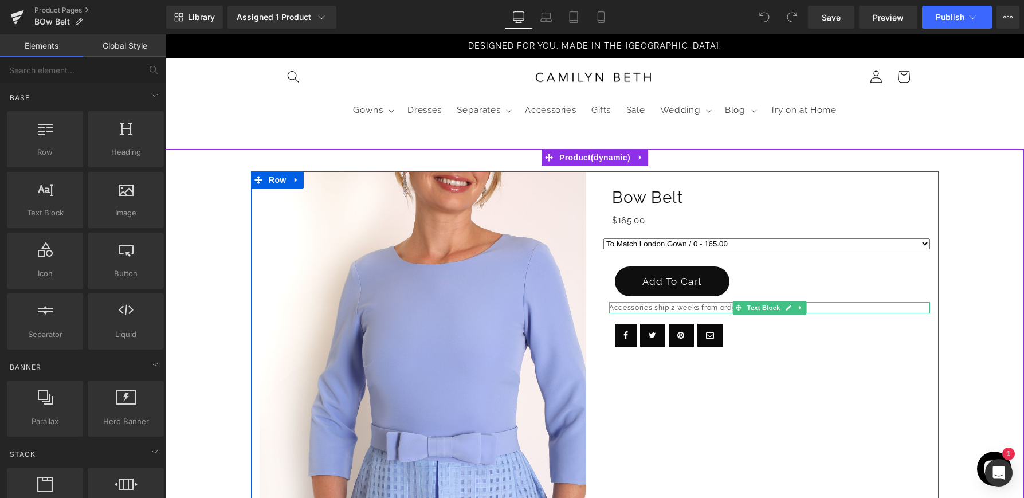
click at [679, 308] on p "Accessories ship 2 weeks from order date." at bounding box center [769, 308] width 321 height 12
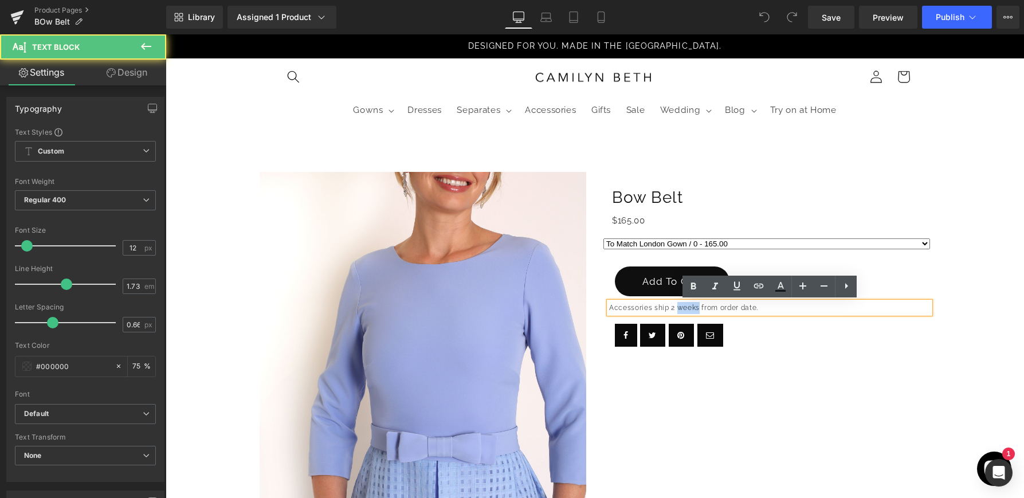
click at [679, 308] on p "Accessories ship 2 weeks from order date." at bounding box center [769, 308] width 321 height 12
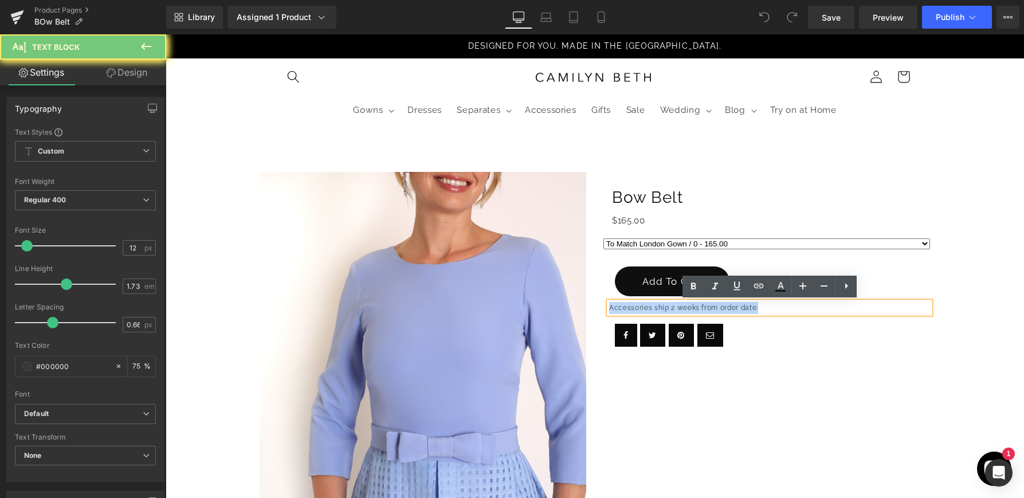
click at [679, 308] on p "Accessories ship 2 weeks from order date." at bounding box center [769, 308] width 321 height 12
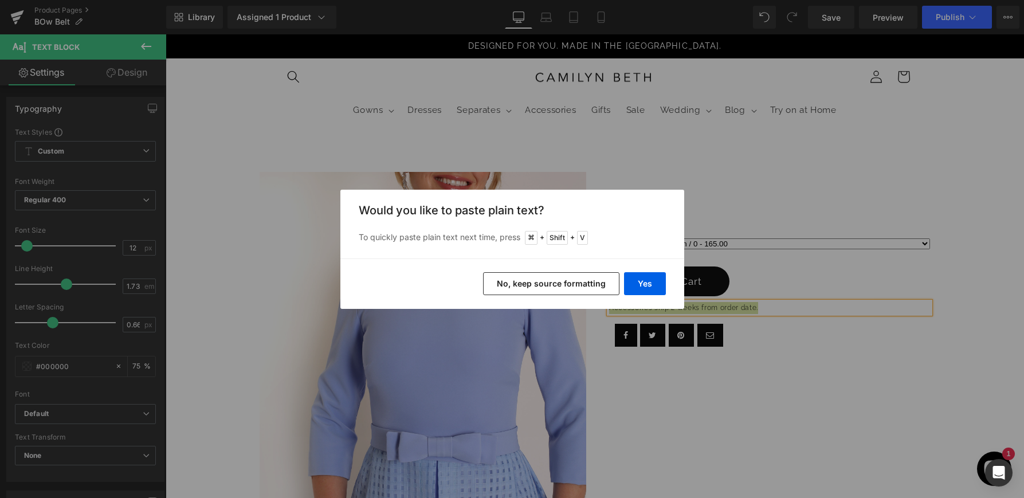
click at [587, 283] on button "No, keep source formatting" at bounding box center [551, 283] width 136 height 23
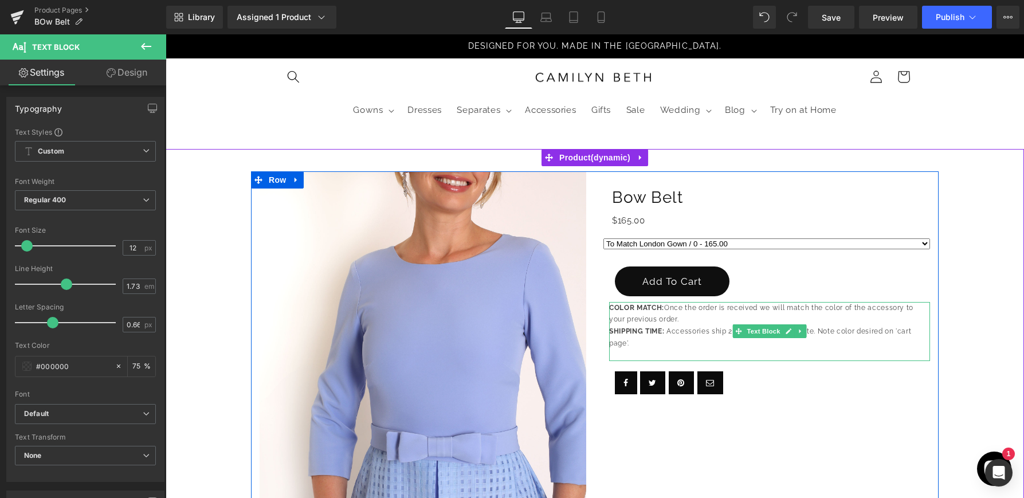
click at [658, 352] on p at bounding box center [769, 356] width 321 height 12
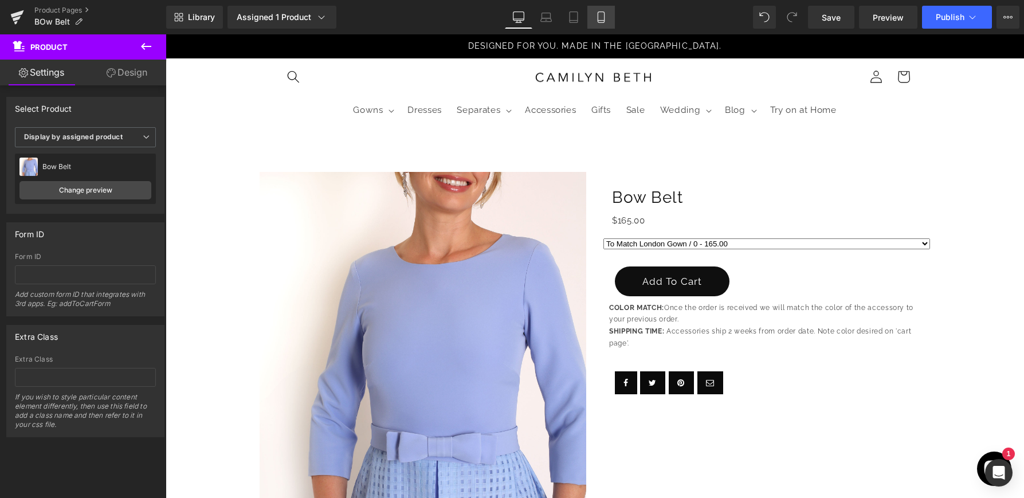
click at [604, 14] on icon at bounding box center [600, 16] width 11 height 11
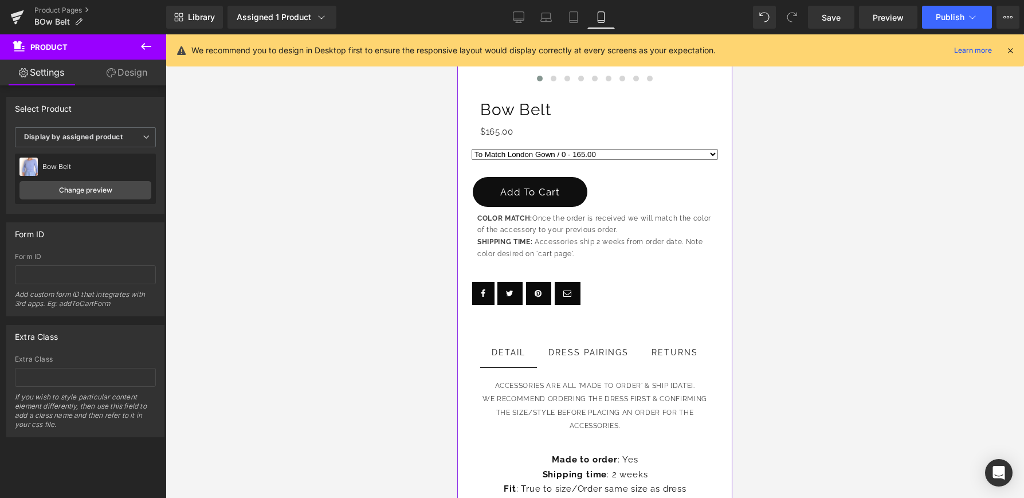
scroll to position [475, 0]
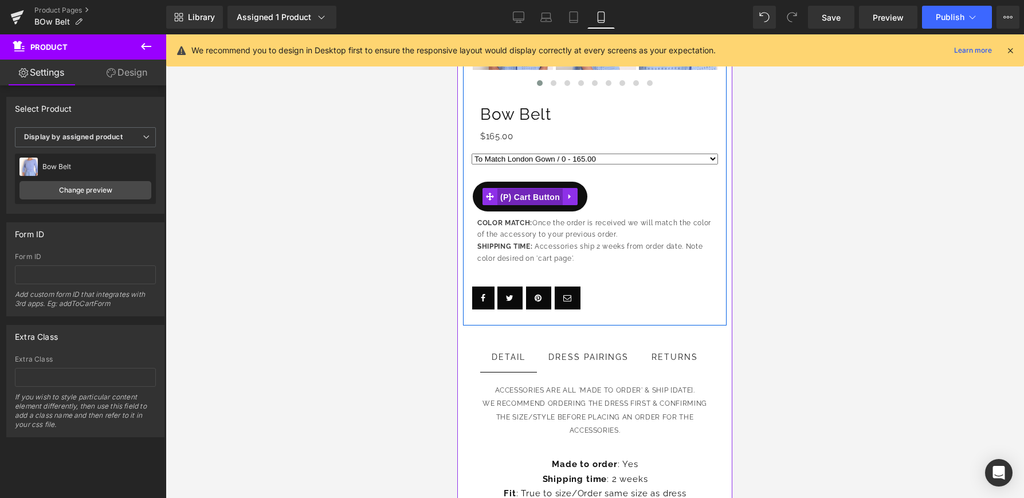
click at [533, 194] on span "(P) Cart Button" at bounding box center [529, 197] width 65 height 17
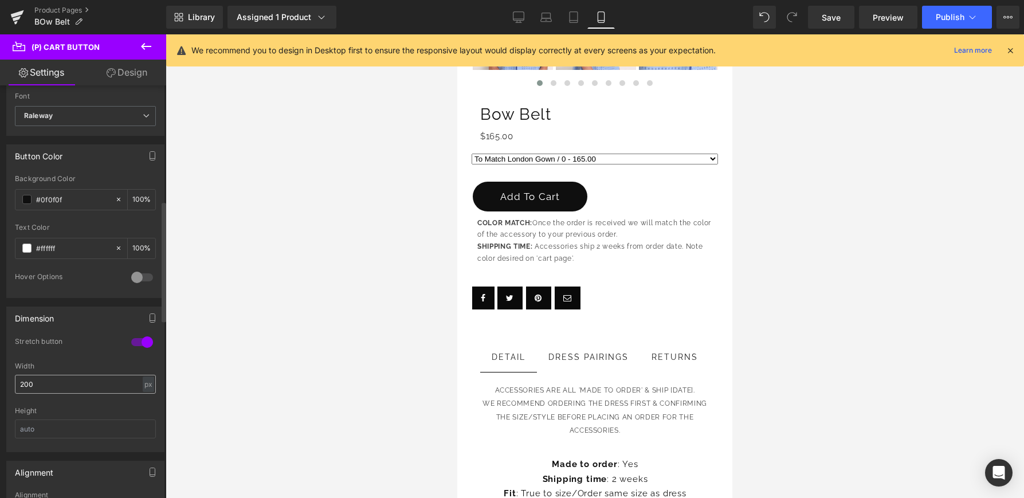
scroll to position [398, 0]
click at [102, 382] on input "200" at bounding box center [85, 382] width 141 height 19
type input "2"
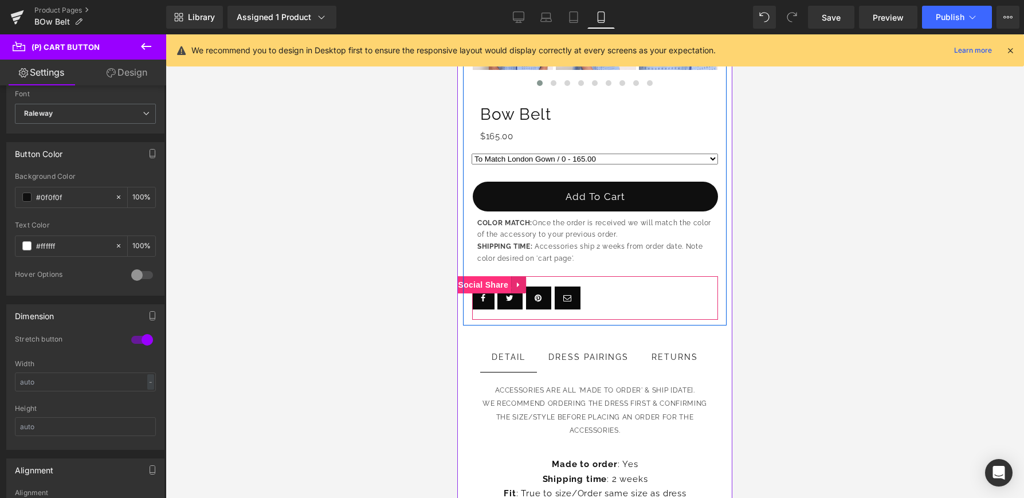
click at [495, 284] on span "Social Share" at bounding box center [484, 284] width 56 height 17
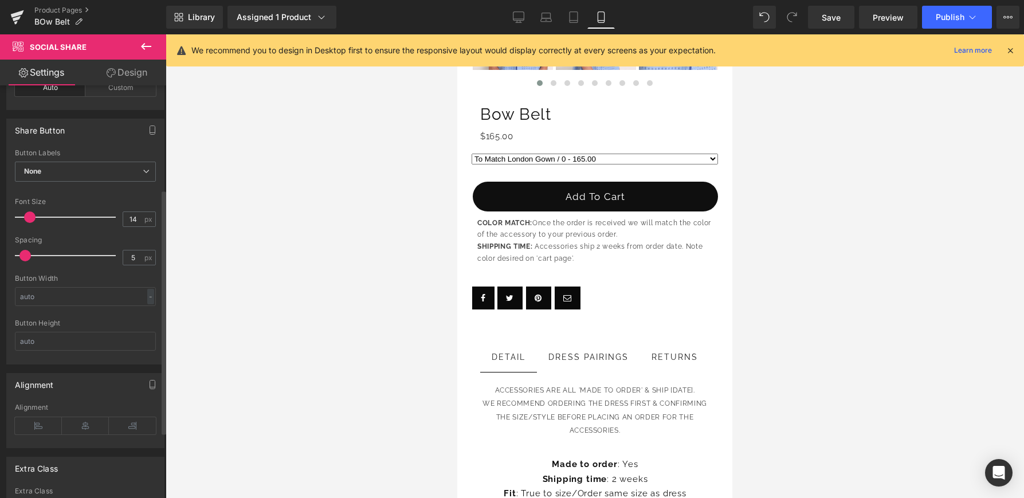
scroll to position [186, 0]
click at [84, 424] on icon at bounding box center [85, 422] width 47 height 17
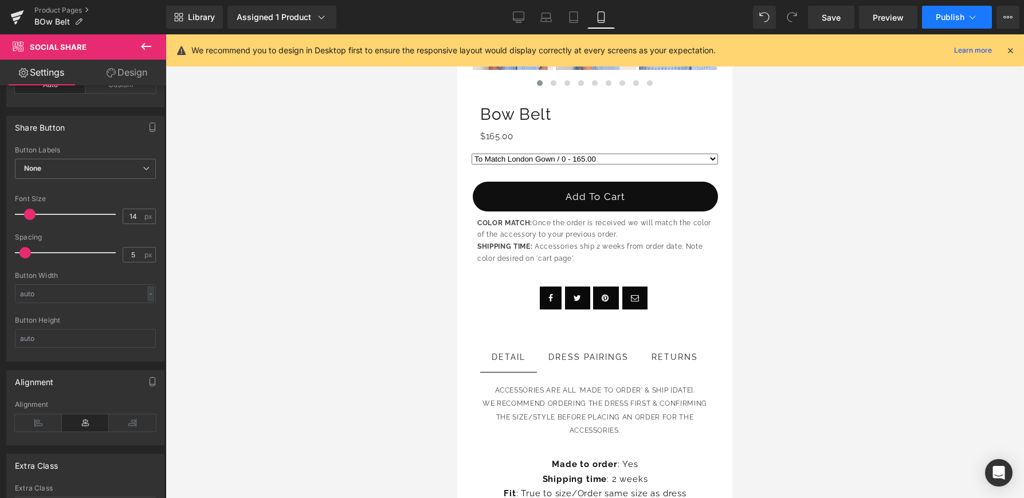
click at [944, 10] on button "Publish" at bounding box center [957, 17] width 70 height 23
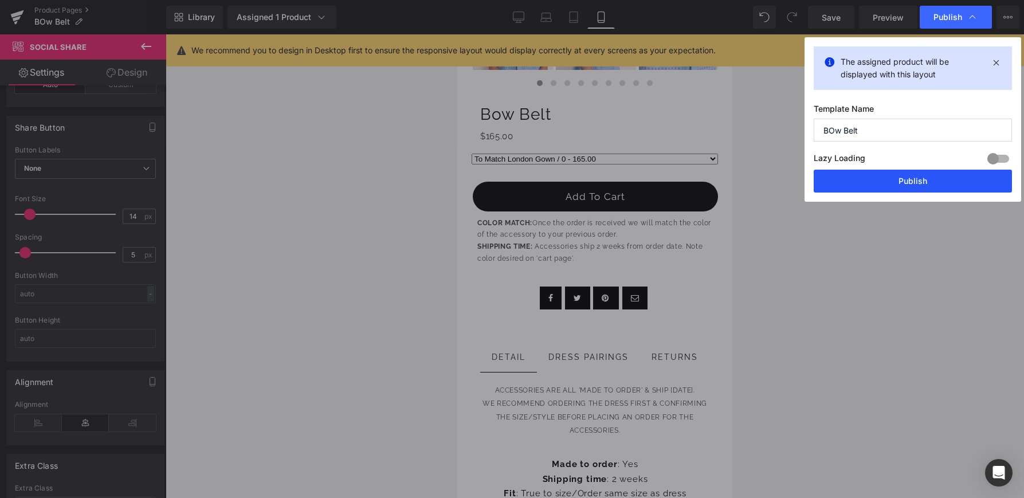
click at [883, 177] on button "Publish" at bounding box center [913, 181] width 198 height 23
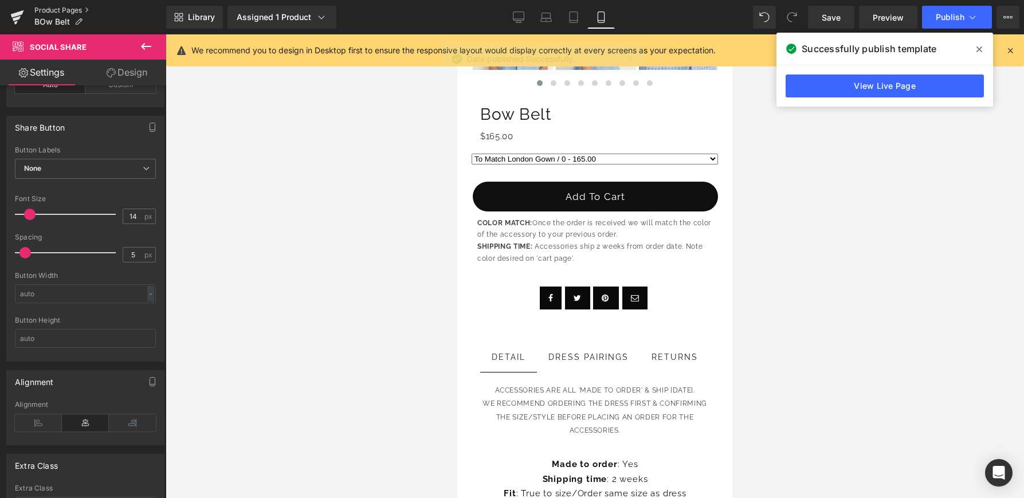
click at [66, 13] on link "Product Pages" at bounding box center [100, 10] width 132 height 9
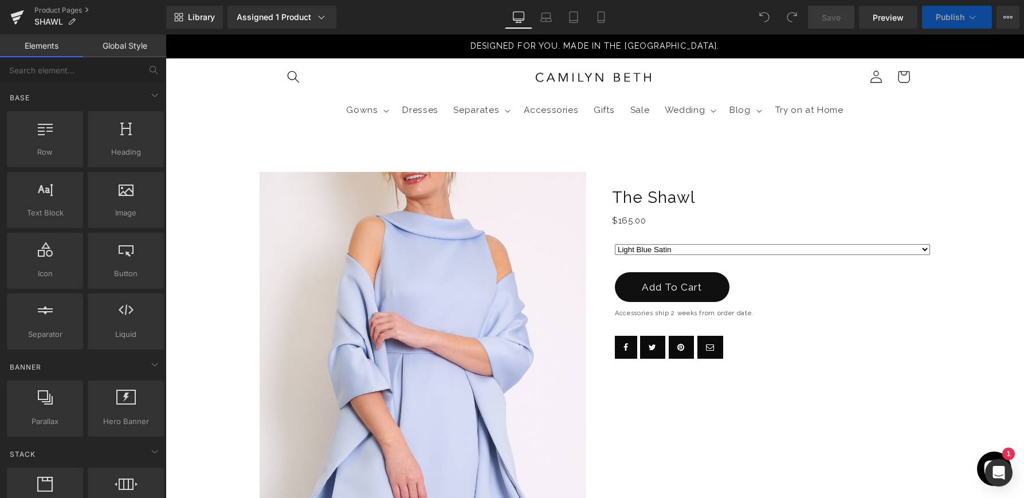
click at [166, 34] on div at bounding box center [166, 34] width 0 height 0
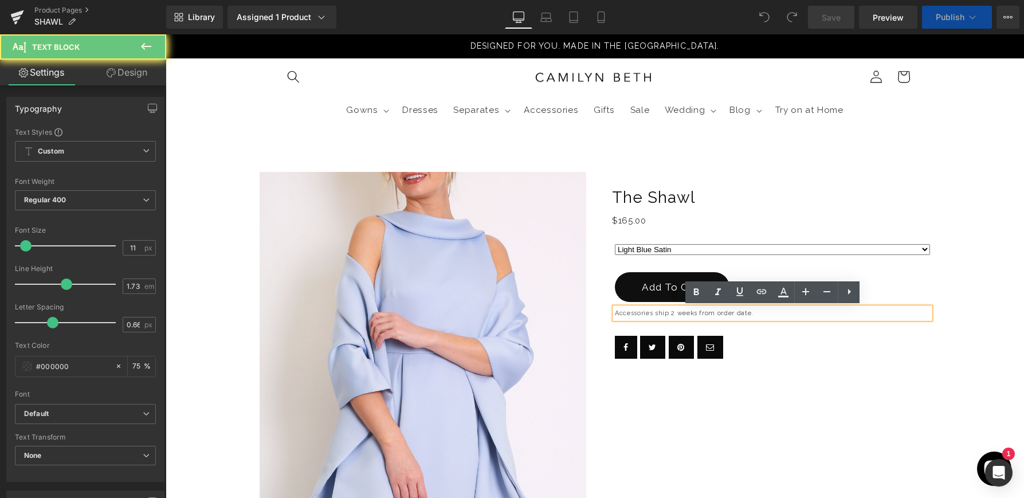
click at [665, 309] on p "Accessories ship 2 weeks from order date." at bounding box center [772, 313] width 315 height 11
click at [659, 313] on p "Accessories ship 2 weeks from order date." at bounding box center [772, 313] width 315 height 11
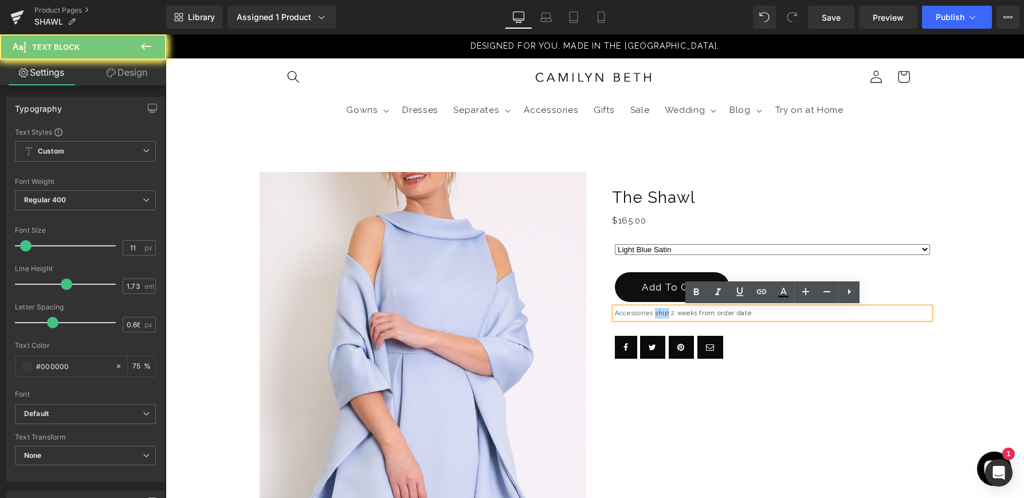
click at [659, 313] on p "Accessories ship 2 weeks from order date." at bounding box center [772, 313] width 315 height 11
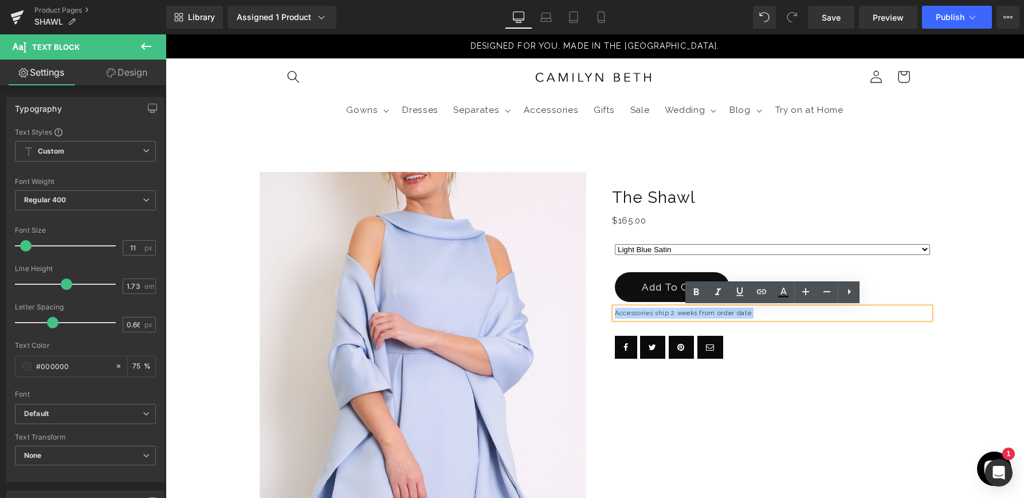
click at [659, 313] on p "Accessories ship 2 weeks from order date." at bounding box center [772, 313] width 315 height 11
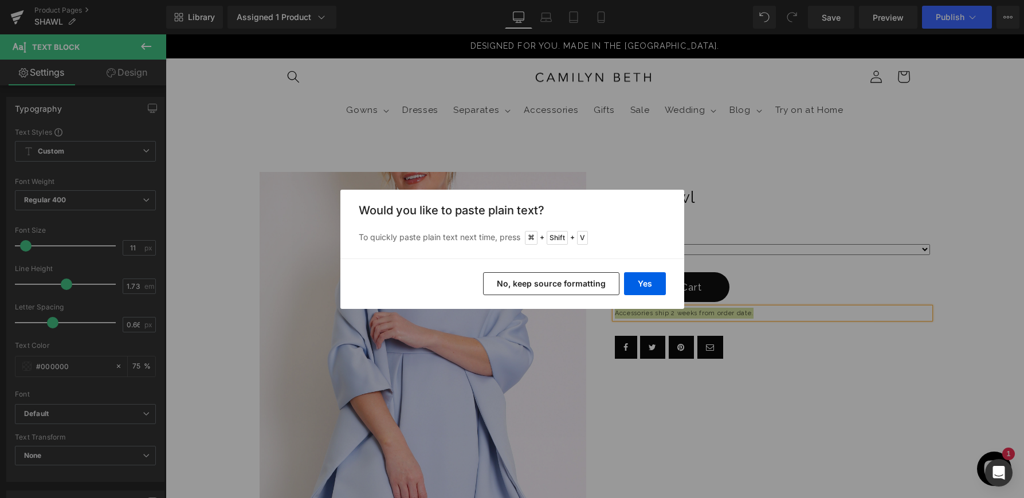
click at [602, 278] on button "No, keep source formatting" at bounding box center [551, 283] width 136 height 23
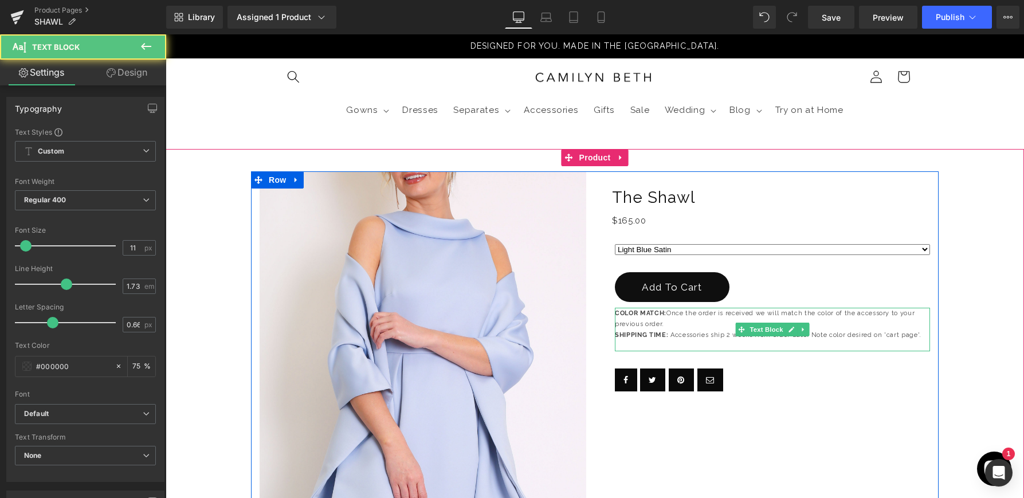
click at [657, 344] on p at bounding box center [772, 345] width 315 height 11
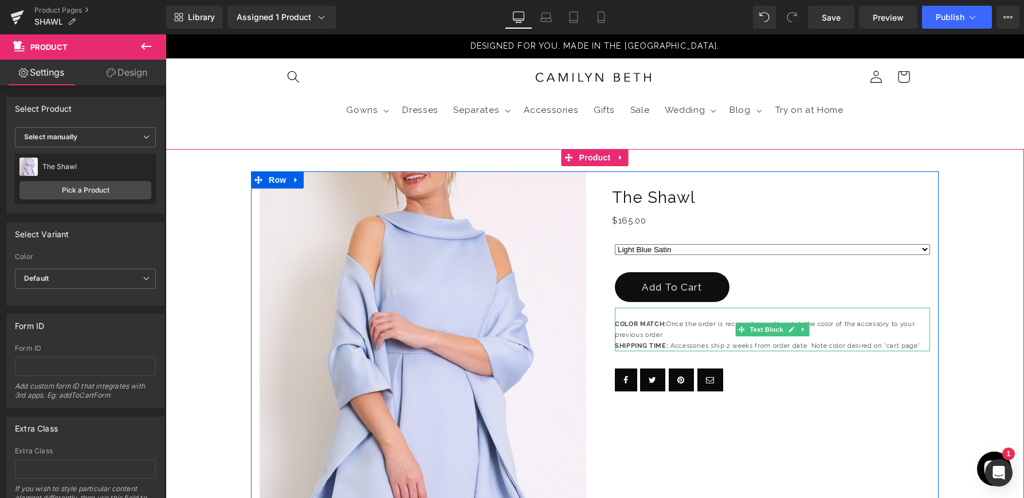
click at [674, 334] on p "COLOR MATCH: Once the order is received we will match the color of the accessor…" at bounding box center [772, 330] width 315 height 22
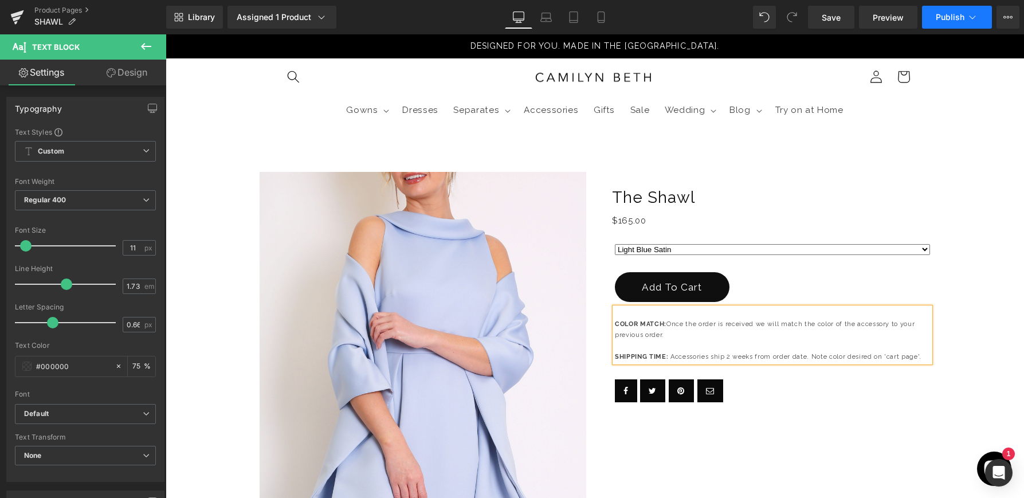
click at [947, 19] on span "Publish" at bounding box center [950, 17] width 29 height 9
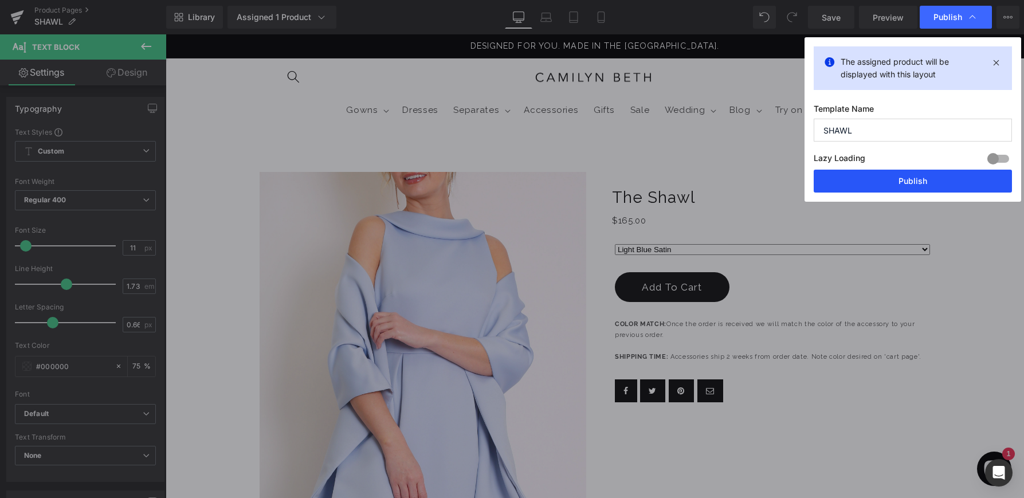
click at [879, 177] on button "Publish" at bounding box center [913, 181] width 198 height 23
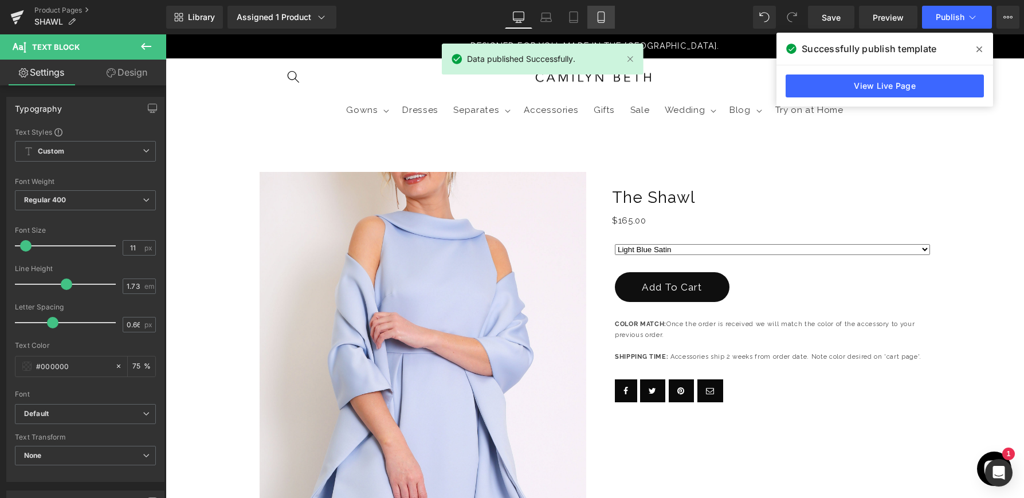
click at [596, 16] on icon at bounding box center [600, 16] width 11 height 11
type input "75"
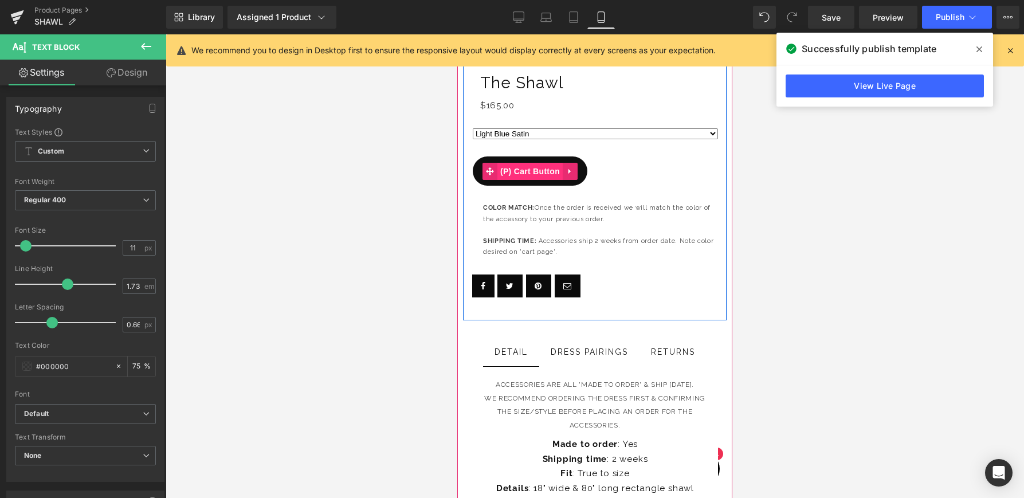
click at [528, 167] on span "(P) Cart Button" at bounding box center [529, 171] width 65 height 17
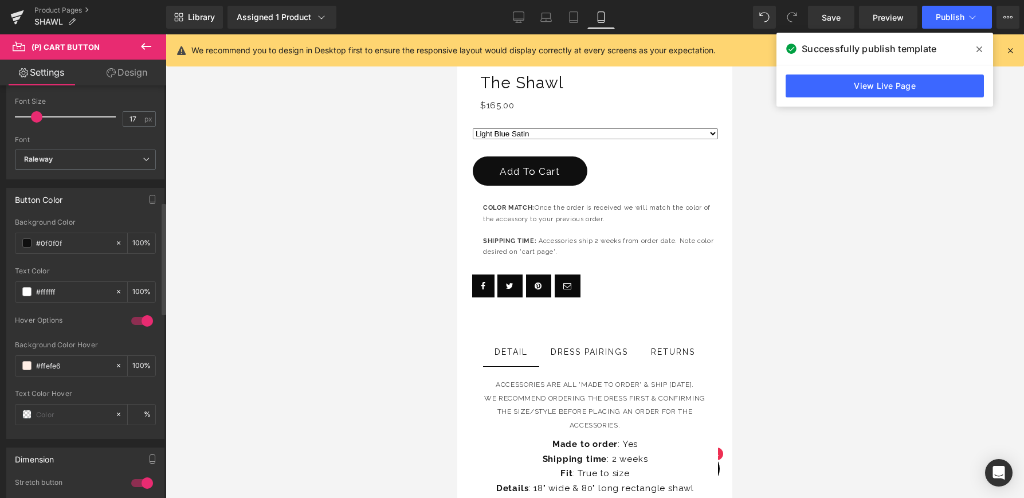
scroll to position [428, 0]
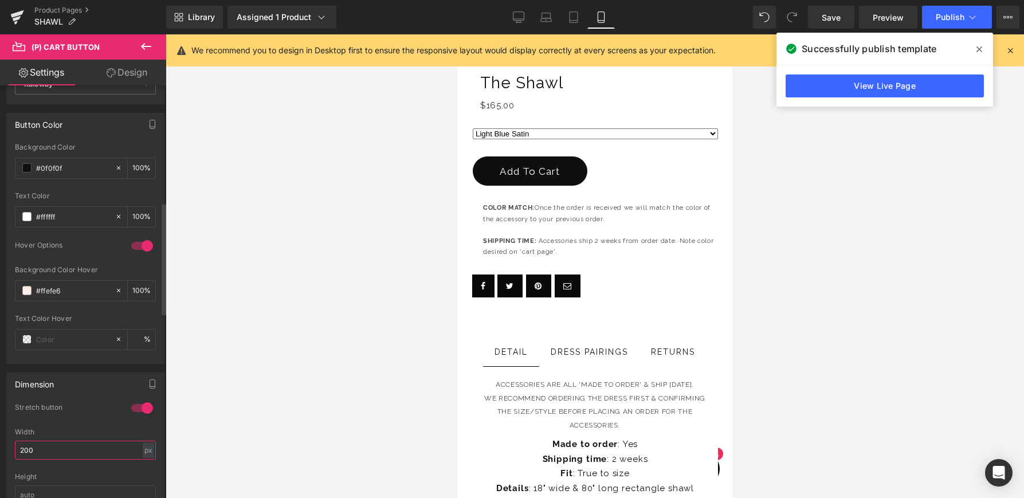
click at [58, 457] on input "200" at bounding box center [85, 450] width 141 height 19
type input "2"
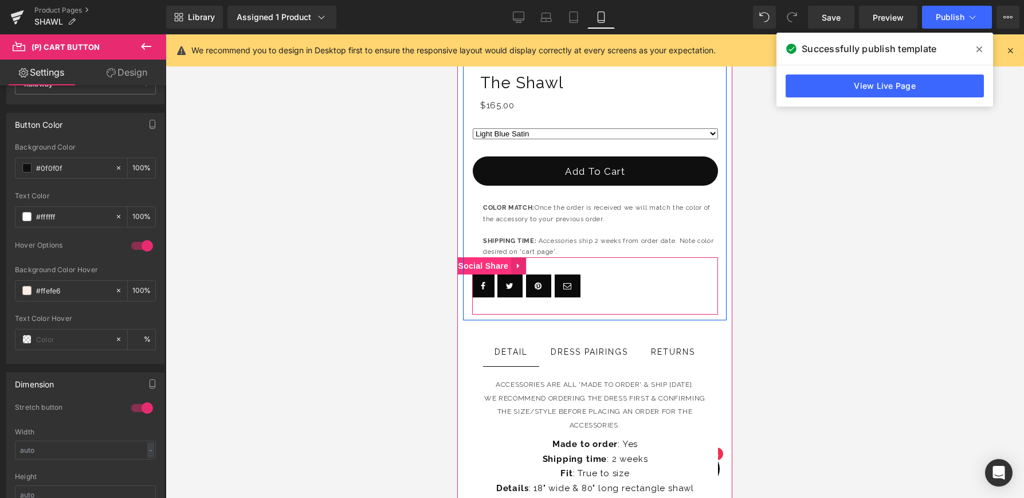
click at [486, 263] on span "Social Share" at bounding box center [484, 265] width 56 height 17
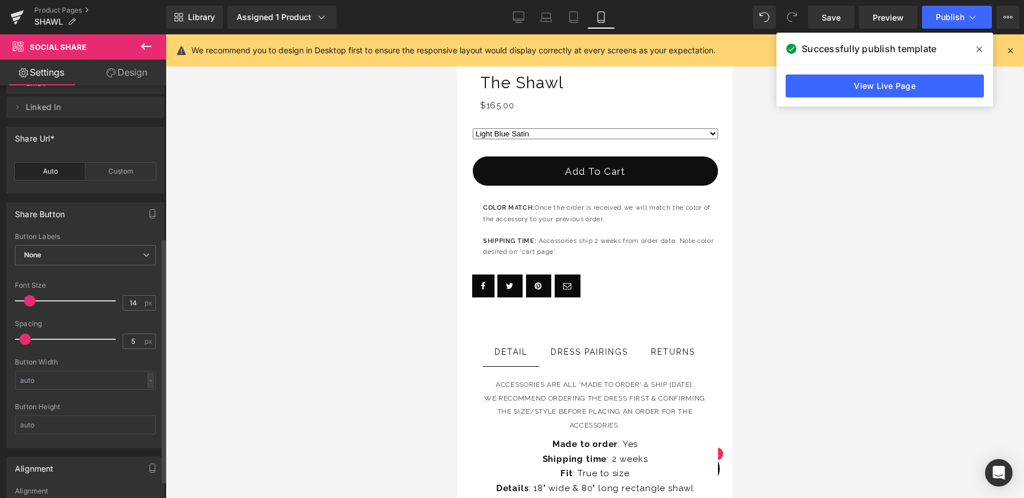
scroll to position [256, 0]
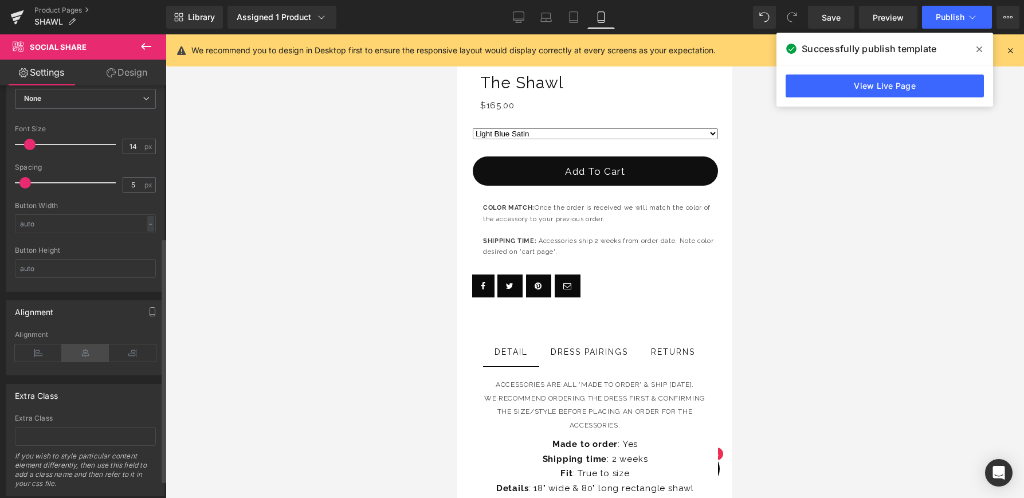
click at [76, 350] on icon at bounding box center [85, 352] width 47 height 17
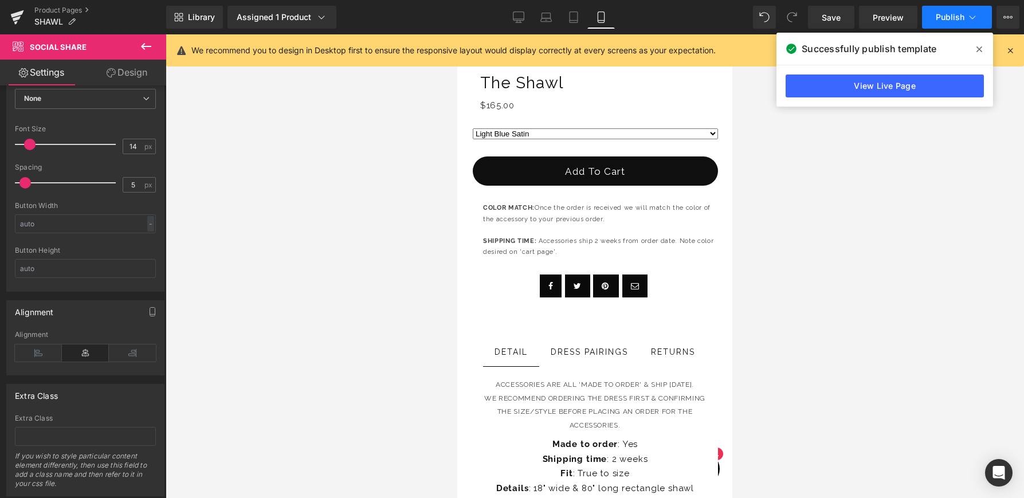
click at [965, 17] on button "Publish" at bounding box center [957, 17] width 70 height 23
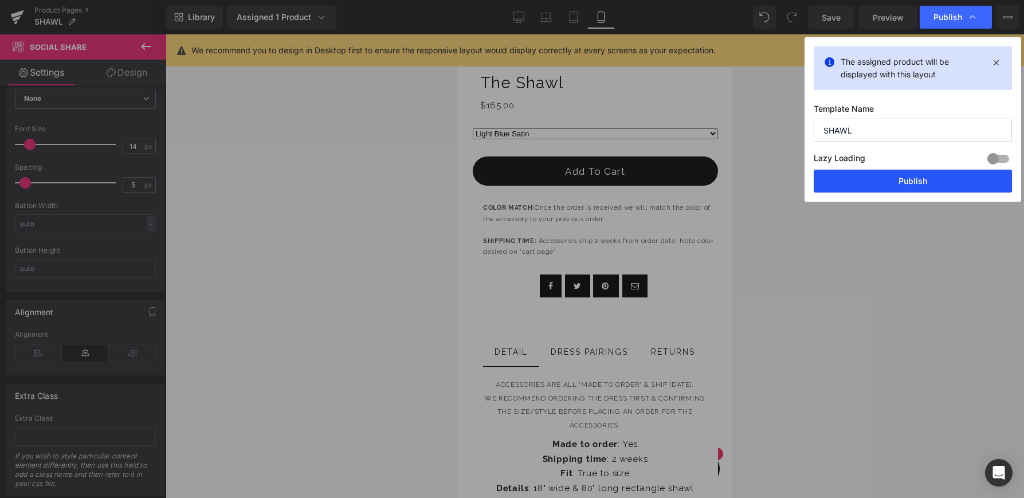
click at [901, 184] on button "Publish" at bounding box center [913, 181] width 198 height 23
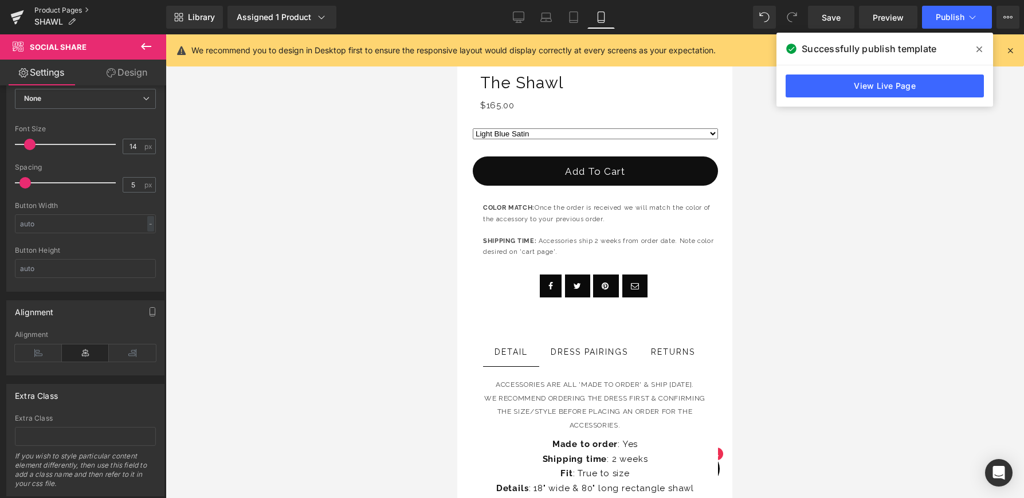
click at [40, 8] on link "Product Pages" at bounding box center [100, 10] width 132 height 9
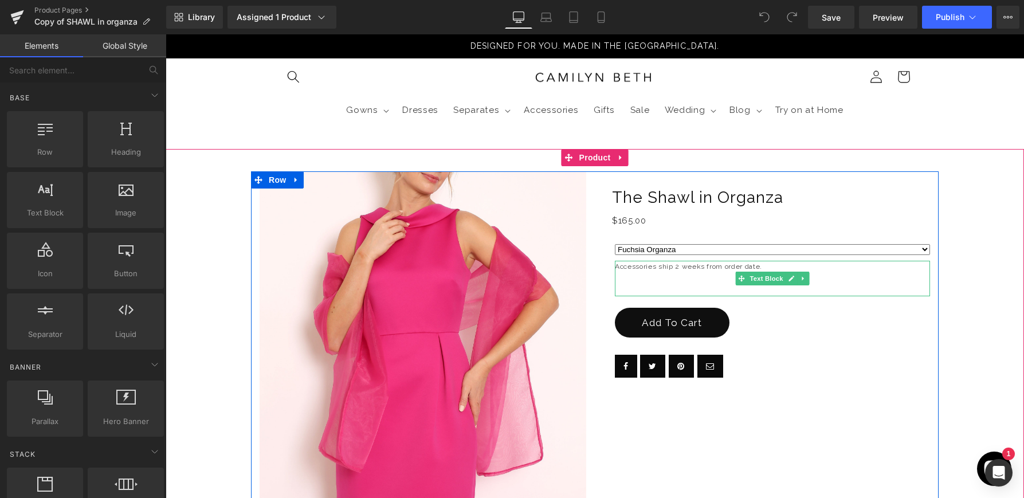
click at [683, 266] on p "Accessories ship 2 weeks from order date." at bounding box center [772, 267] width 315 height 12
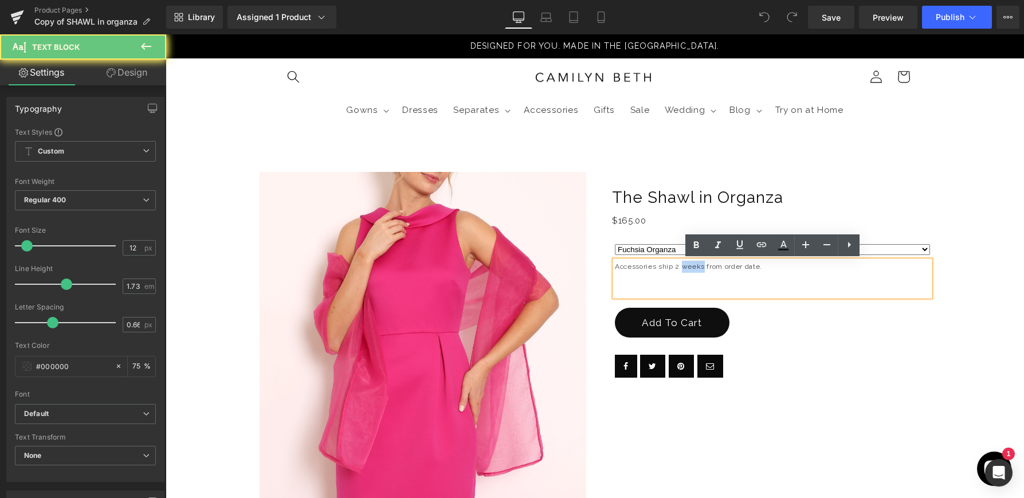
click at [683, 266] on p "Accessories ship 2 weeks from order date." at bounding box center [772, 267] width 315 height 12
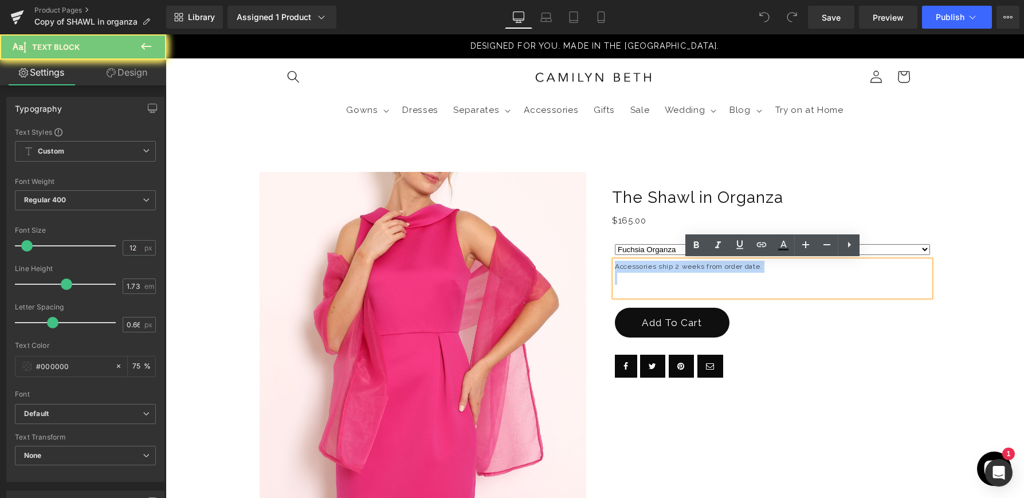
click at [683, 266] on p "Accessories ship 2 weeks from order date." at bounding box center [772, 267] width 315 height 12
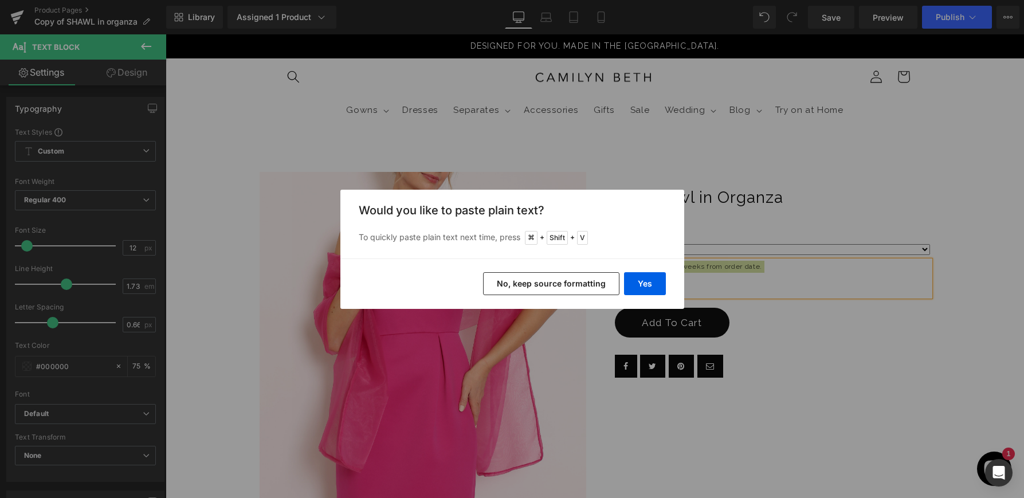
click at [593, 287] on button "No, keep source formatting" at bounding box center [551, 283] width 136 height 23
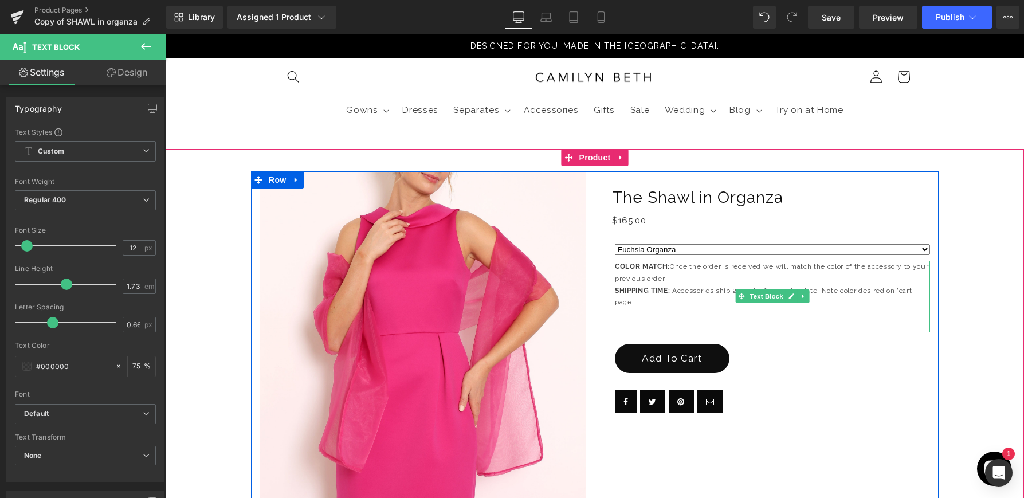
click at [694, 274] on p "COLOR MATCH: Once the order is received we will match the color of the accessor…" at bounding box center [772, 273] width 315 height 24
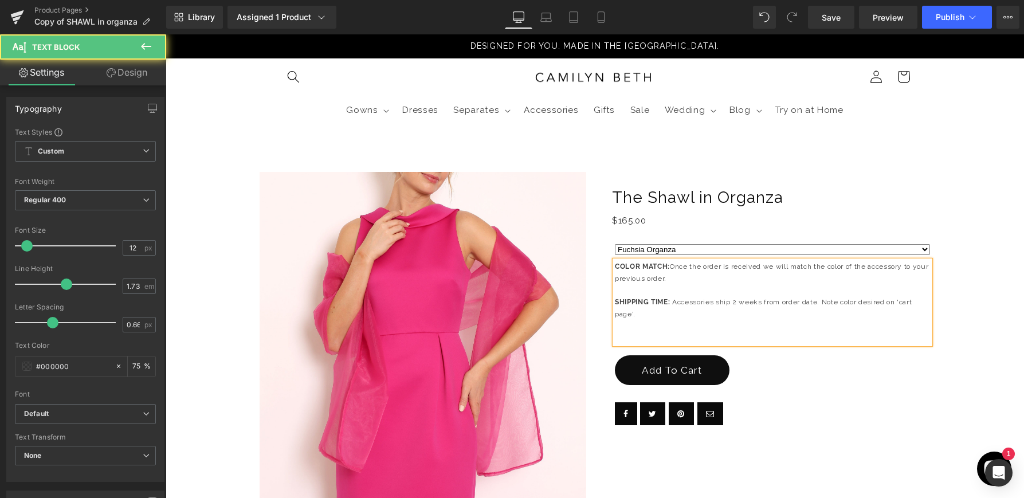
click at [664, 332] on div "COLOR MATCH: Once the order is received we will match the color of the accessor…" at bounding box center [772, 302] width 315 height 83
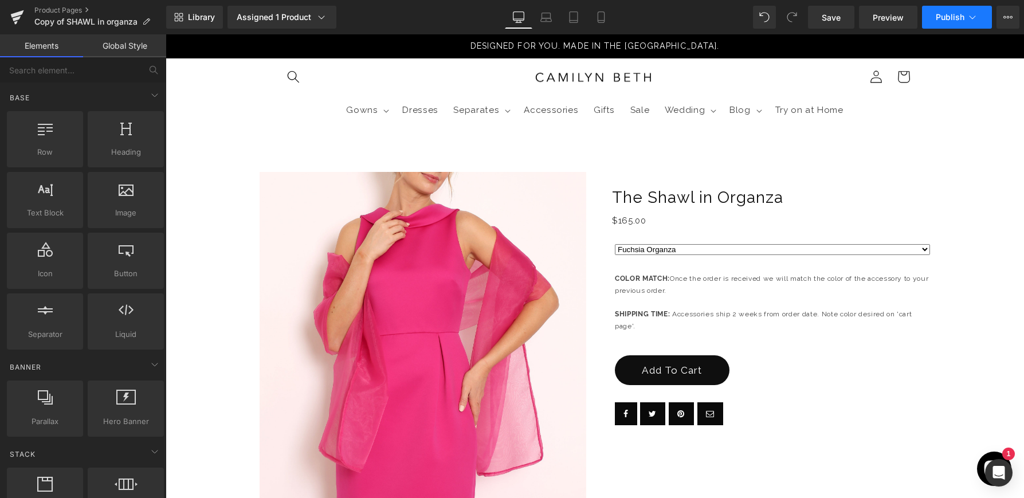
click at [953, 19] on span "Publish" at bounding box center [950, 17] width 29 height 9
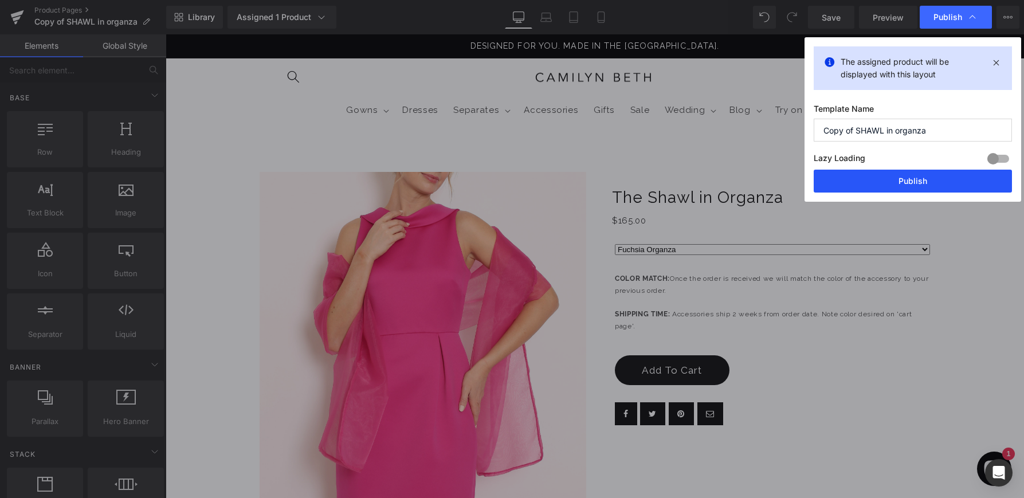
click at [873, 180] on button "Publish" at bounding box center [913, 181] width 198 height 23
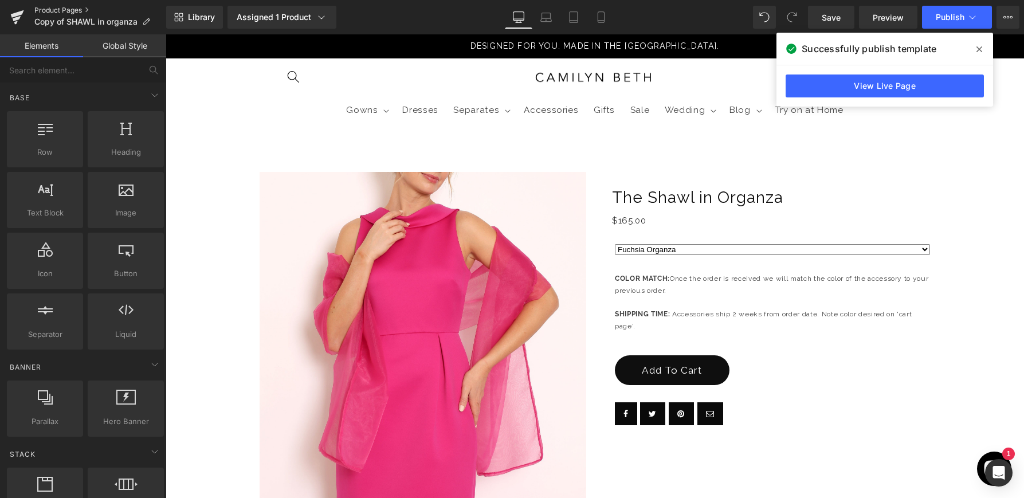
click at [41, 10] on link "Product Pages" at bounding box center [100, 10] width 132 height 9
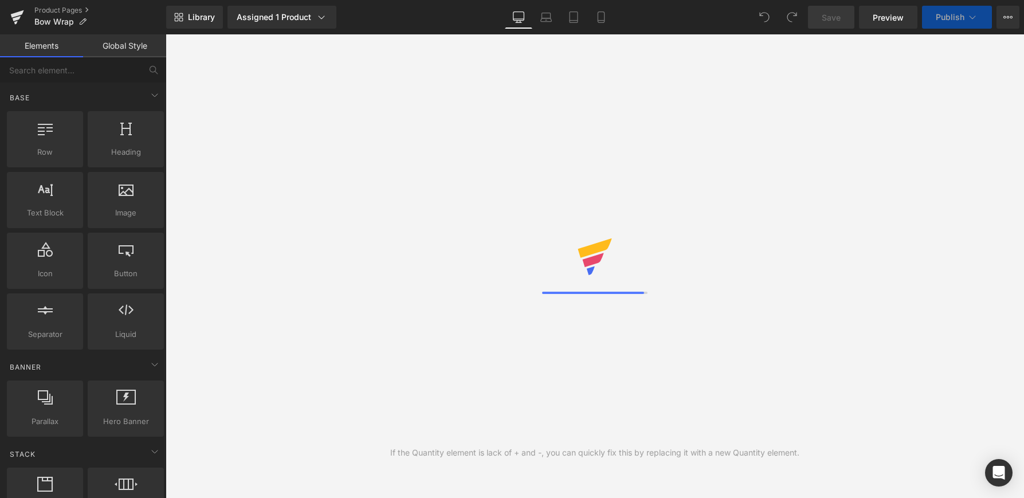
select select
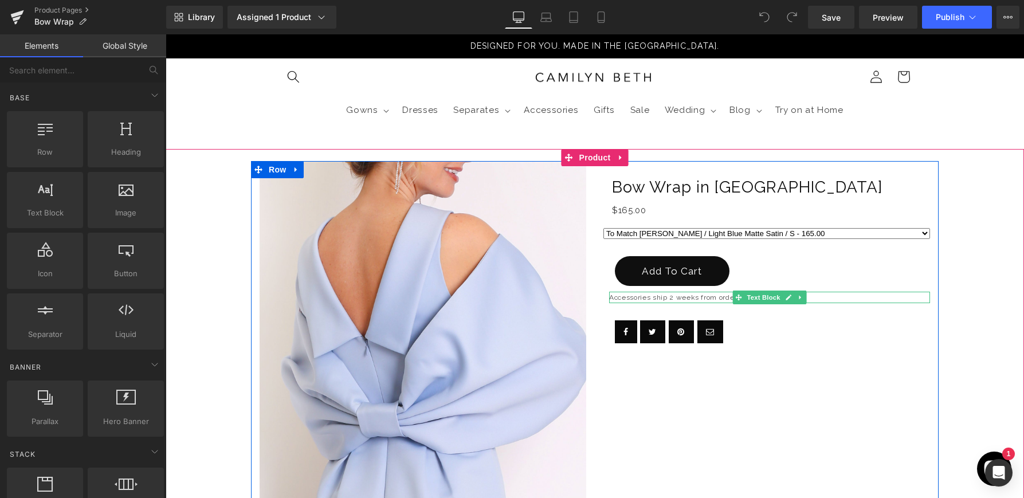
click at [711, 297] on p "Accessories ship 2 weeks from order date." at bounding box center [769, 298] width 321 height 12
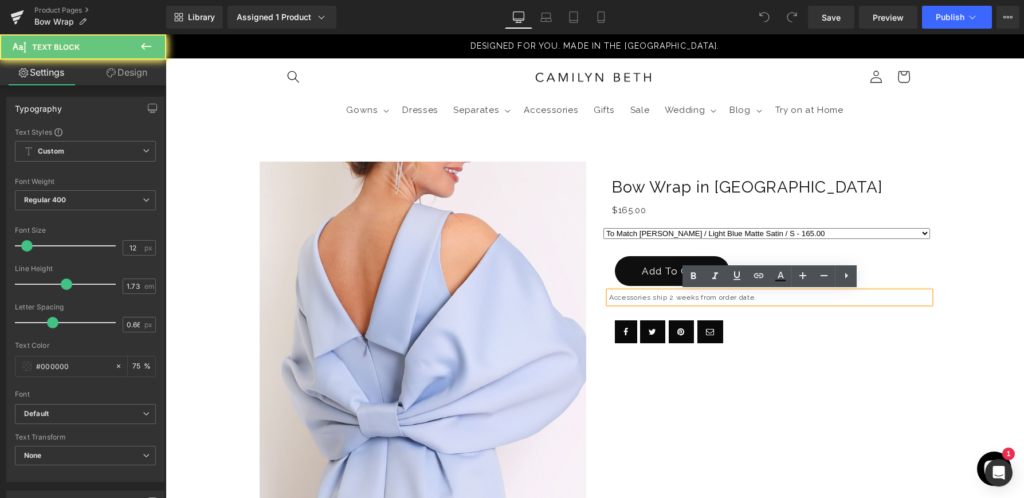
click at [711, 297] on p "Accessories ship 2 weeks from order date." at bounding box center [769, 298] width 321 height 12
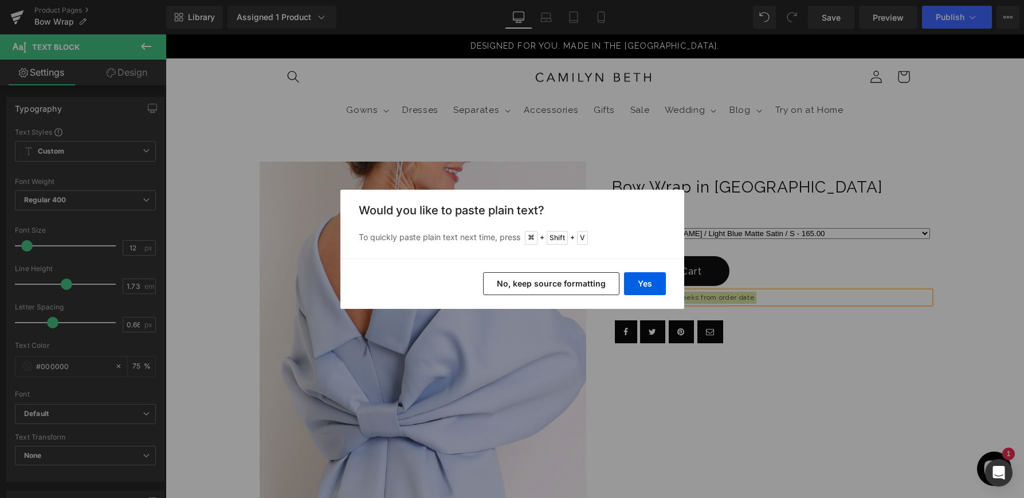
click at [577, 282] on button "No, keep source formatting" at bounding box center [551, 283] width 136 height 23
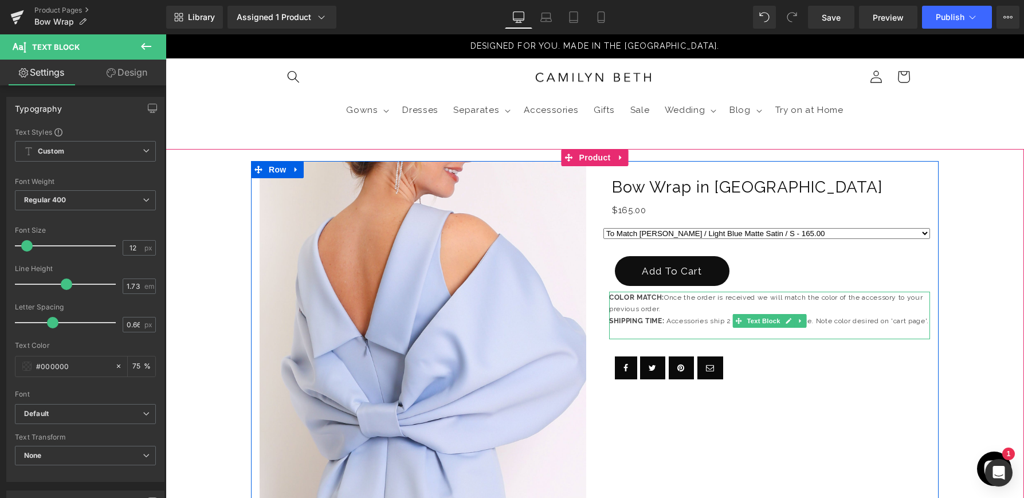
click at [684, 312] on p "COLOR MATCH: Once the order is received we will match the color of the accessor…" at bounding box center [769, 304] width 321 height 24
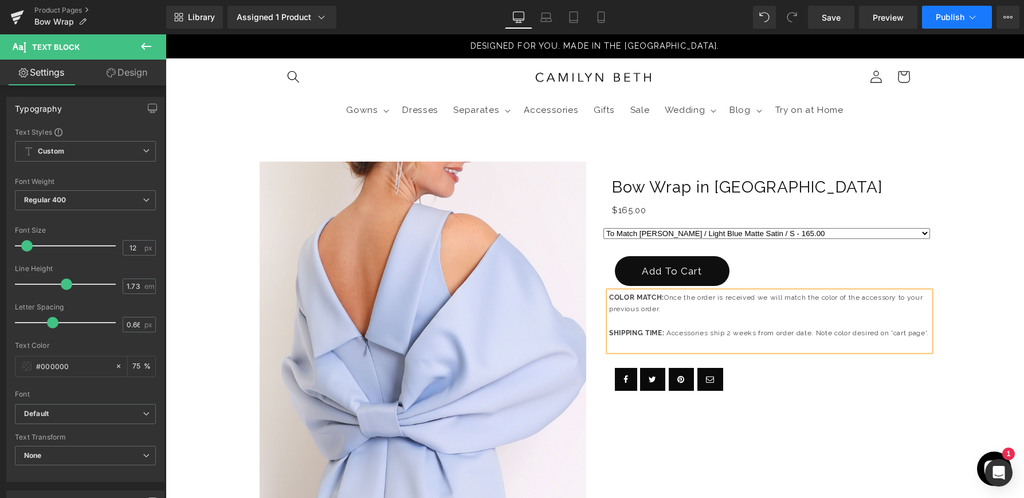
click at [971, 25] on button "Publish" at bounding box center [957, 17] width 70 height 23
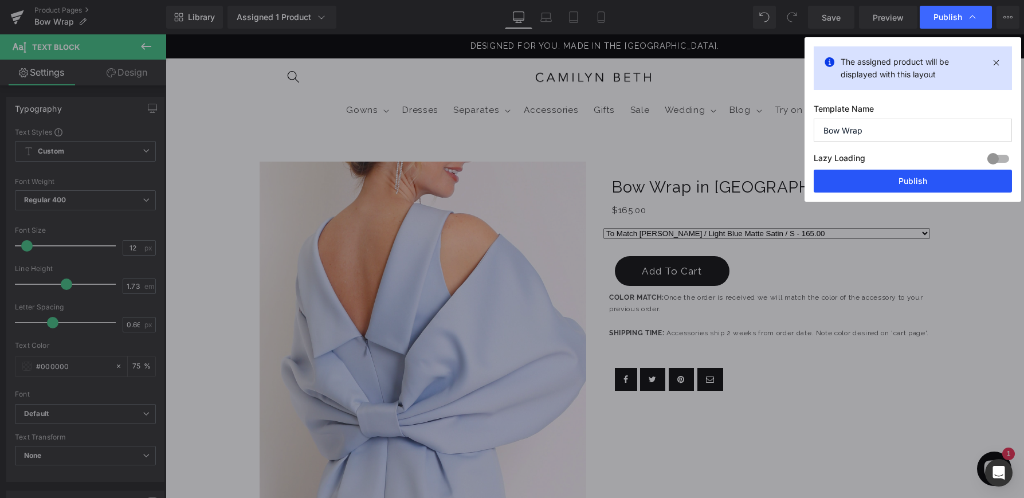
click at [927, 184] on button "Publish" at bounding box center [913, 181] width 198 height 23
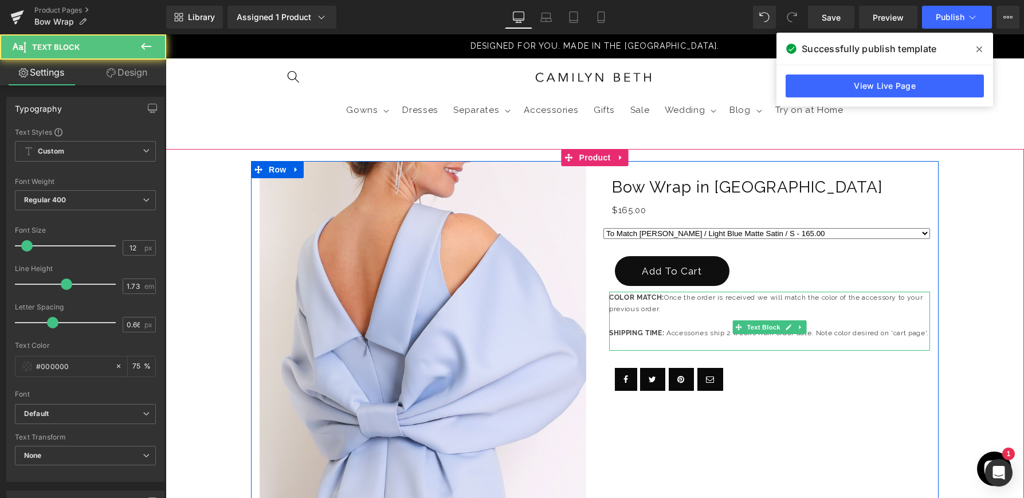
click at [685, 351] on p at bounding box center [769, 345] width 321 height 12
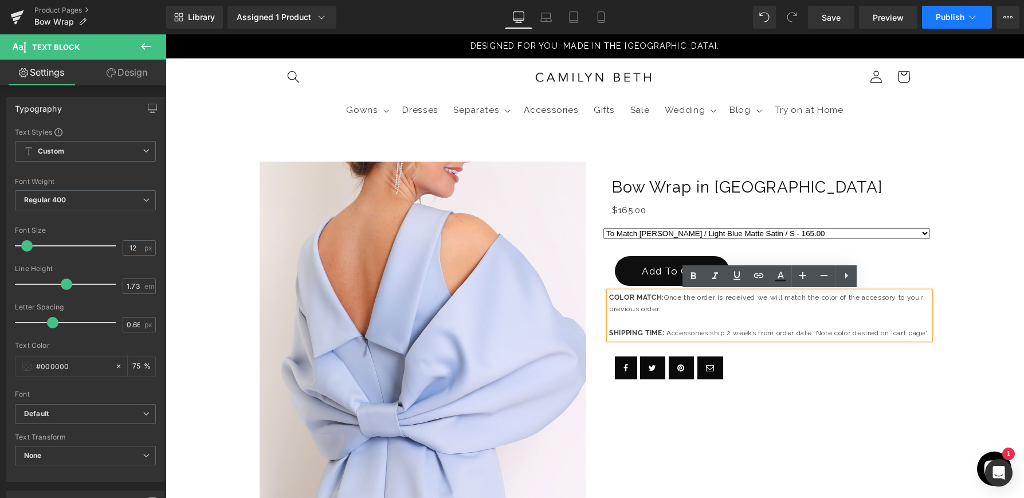
click at [958, 13] on span "Publish" at bounding box center [950, 17] width 29 height 9
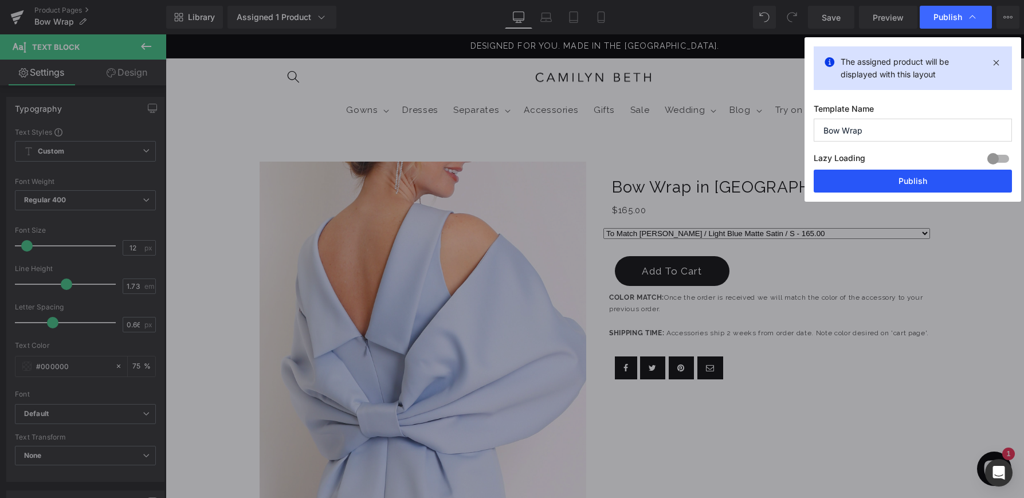
click at [927, 181] on button "Publish" at bounding box center [913, 181] width 198 height 23
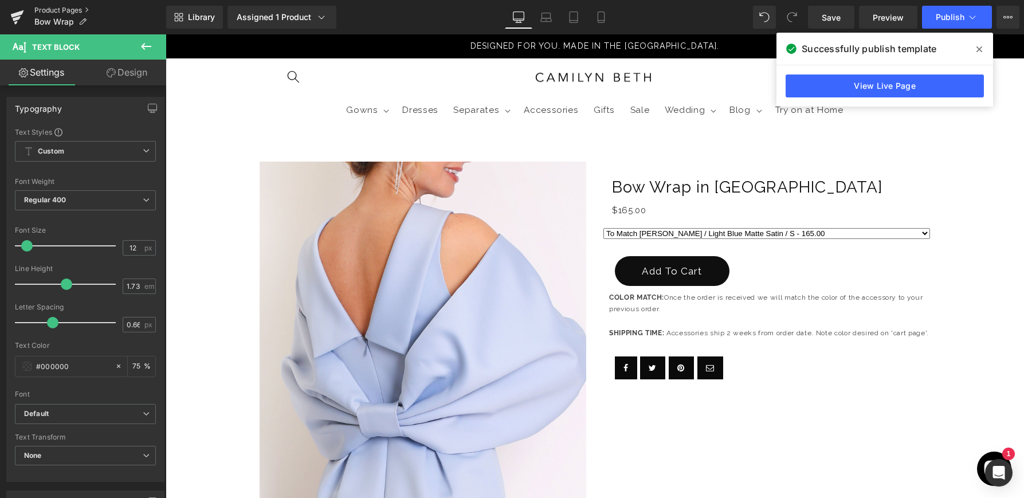
click at [63, 9] on link "Product Pages" at bounding box center [100, 10] width 132 height 9
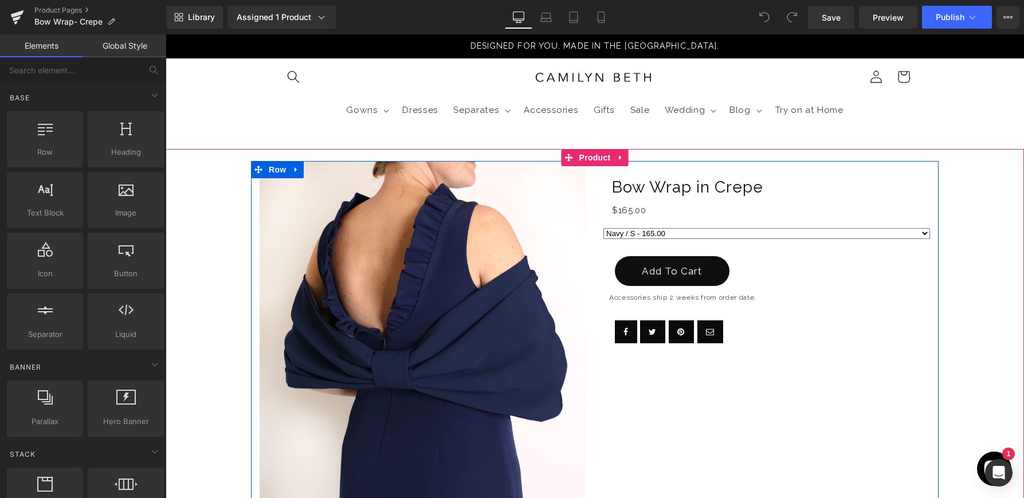
scroll to position [26, 0]
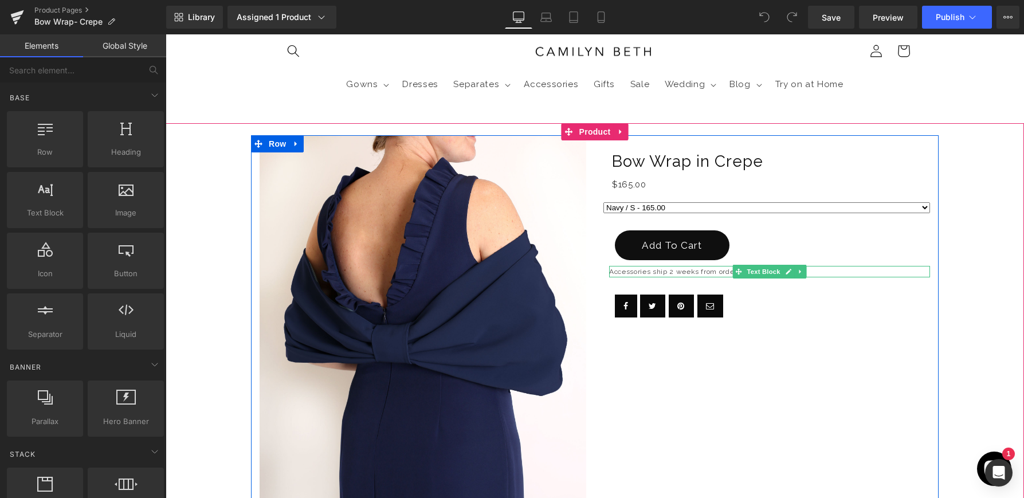
click at [634, 270] on p "Accessories ship 2 weeks from order date." at bounding box center [769, 272] width 321 height 12
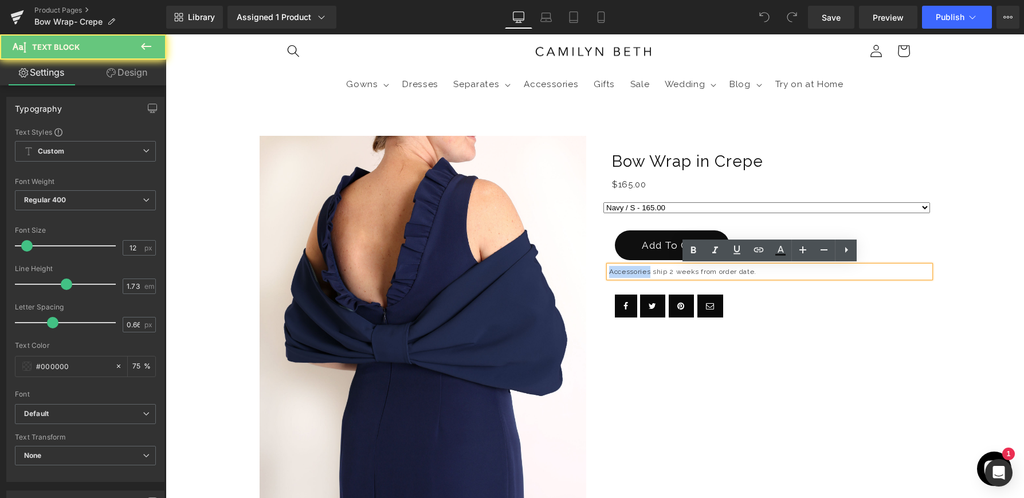
click at [634, 270] on p "Accessories ship 2 weeks from order date." at bounding box center [769, 272] width 321 height 12
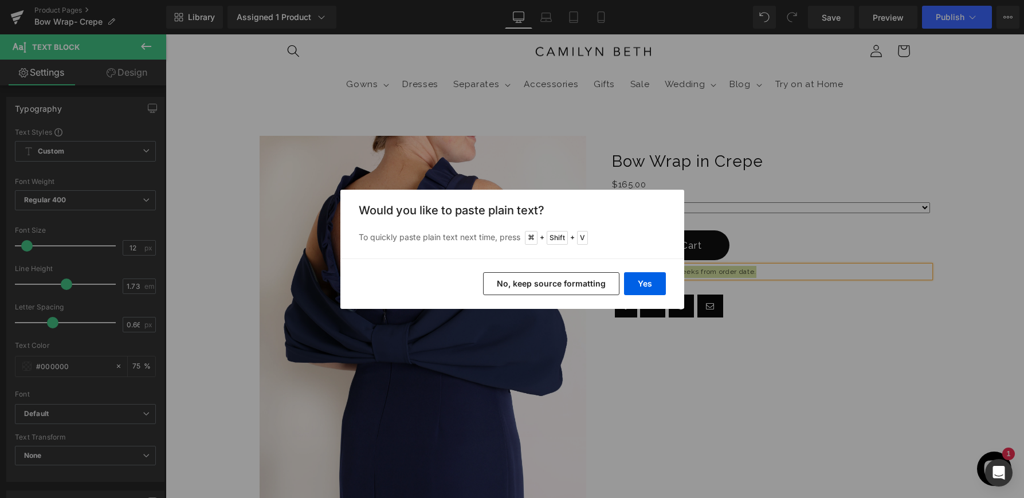
click at [570, 285] on button "No, keep source formatting" at bounding box center [551, 283] width 136 height 23
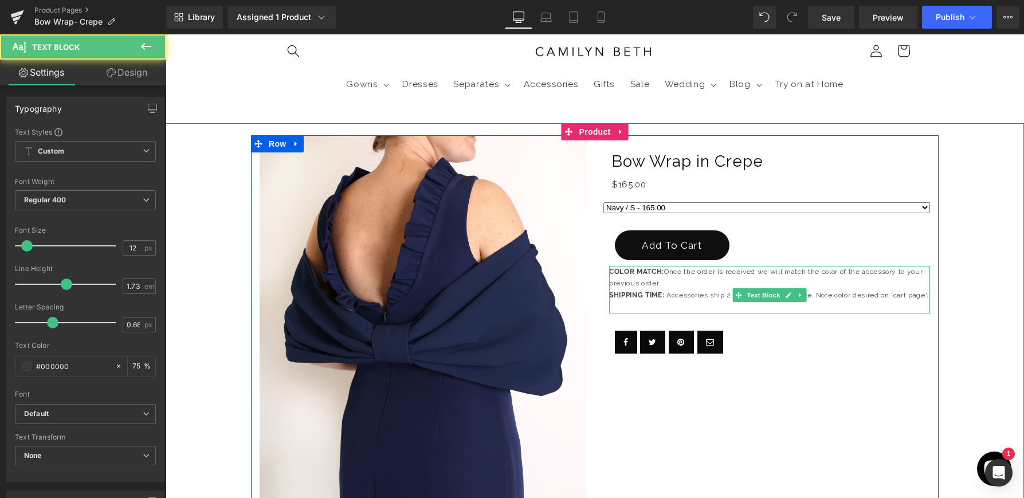
click at [693, 284] on p "COLOR MATCH: Once the order is received we will match the color of the accessor…" at bounding box center [769, 278] width 321 height 24
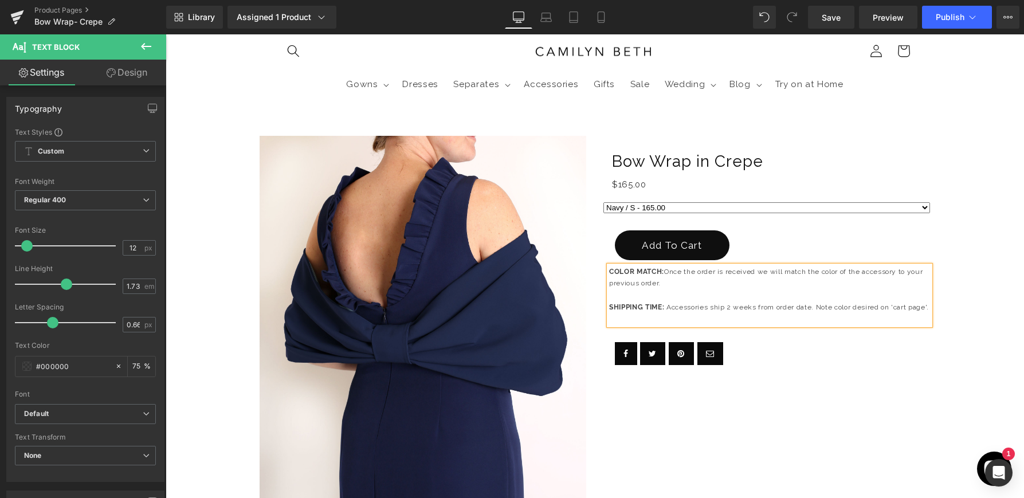
click at [658, 326] on p at bounding box center [769, 319] width 321 height 12
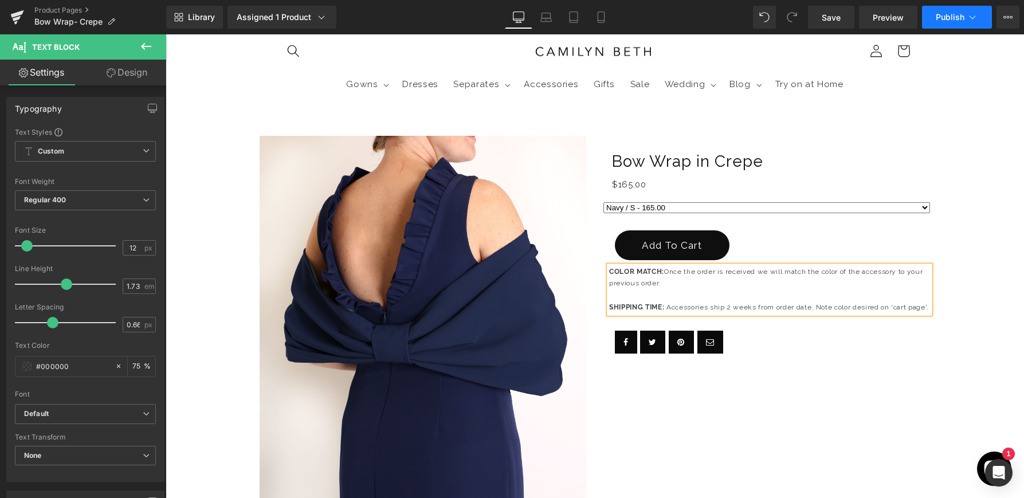
click at [945, 25] on button "Publish" at bounding box center [957, 17] width 70 height 23
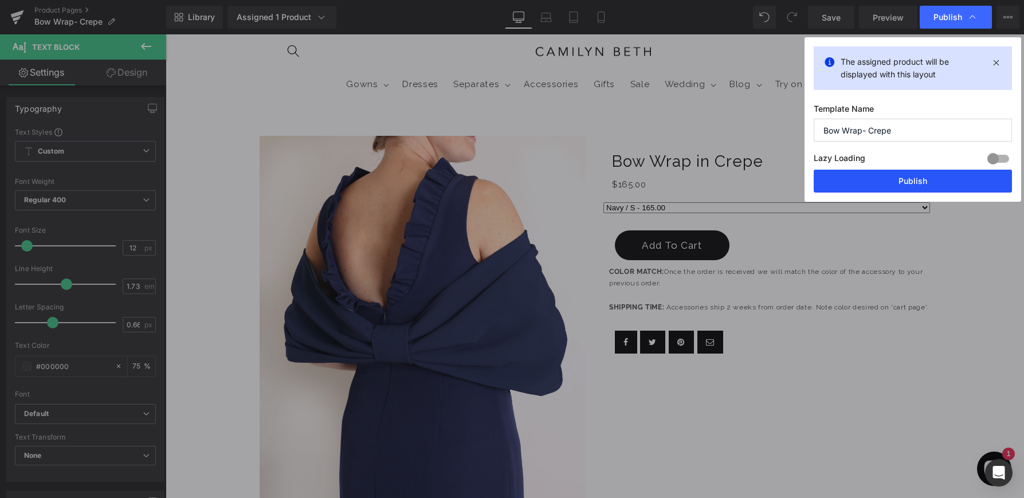
click at [916, 188] on button "Publish" at bounding box center [913, 181] width 198 height 23
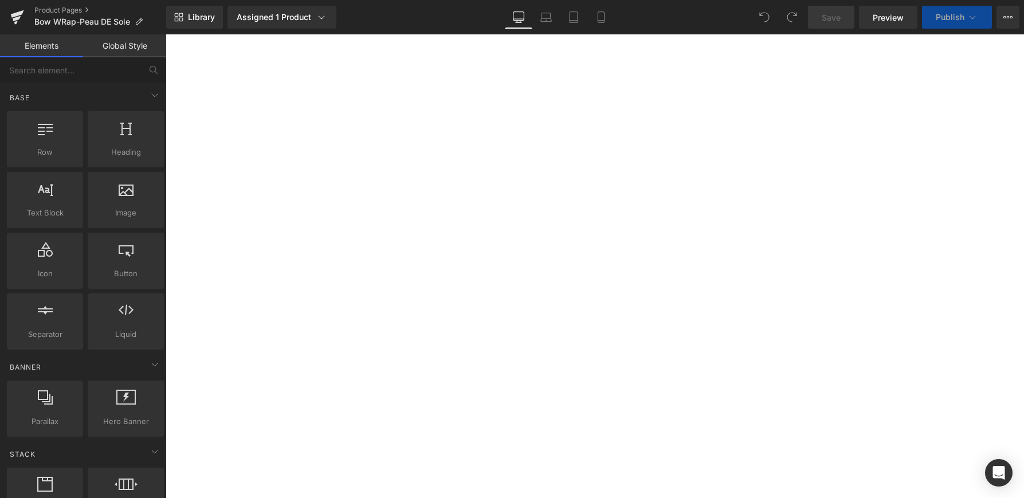
select select
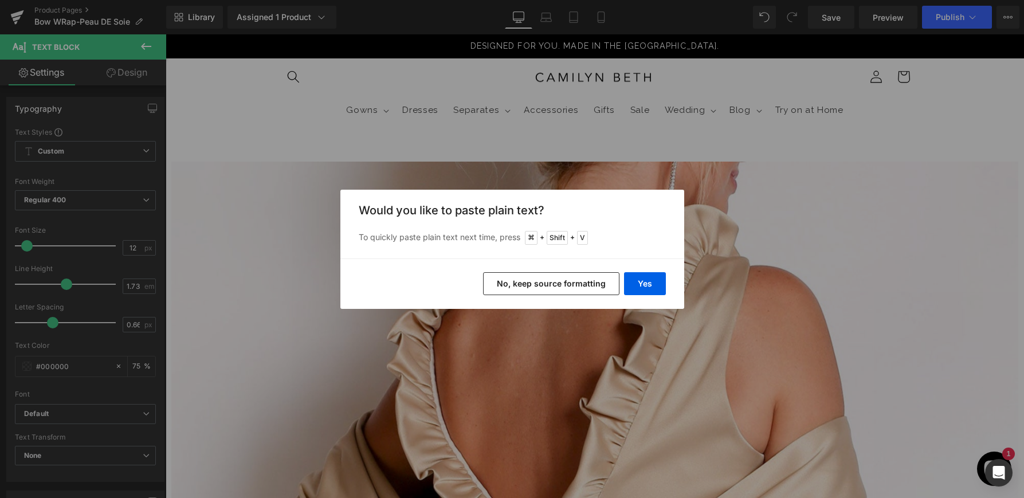
click at [602, 282] on button "No, keep source formatting" at bounding box center [551, 283] width 136 height 23
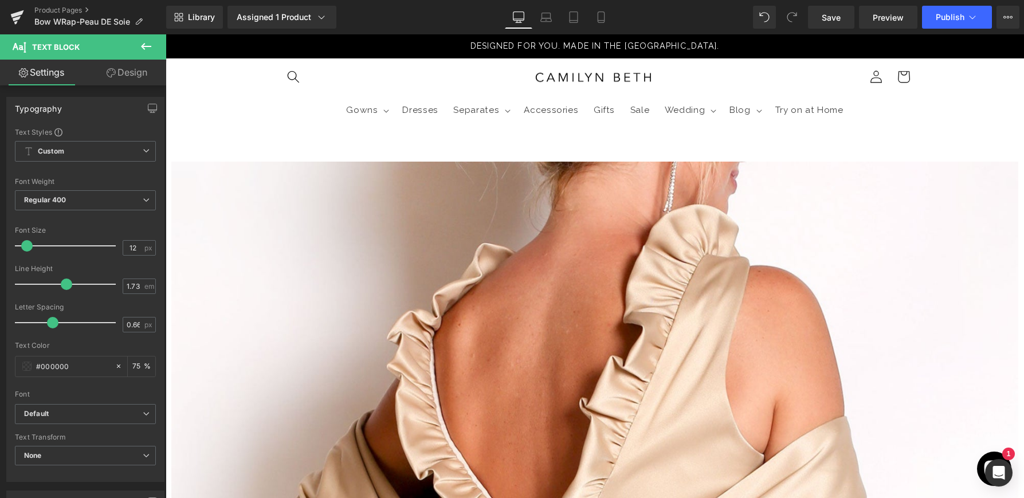
click at [965, 18] on button "Publish" at bounding box center [957, 17] width 70 height 23
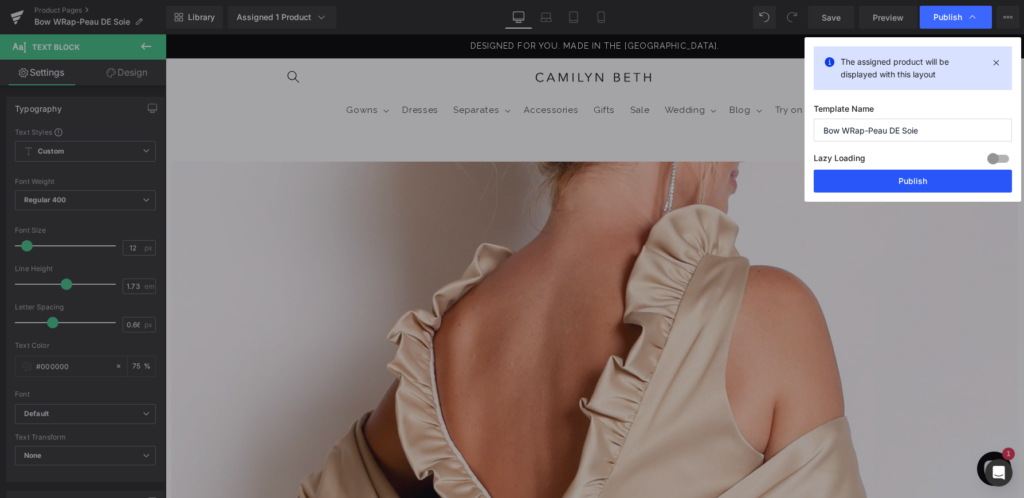
click at [906, 180] on button "Publish" at bounding box center [913, 181] width 198 height 23
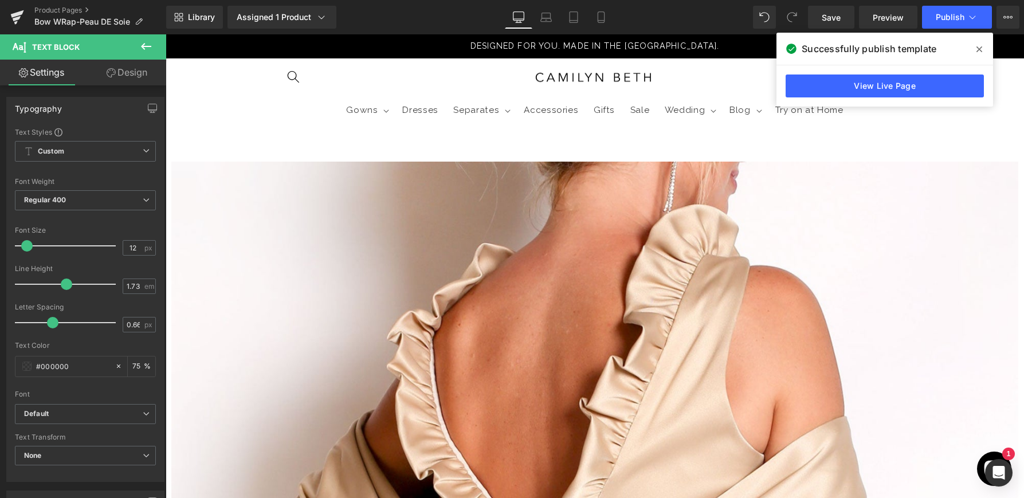
click at [65, 3] on div "Product Pages Bow WRap-Peau DE Soie" at bounding box center [83, 17] width 166 height 34
click at [66, 7] on link "Product Pages" at bounding box center [100, 10] width 132 height 9
